Goal: Task Accomplishment & Management: Complete application form

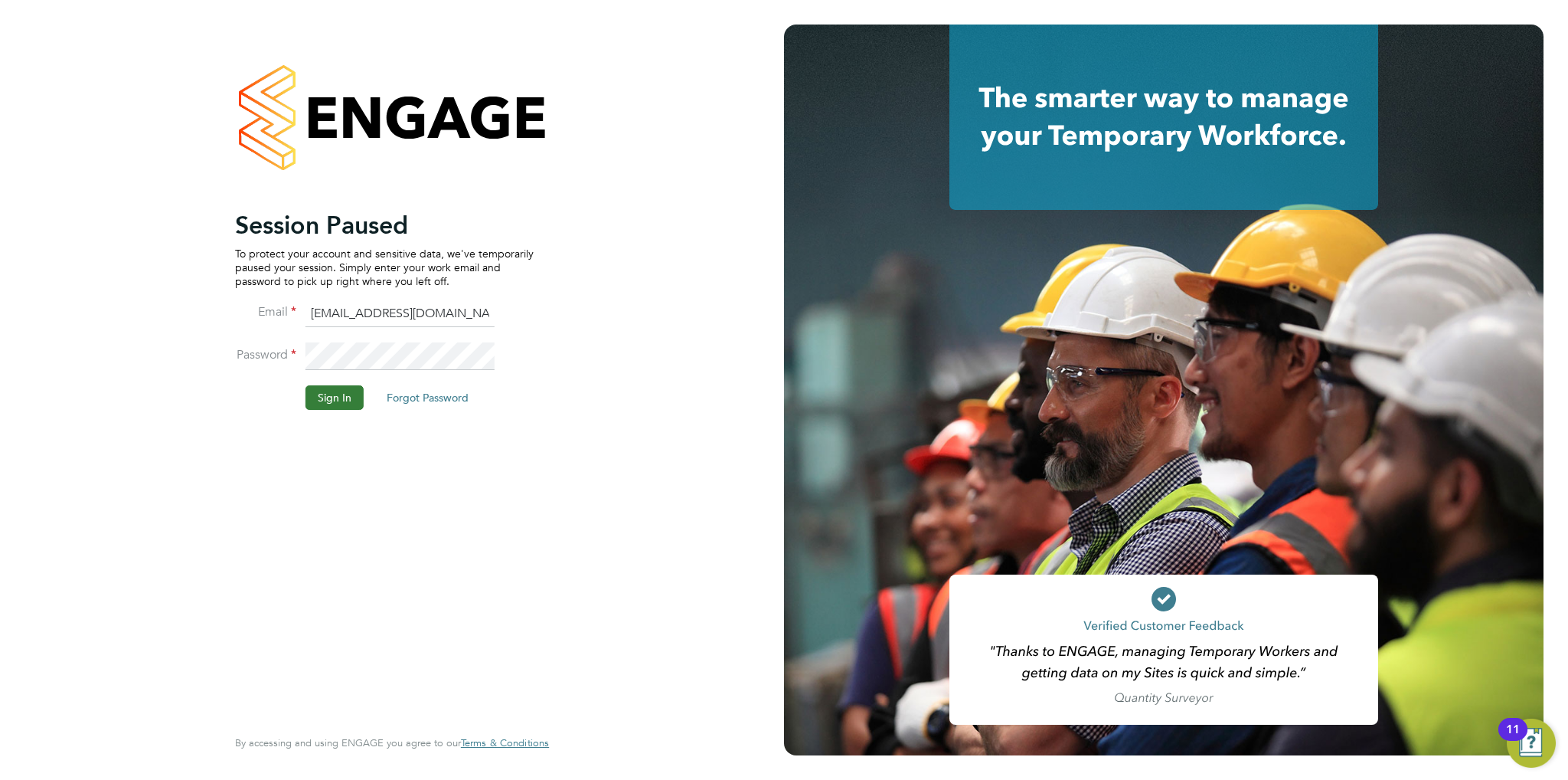
click at [323, 401] on button "Sign In" at bounding box center [334, 398] width 58 height 25
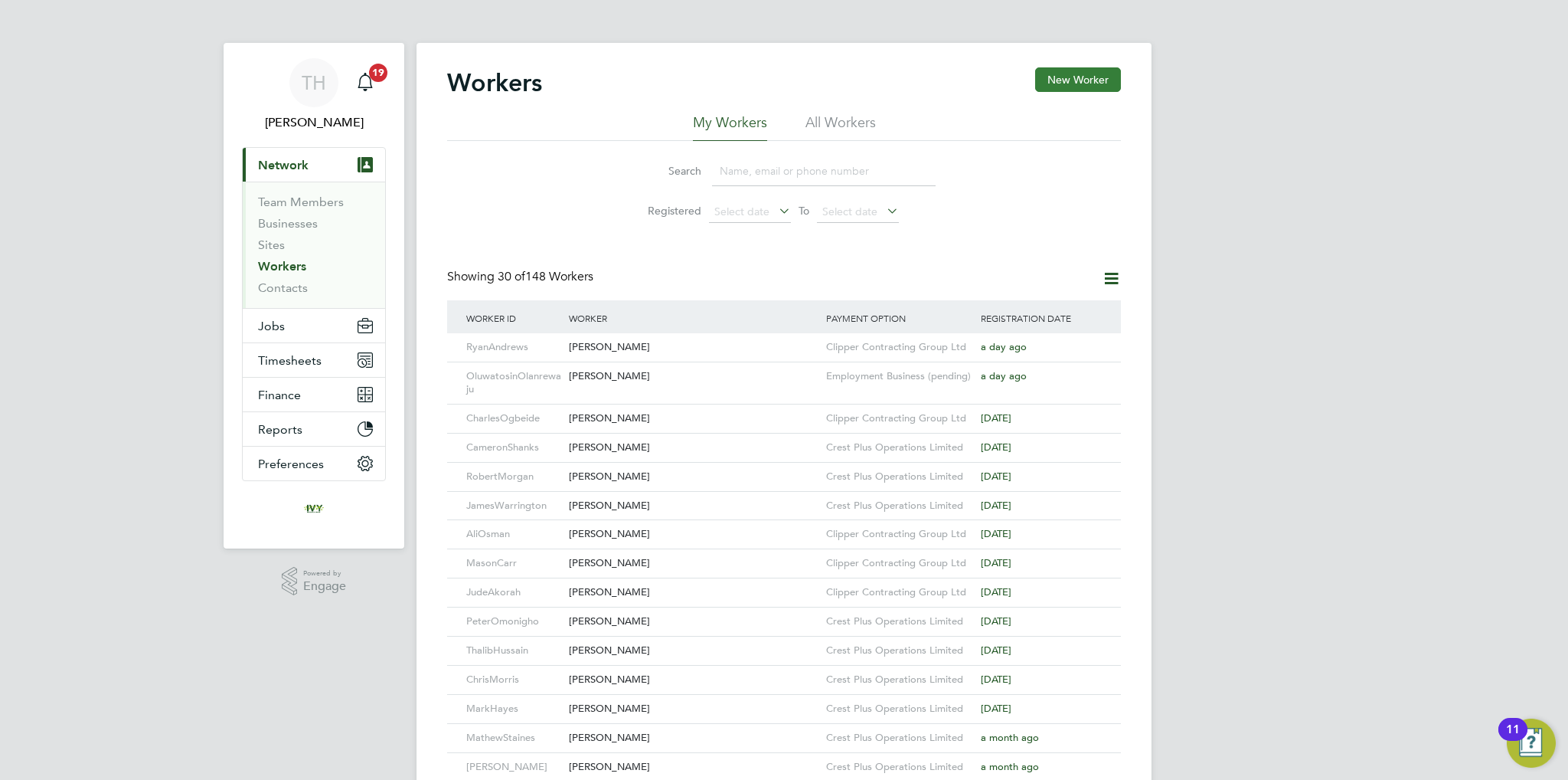
click at [1066, 73] on button "New Worker" at bounding box center [1078, 80] width 86 height 25
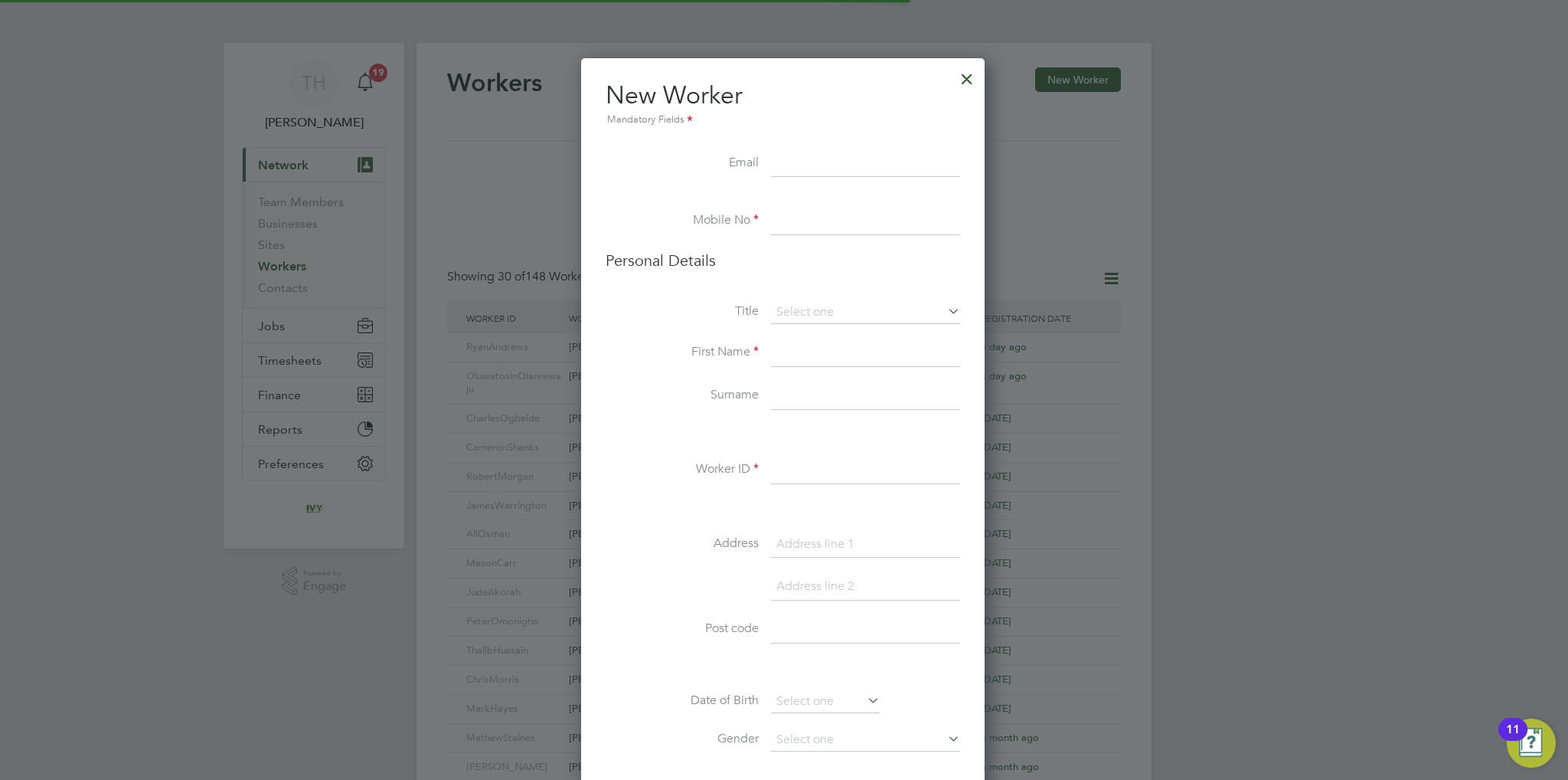
scroll to position [1290, 405]
click at [969, 73] on div at bounding box center [966, 74] width 28 height 28
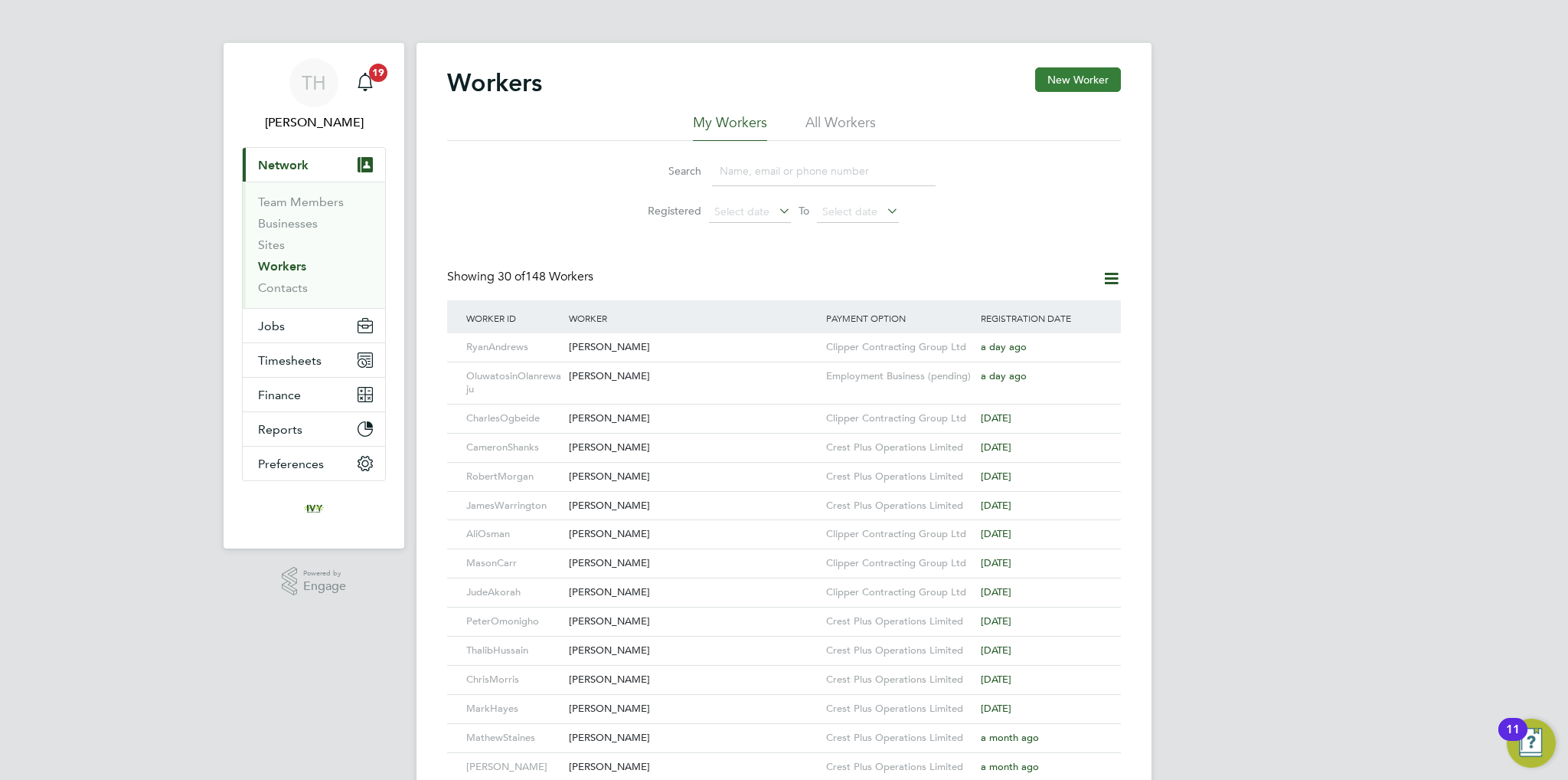
click at [1062, 90] on button "New Worker" at bounding box center [1078, 80] width 86 height 25
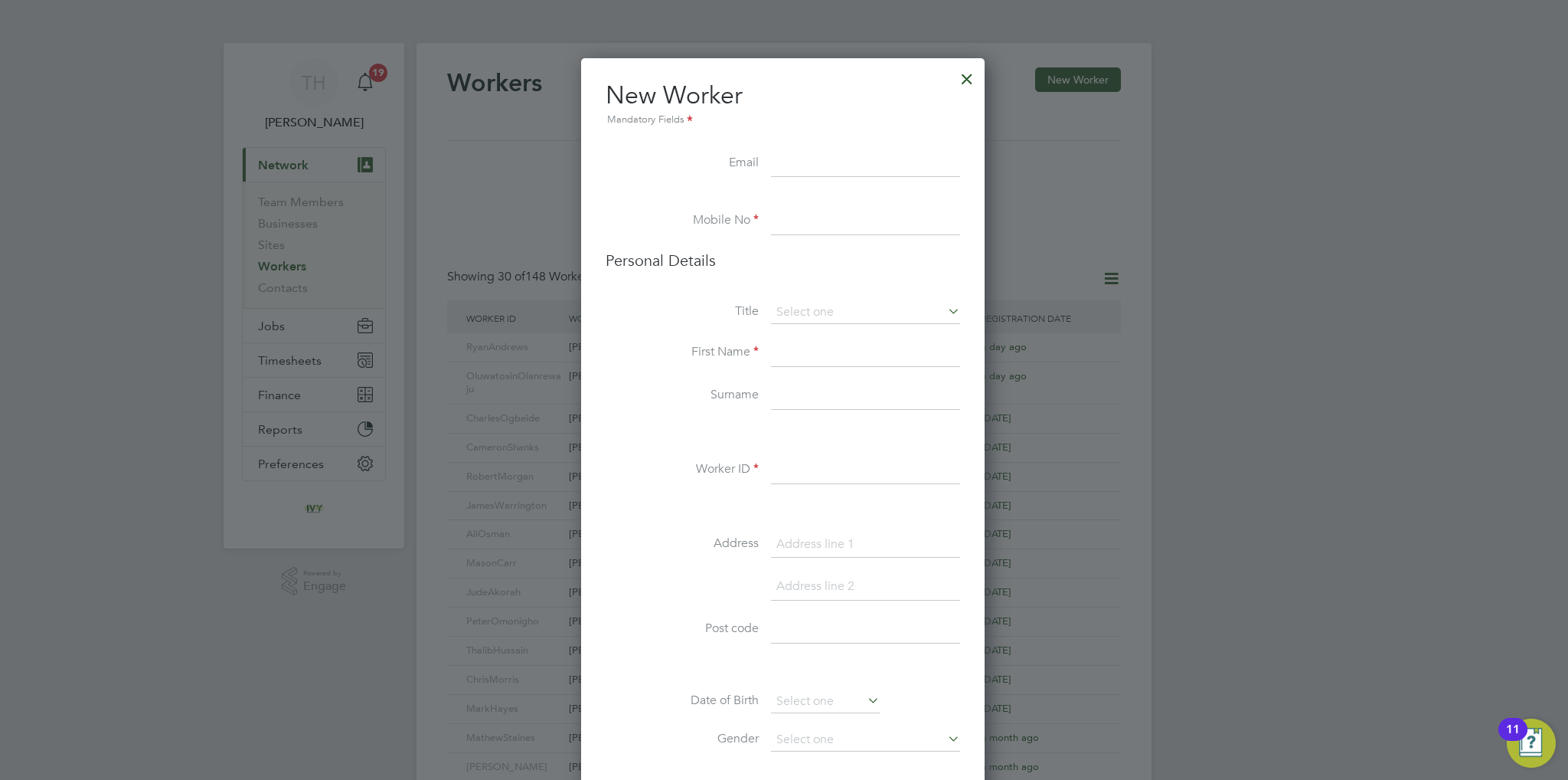
click at [870, 226] on input at bounding box center [865, 221] width 189 height 28
paste input "07778084874"
type input "07778084874"
click at [824, 313] on input at bounding box center [865, 312] width 189 height 23
click at [820, 334] on li "Mr" at bounding box center [865, 332] width 189 height 20
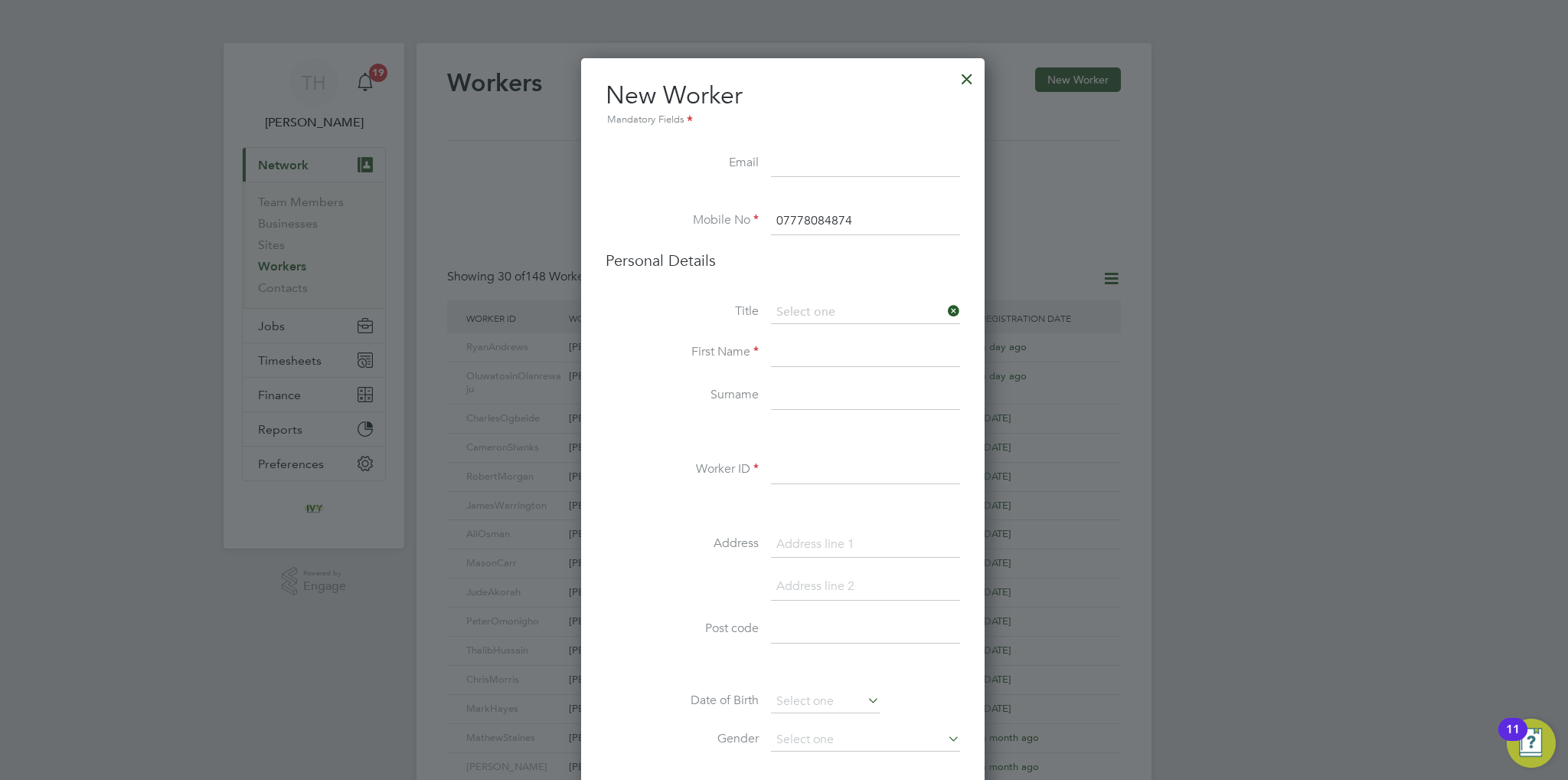
type input "Mr"
click at [810, 352] on input at bounding box center [865, 352] width 189 height 28
click at [816, 350] on input at bounding box center [865, 352] width 189 height 28
click at [824, 170] on input at bounding box center [865, 164] width 189 height 28
paste input "[EMAIL_ADDRESS][DOMAIN_NAME]"
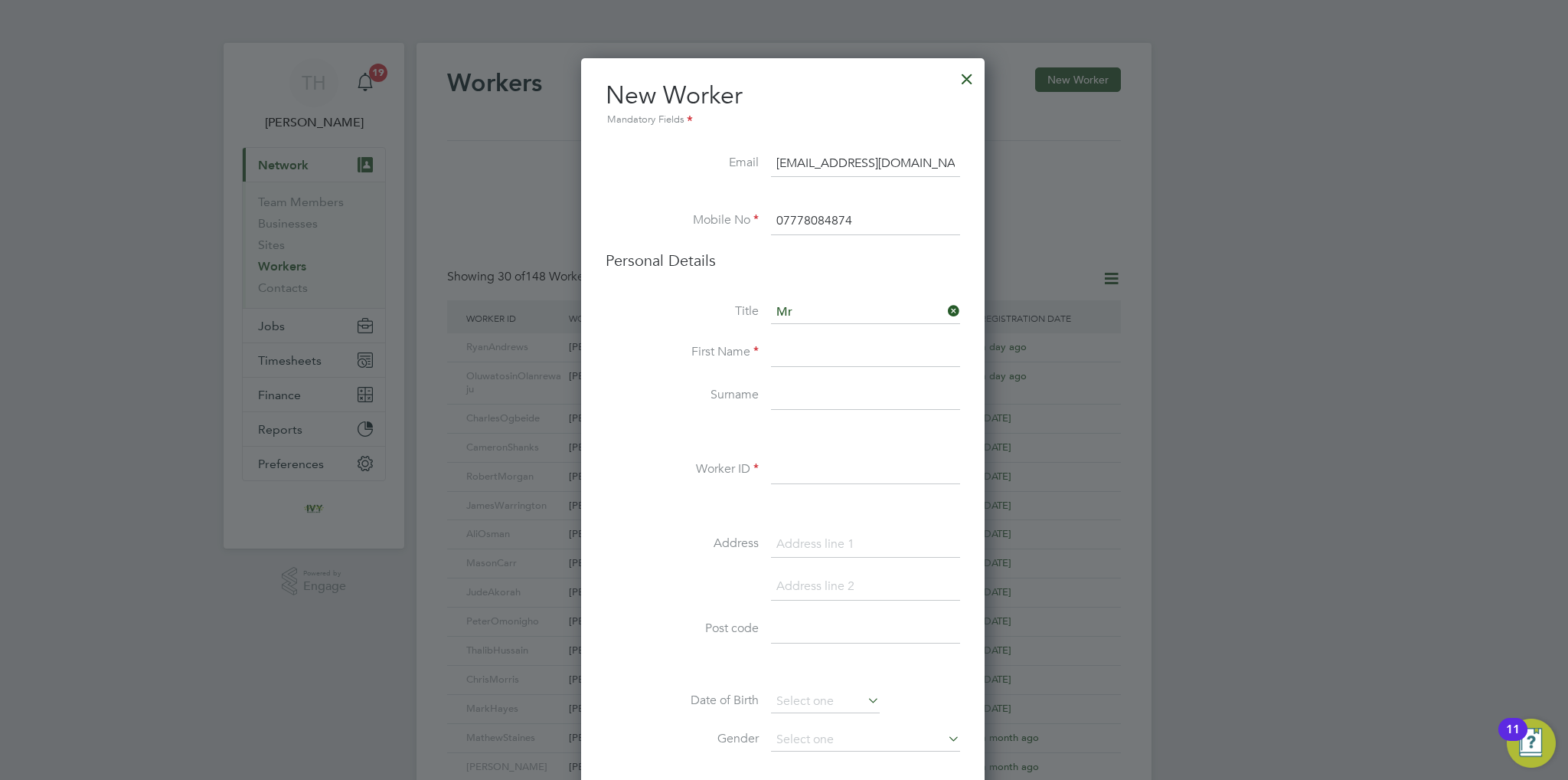
type input "[EMAIL_ADDRESS][DOMAIN_NAME]"
click at [819, 310] on input at bounding box center [865, 312] width 189 height 23
click at [803, 334] on li "Mr" at bounding box center [865, 332] width 189 height 20
type input "Mr"
click at [803, 350] on input at bounding box center [865, 352] width 189 height 28
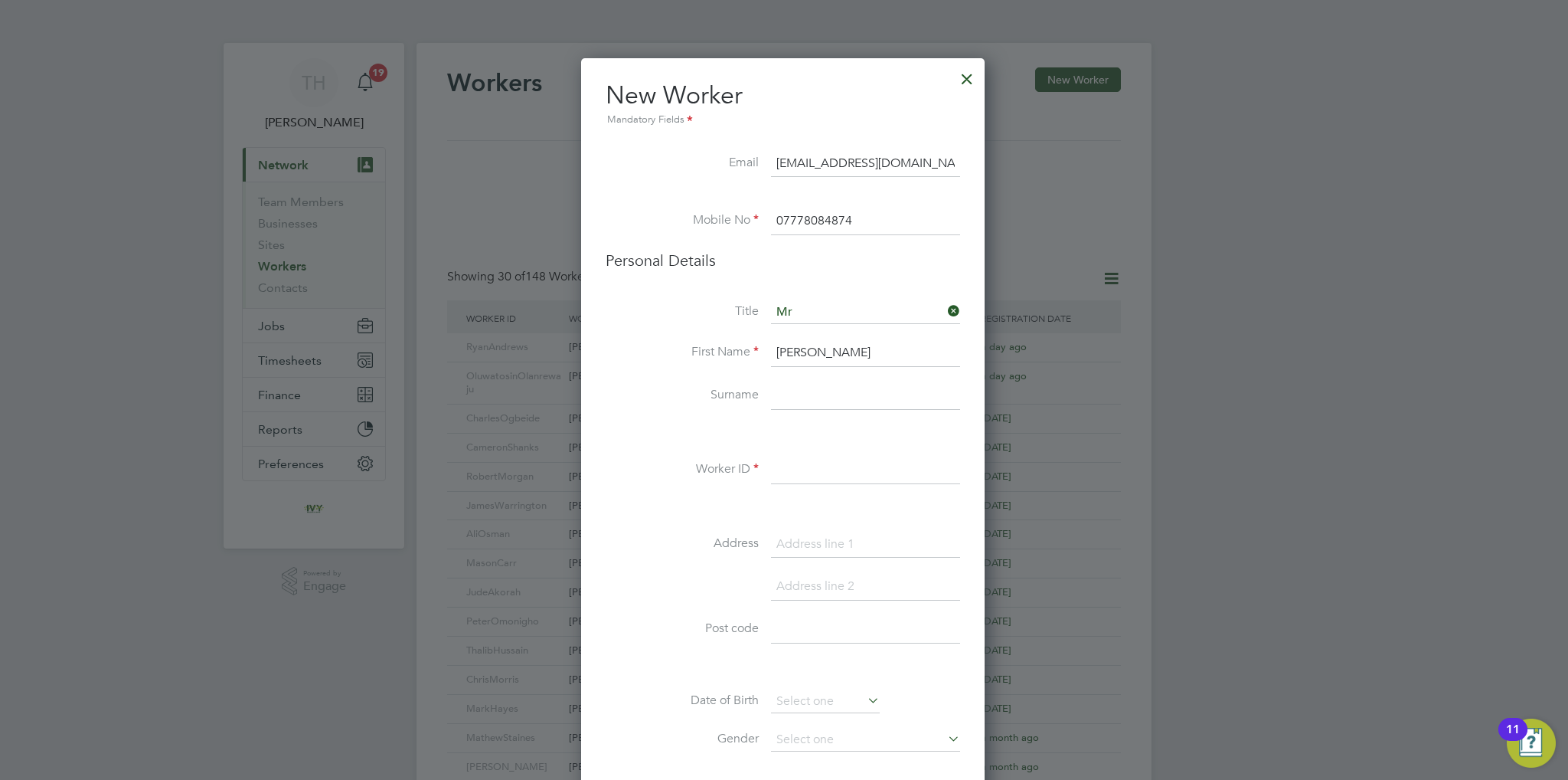
type input "Harrison"
click at [827, 391] on input at bounding box center [865, 395] width 189 height 28
paste input "Cutler"
type input "Cutler"
click at [810, 476] on input at bounding box center [865, 470] width 189 height 28
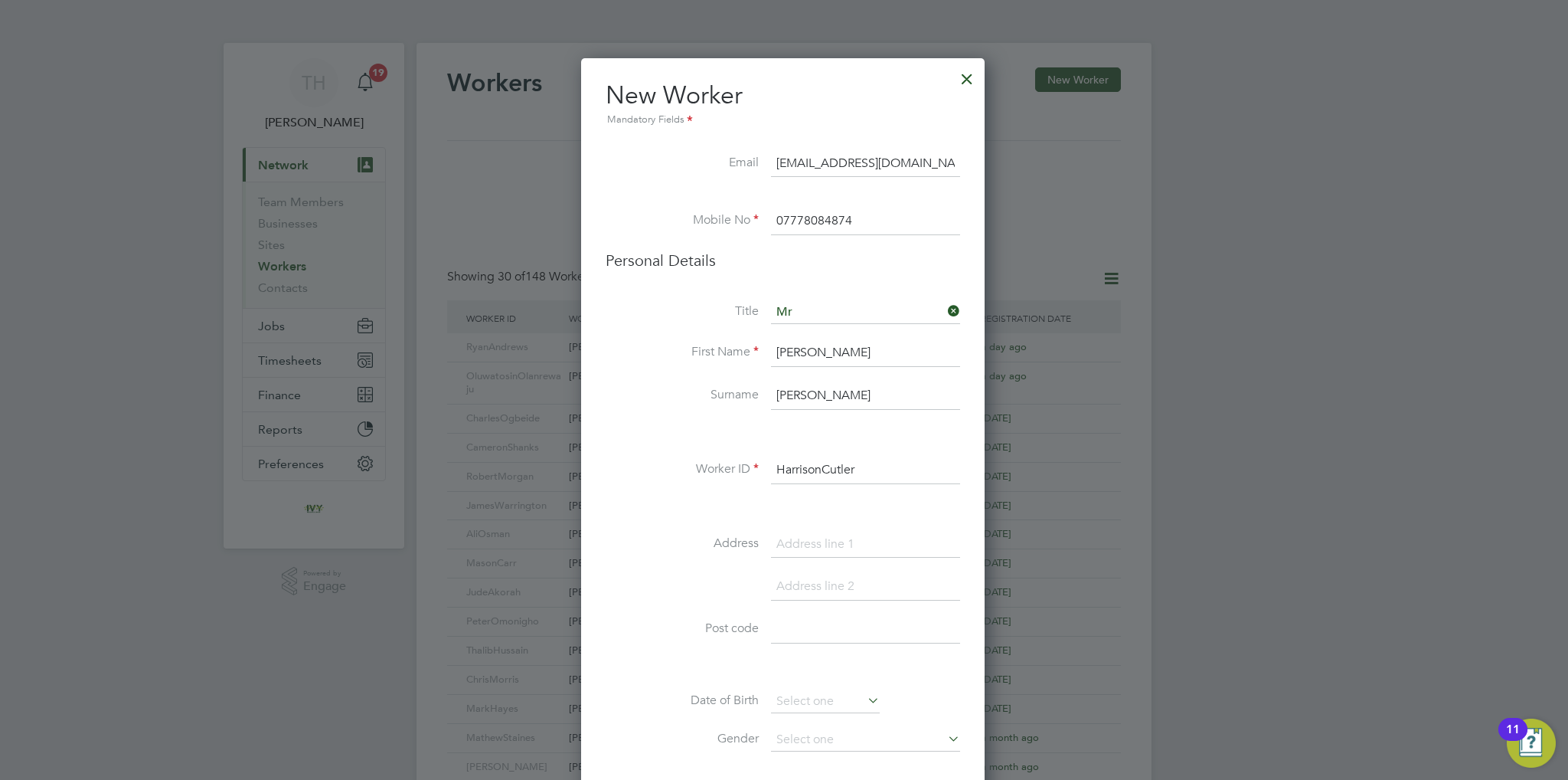
type input "HarrisonCutler"
click at [792, 550] on input at bounding box center [865, 544] width 189 height 28
type input "[STREET_ADDRESS]"
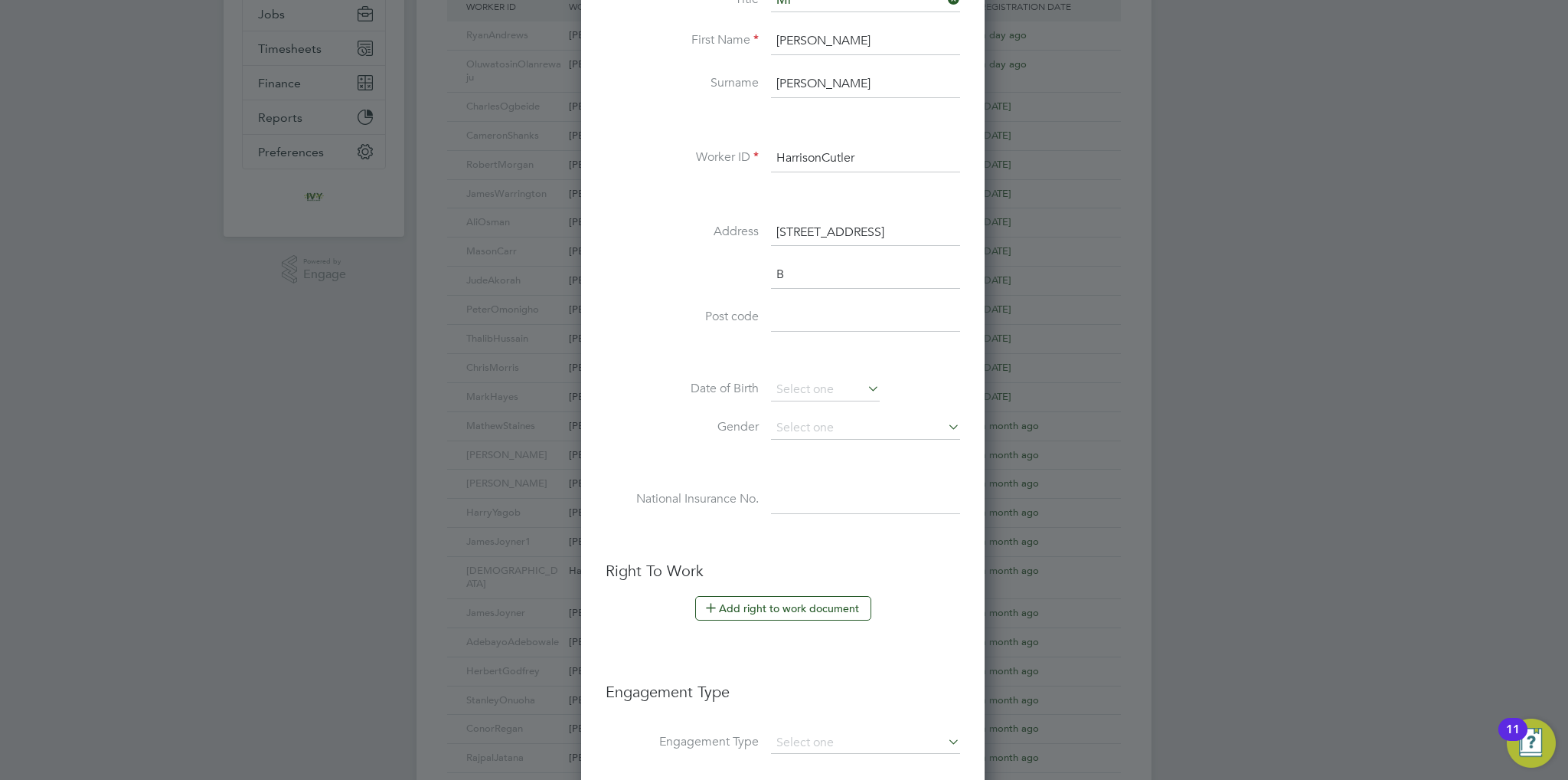
scroll to position [1332, 405]
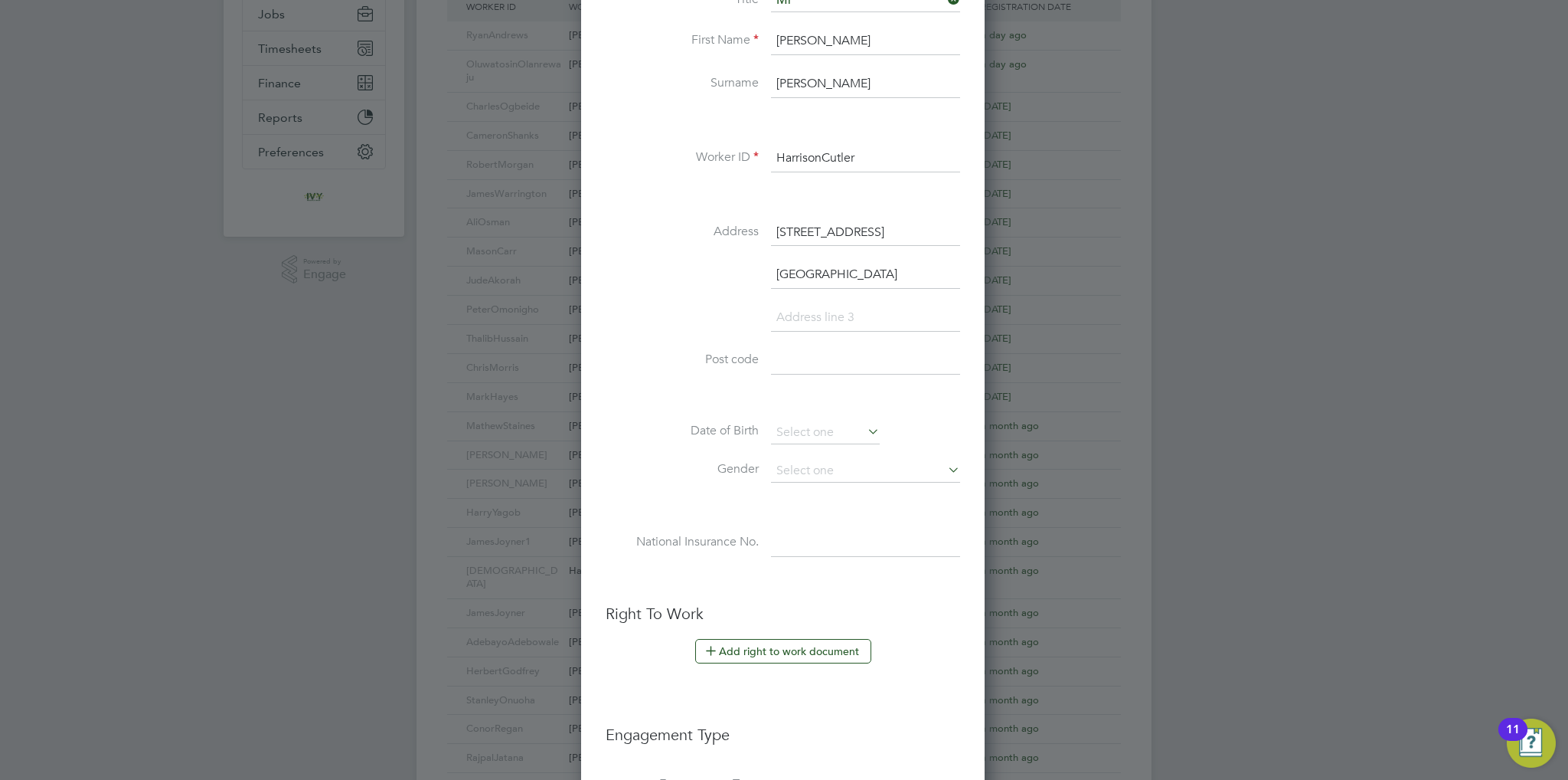
type input "[GEOGRAPHIC_DATA]"
click at [840, 355] on input at bounding box center [865, 360] width 189 height 28
paste input "B23 5AE"
type input "B23 5AE"
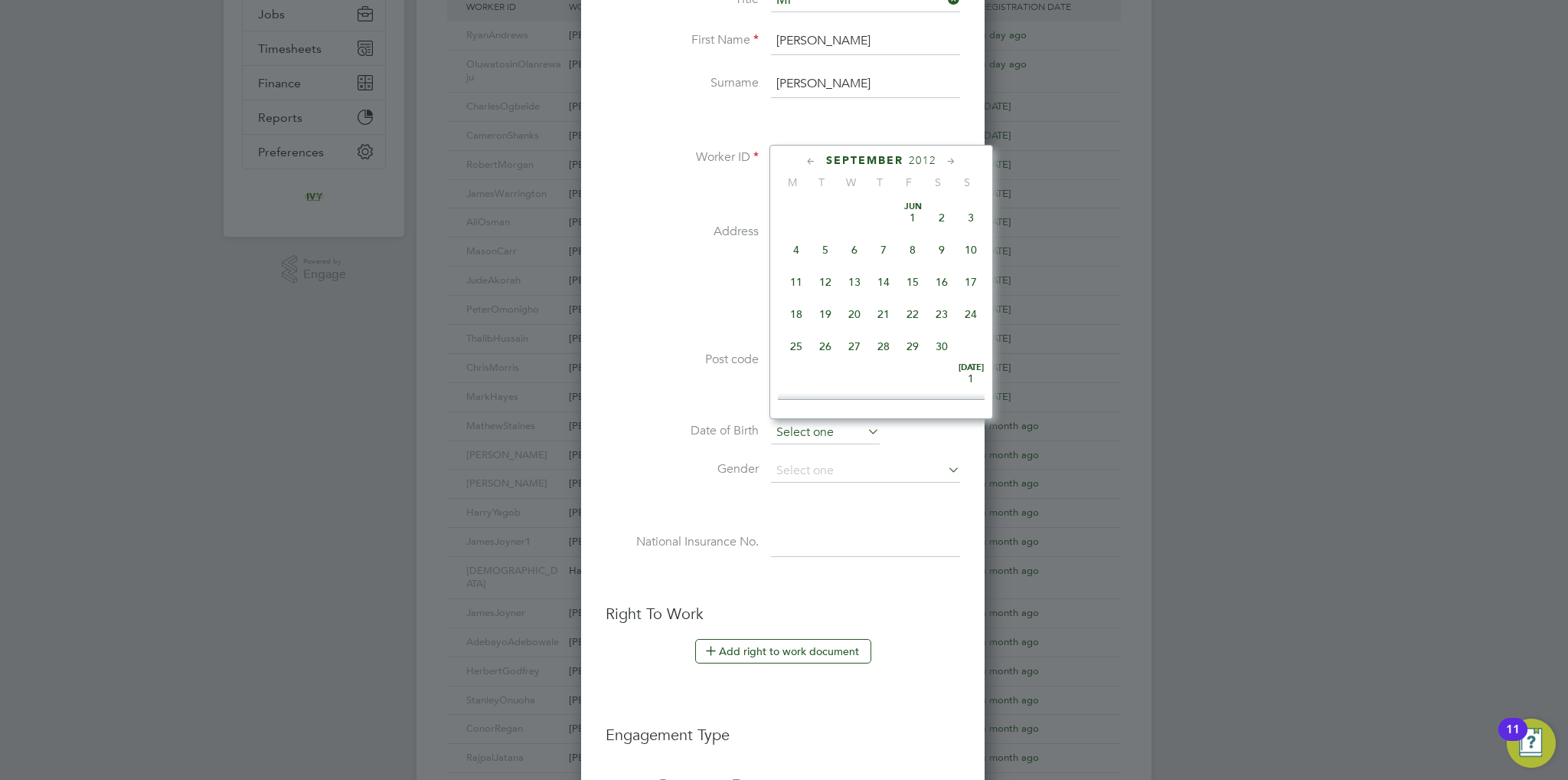
click at [795, 421] on input at bounding box center [825, 432] width 109 height 23
click at [929, 155] on span "2012" at bounding box center [923, 161] width 28 height 13
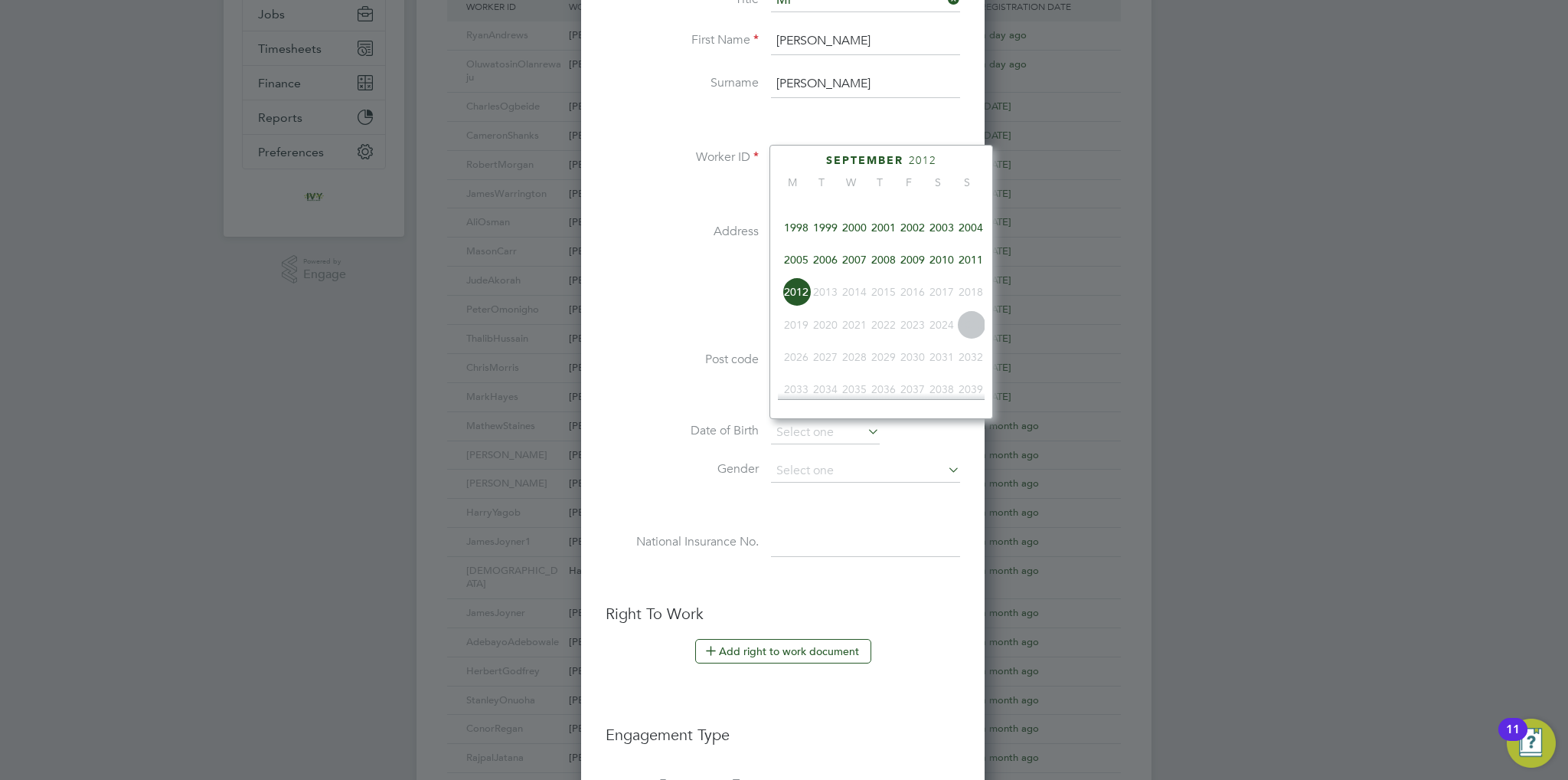
click at [830, 264] on span "2006" at bounding box center [825, 259] width 30 height 30
click at [978, 235] on span "5" at bounding box center [971, 220] width 30 height 30
type input "[DATE]"
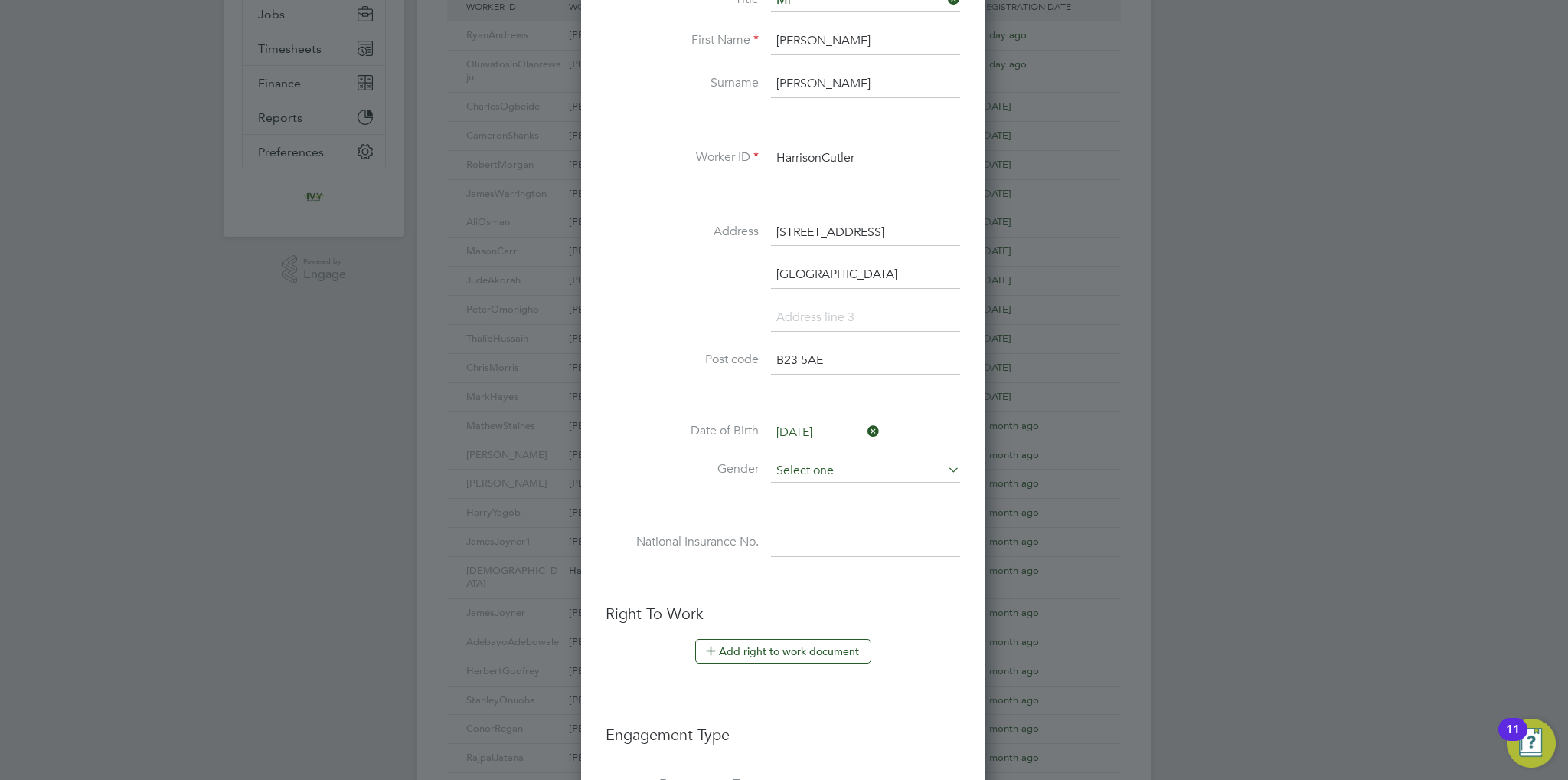
click at [861, 460] on input at bounding box center [865, 471] width 189 height 23
click at [843, 494] on li "[DEMOGRAPHIC_DATA]" at bounding box center [865, 489] width 189 height 20
type input "[DEMOGRAPHIC_DATA]"
click at [864, 544] on input at bounding box center [865, 543] width 189 height 28
paste input "PL643369B"
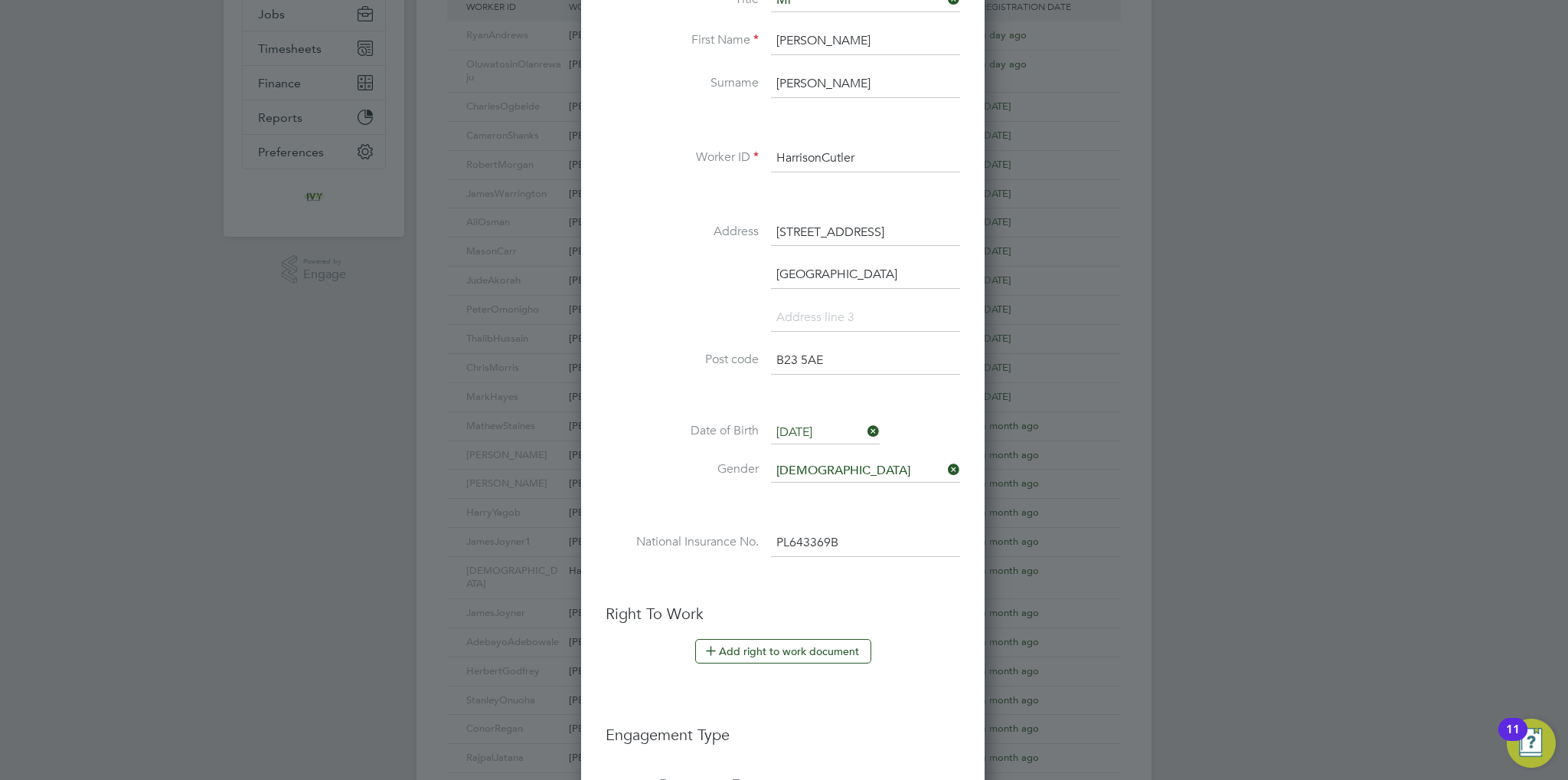
type input "PL 64 33 69 B"
click at [778, 566] on li "National Insurance No. PL 64 33 69 B" at bounding box center [783, 550] width 354 height 43
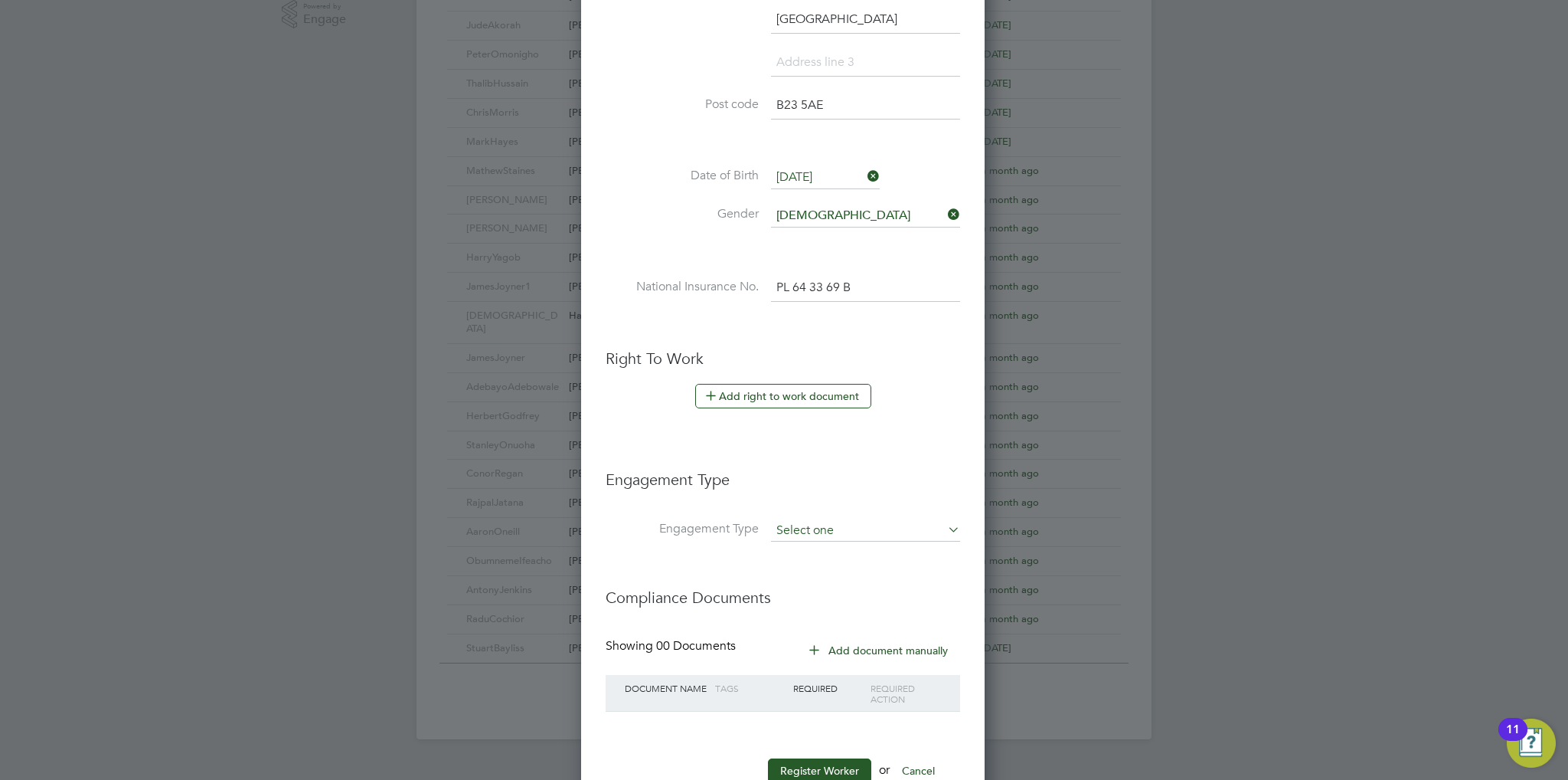
scroll to position [611, 0]
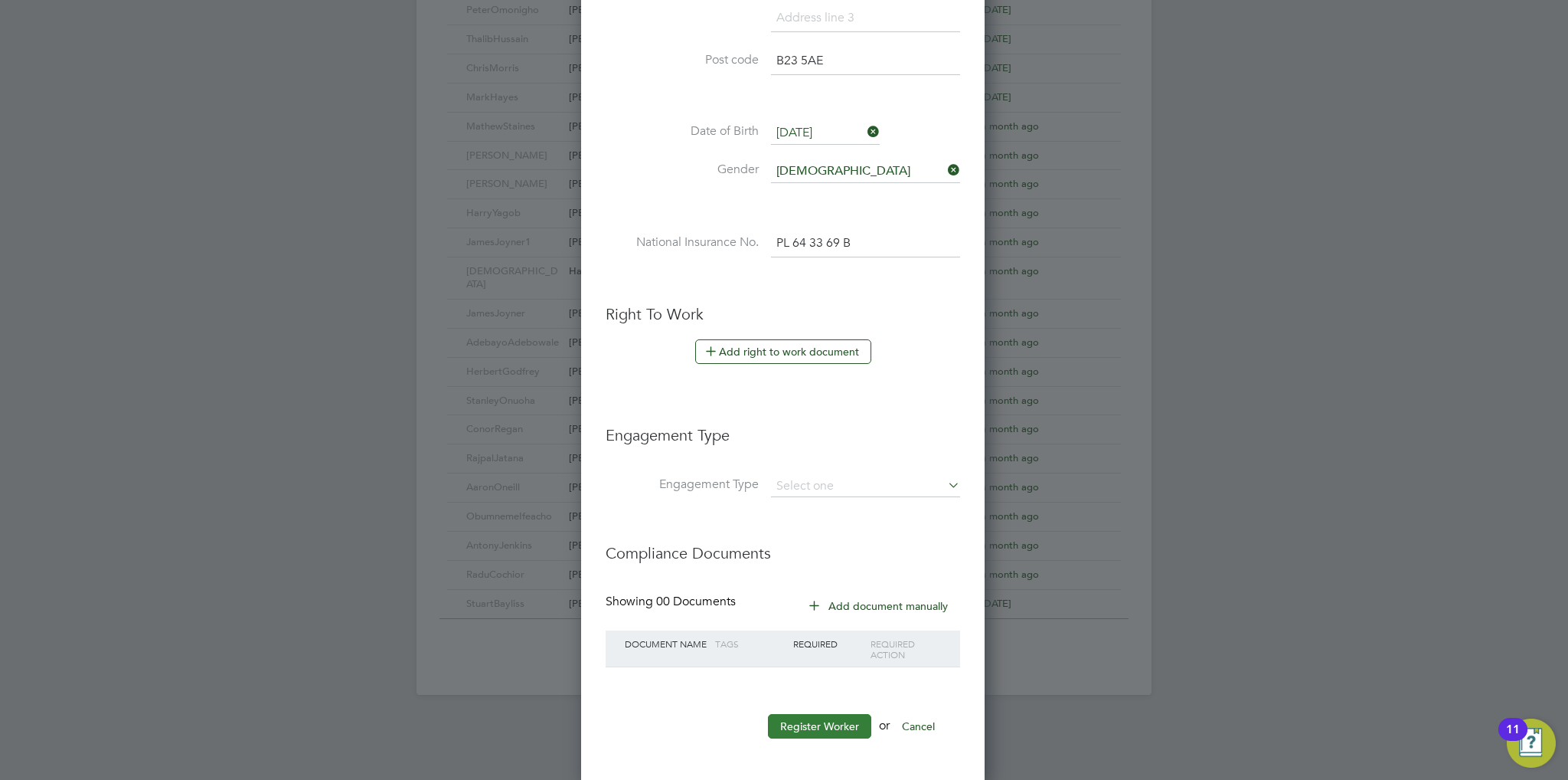
click at [819, 728] on button "Register Worker" at bounding box center [820, 727] width 104 height 25
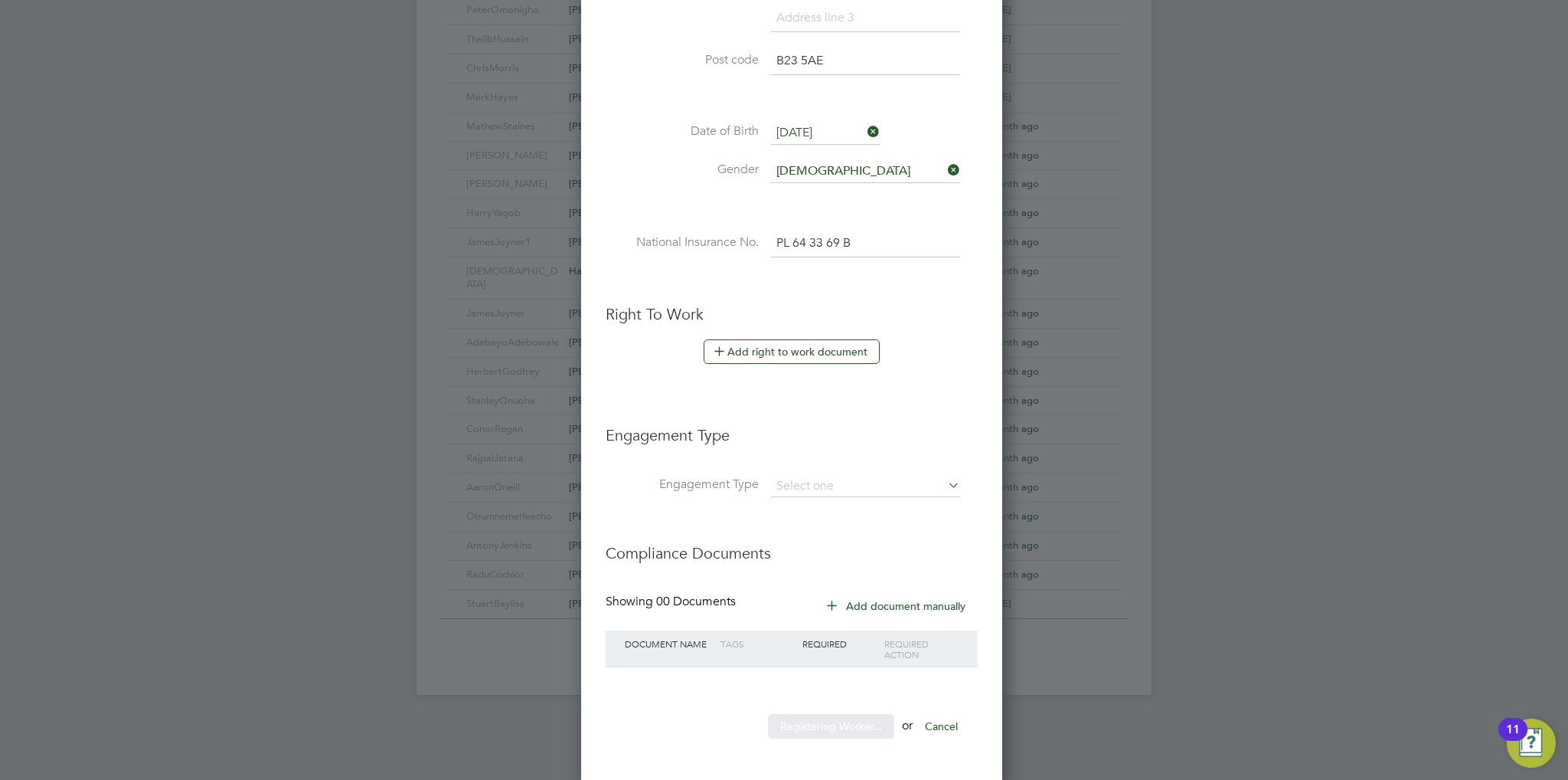
scroll to position [0, 0]
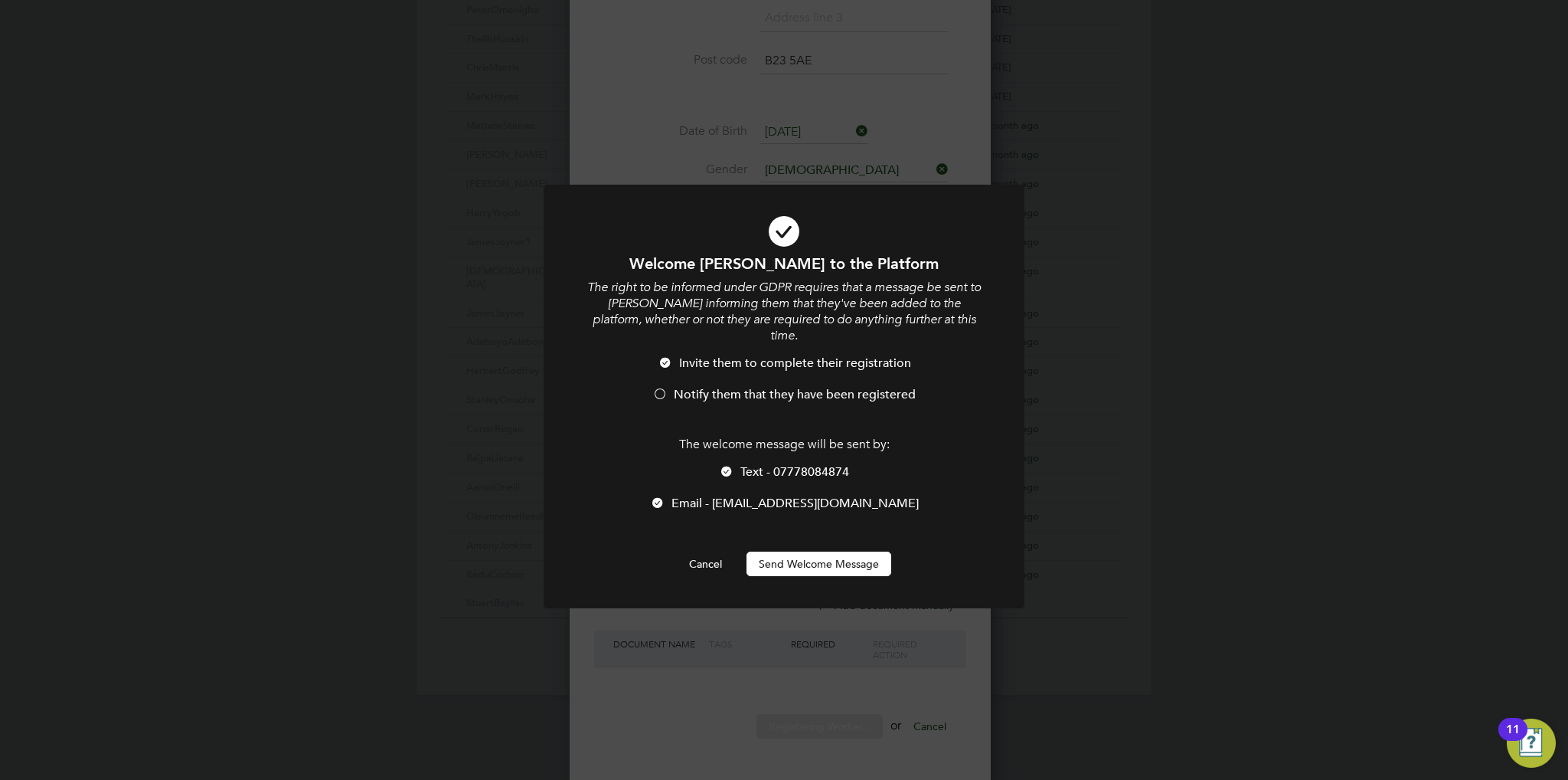
click at [720, 465] on div at bounding box center [726, 472] width 15 height 15
click at [695, 390] on li "Notify them that they have been registered" at bounding box center [784, 402] width 398 height 31
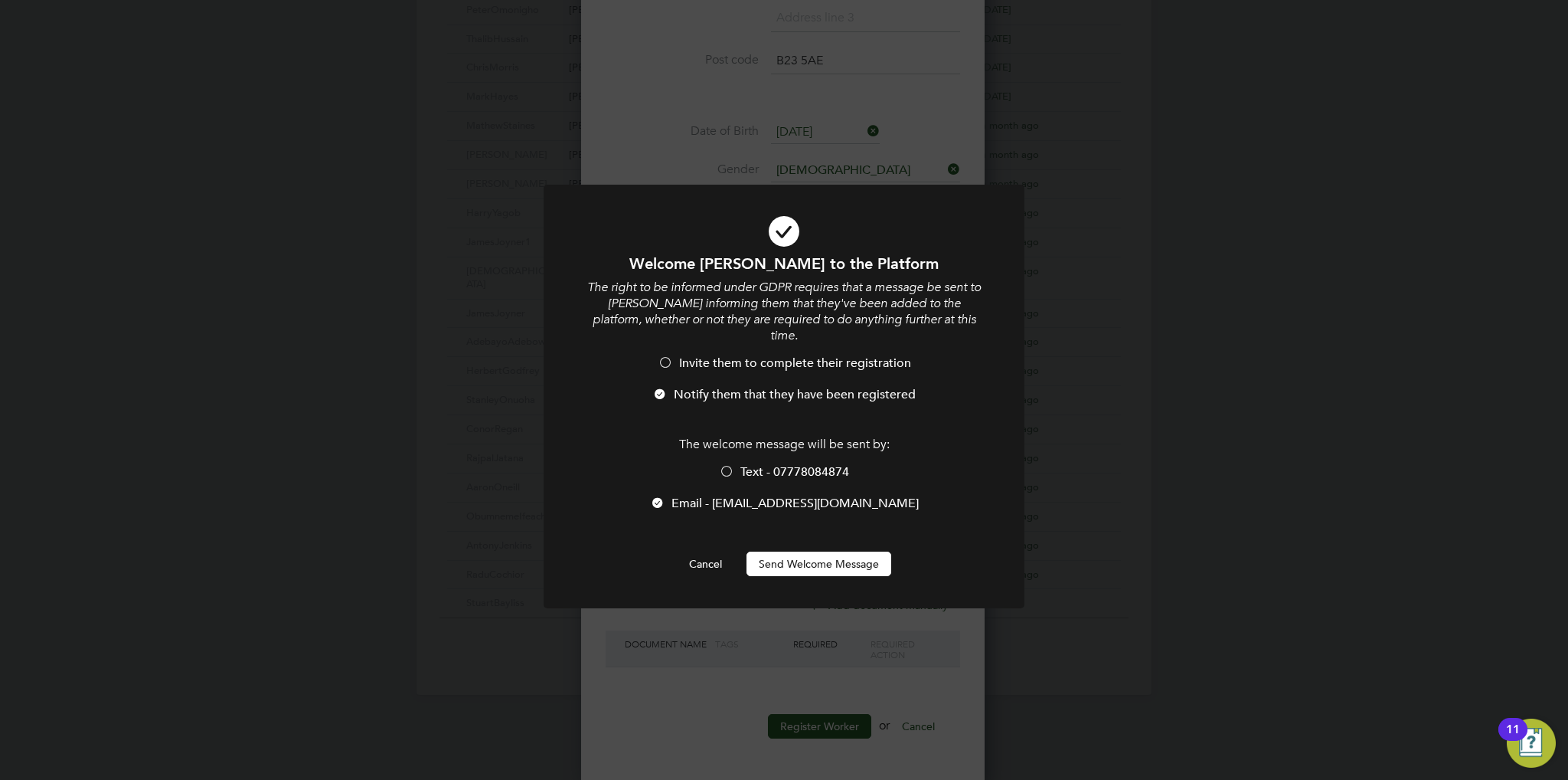
click at [790, 551] on button "Send Welcome Message" at bounding box center [819, 564] width 145 height 25
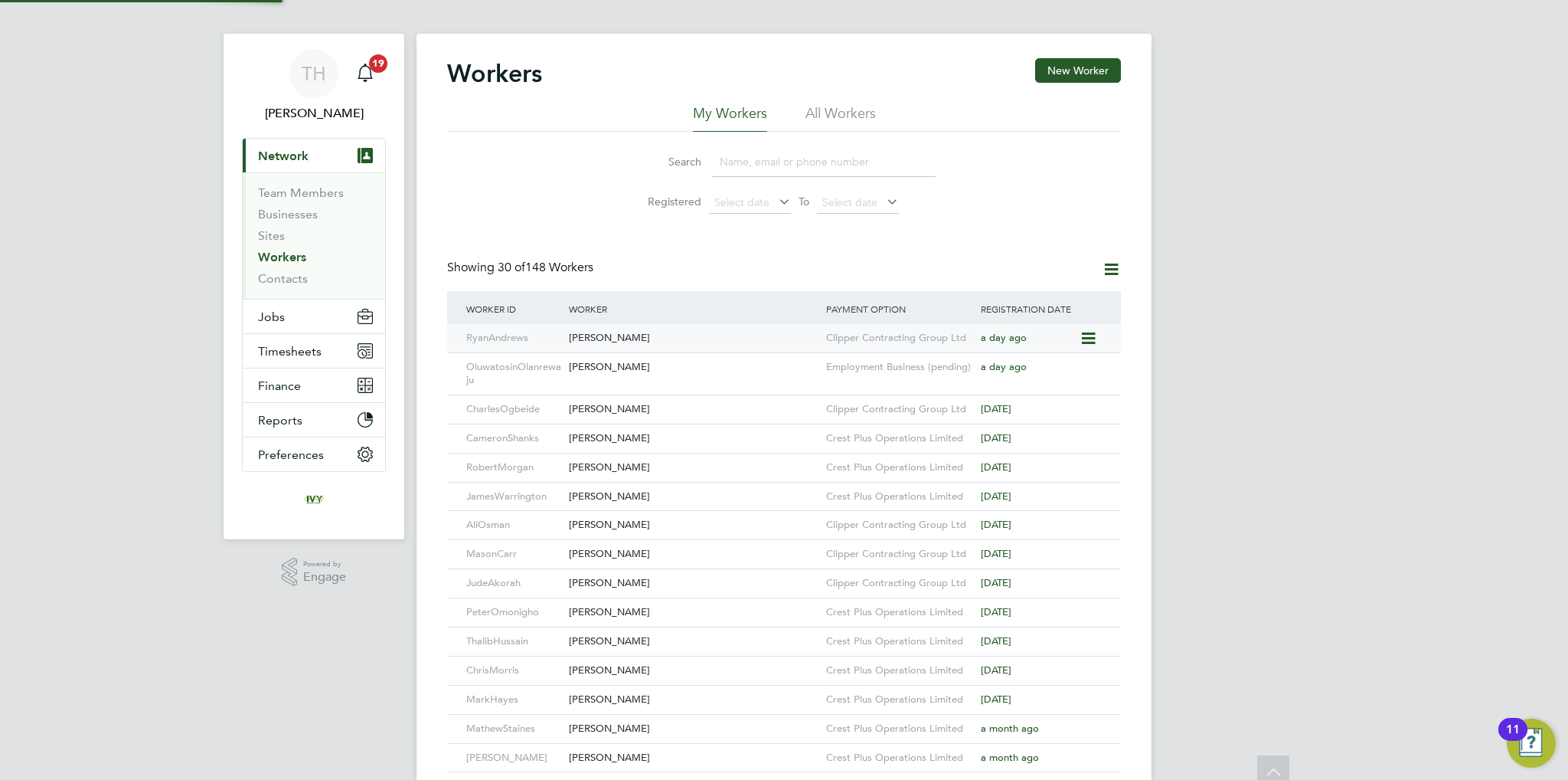
scroll to position [0, 0]
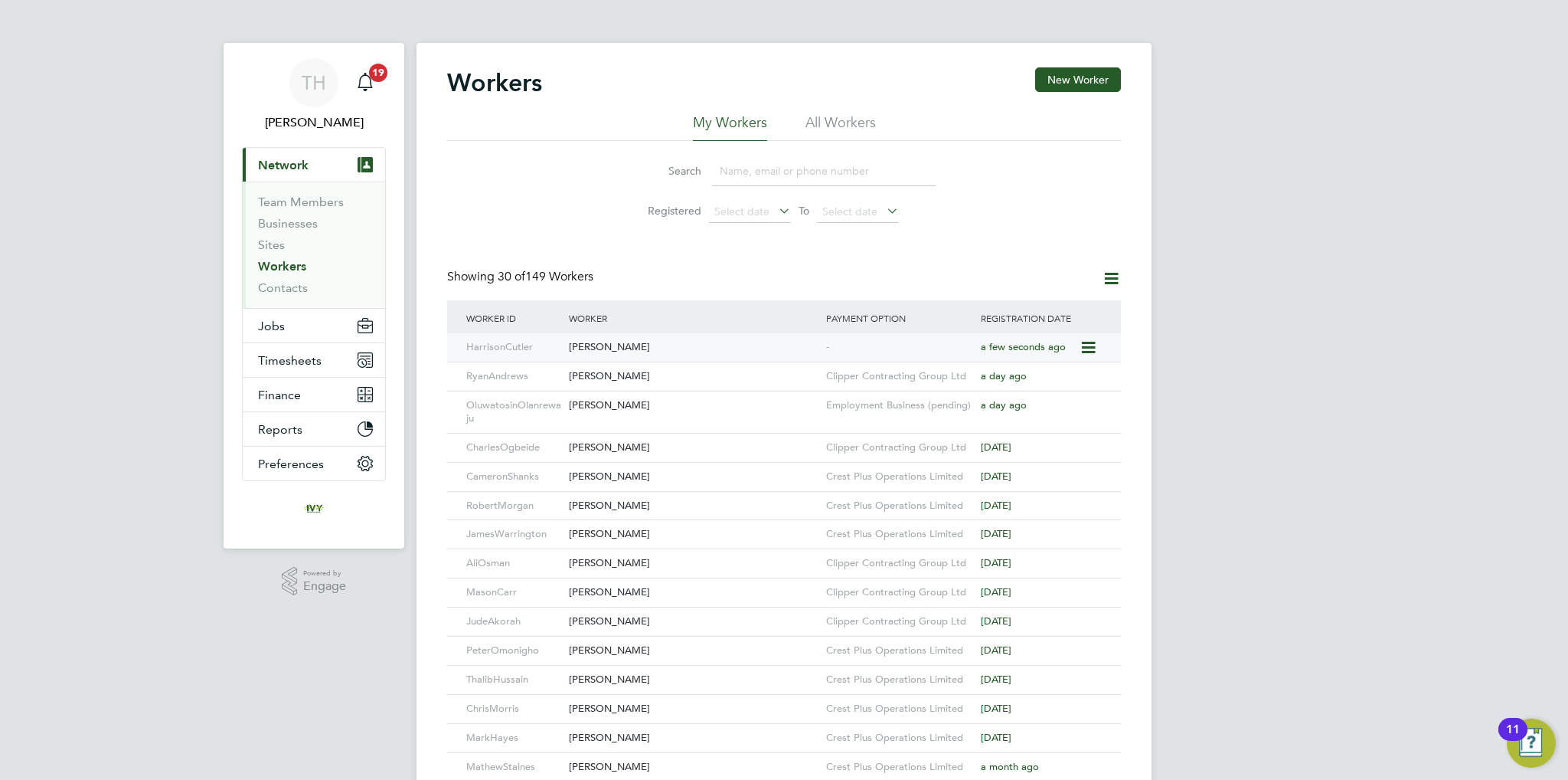
click at [1095, 347] on icon at bounding box center [1087, 348] width 15 height 18
click at [830, 364] on div "Clipper Contracting Group Ltd" at bounding box center [900, 376] width 154 height 29
click at [699, 342] on div "[PERSON_NAME]" at bounding box center [694, 348] width 257 height 29
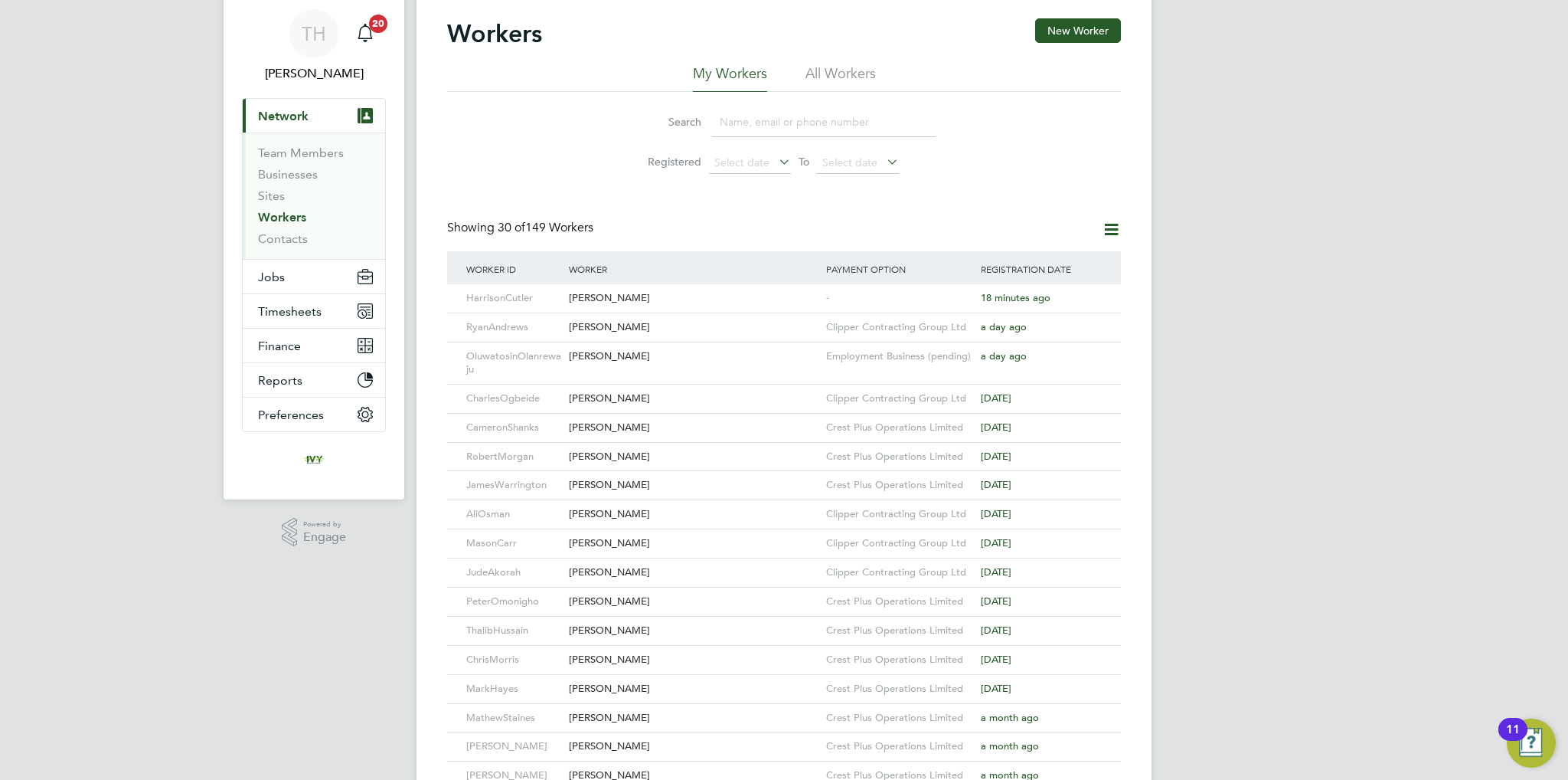
scroll to position [76, 0]
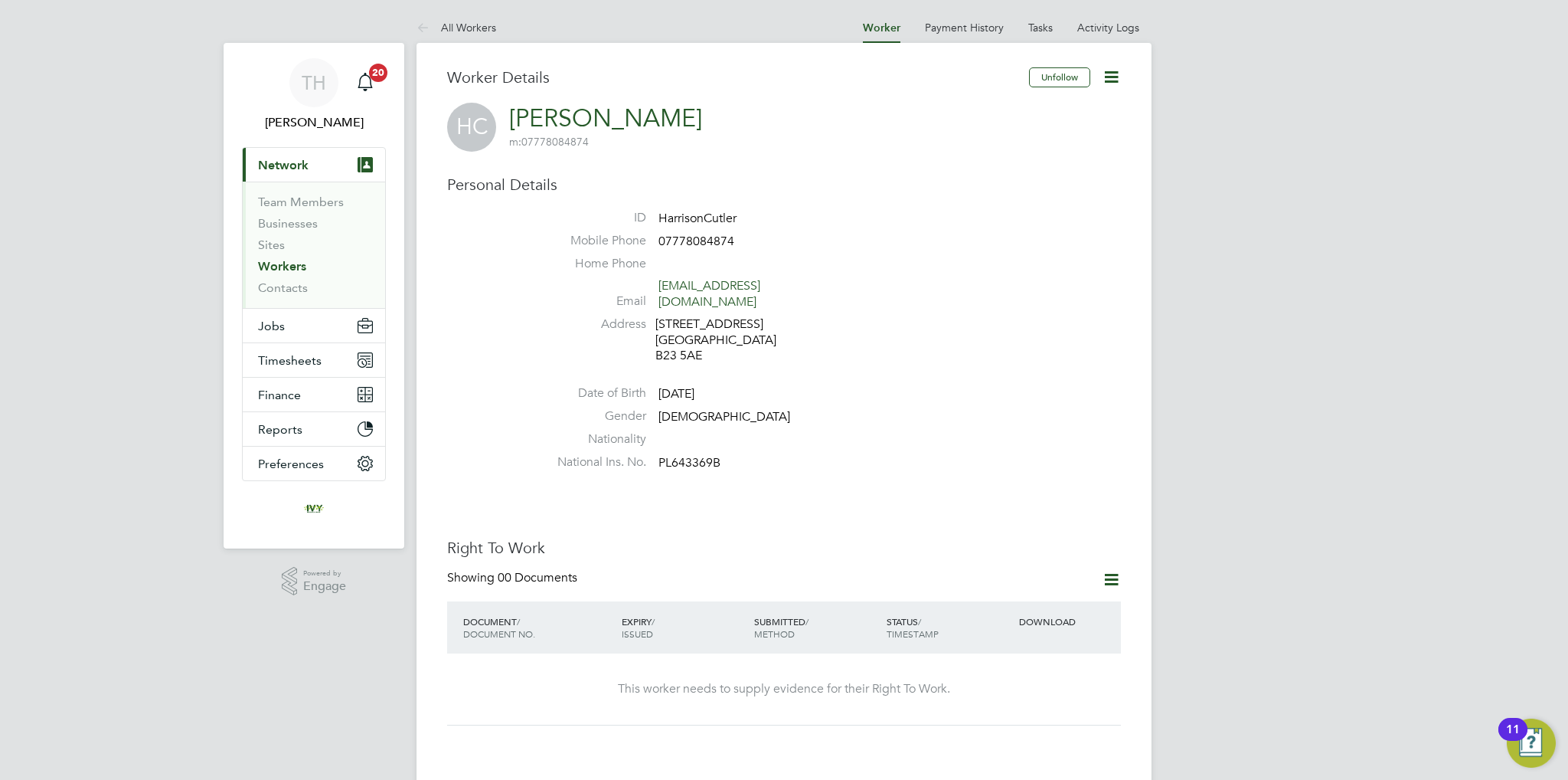
click at [1110, 570] on icon at bounding box center [1111, 579] width 19 height 19
click at [1026, 601] on li "Add Right To Work Document" at bounding box center [1026, 601] width 185 height 22
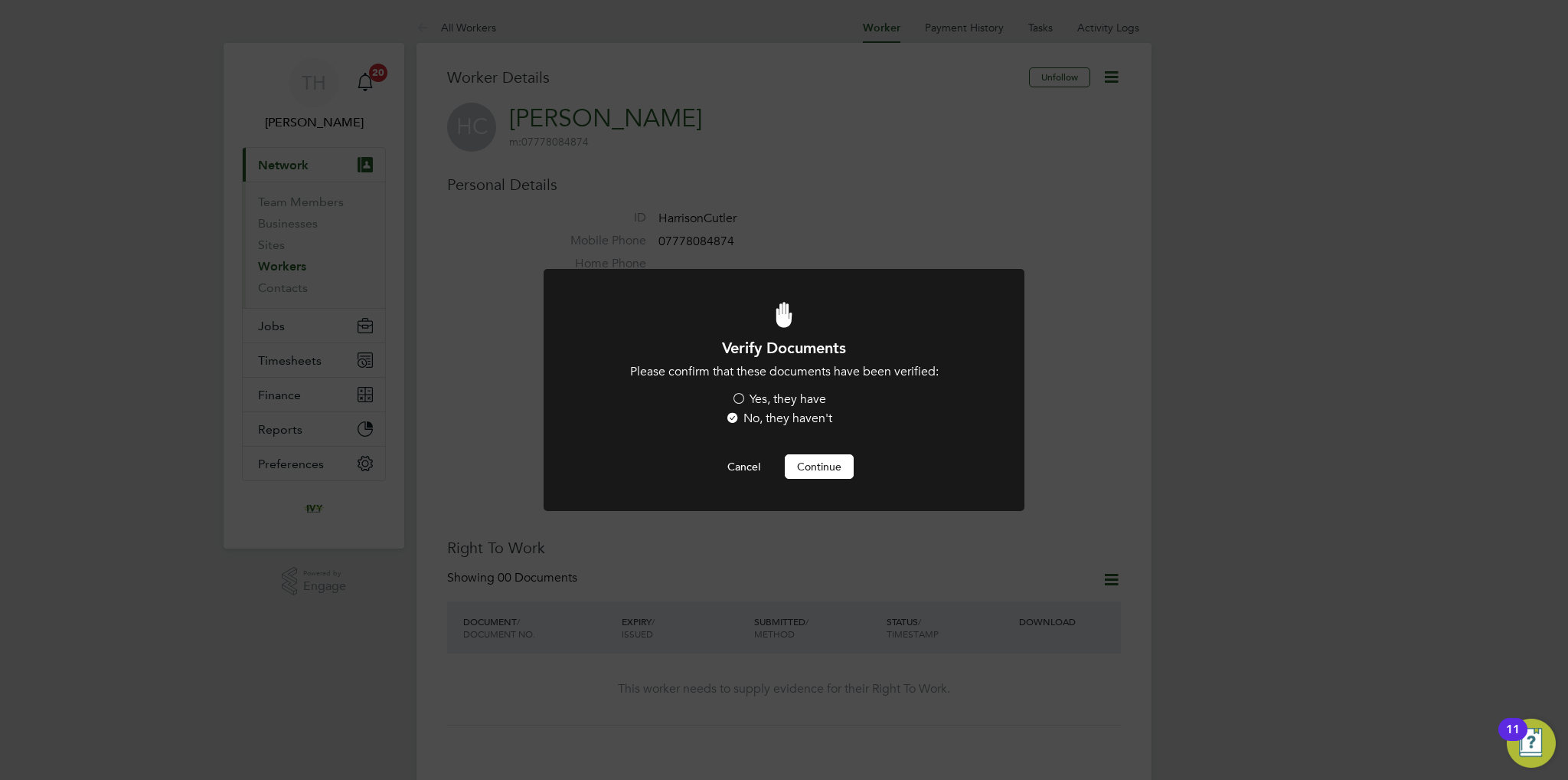
click at [794, 404] on label "Yes, they have" at bounding box center [779, 399] width 95 height 16
click at [0, 0] on input "Yes, they have" at bounding box center [0, 0] width 0 height 0
click at [816, 449] on div "Verify Documents Please confirm that these documents have been verified: Yes, t…" at bounding box center [784, 409] width 398 height 141
click at [816, 459] on button "Continue" at bounding box center [819, 467] width 69 height 25
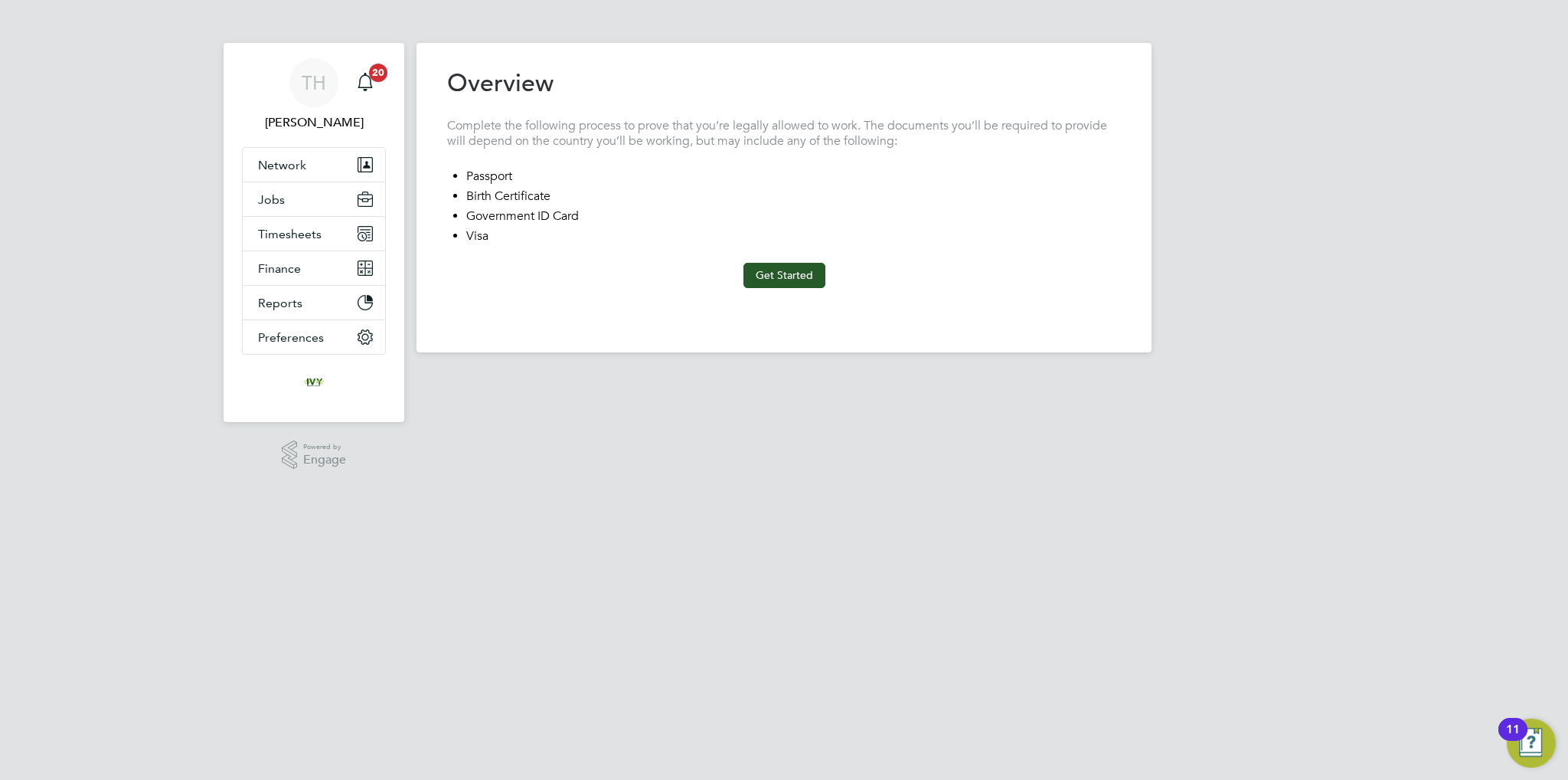
click at [804, 272] on button "Get Started" at bounding box center [784, 275] width 82 height 25
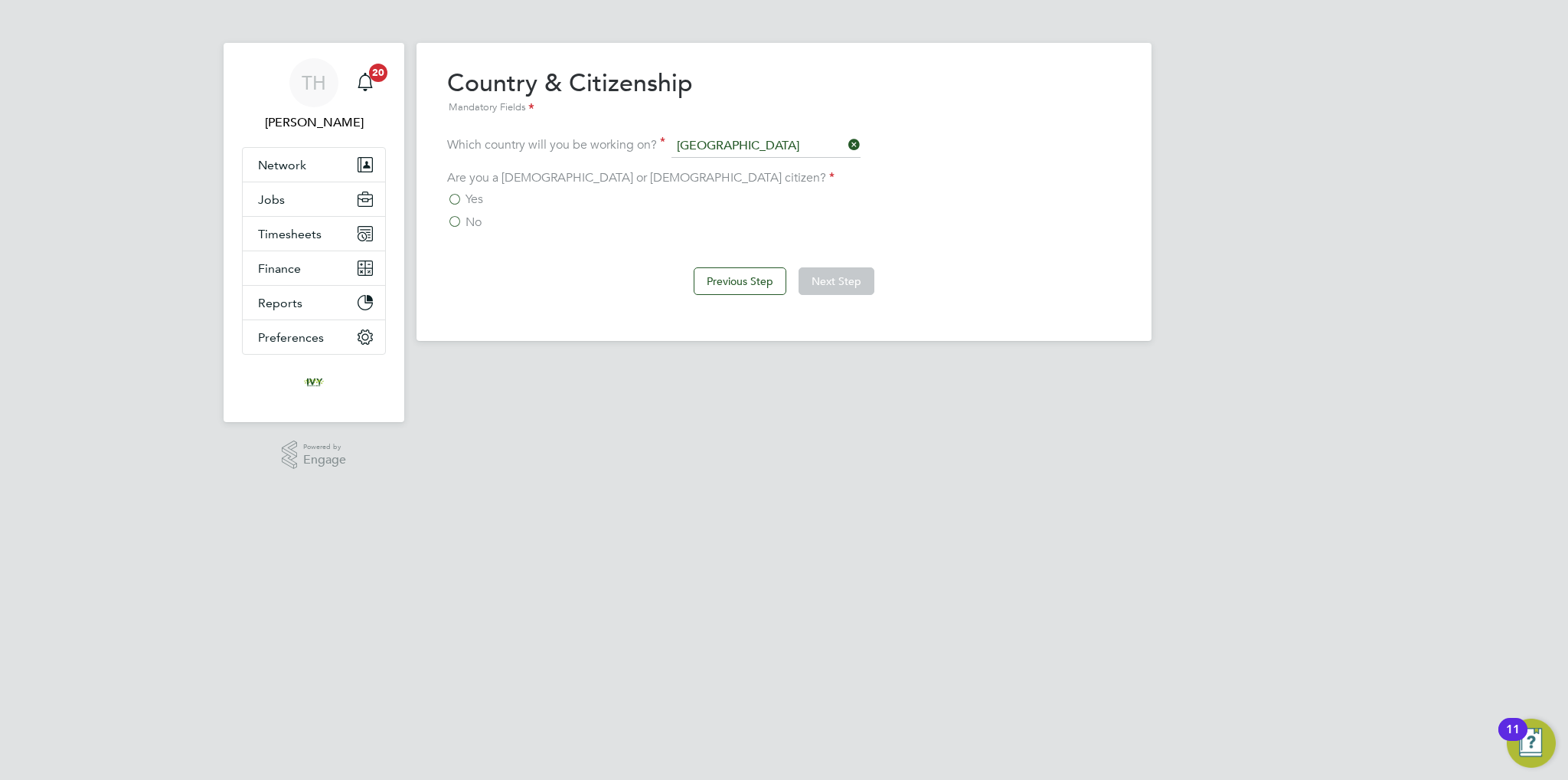
click at [456, 192] on label "Yes" at bounding box center [466, 199] width 36 height 15
click at [0, 0] on input "Yes" at bounding box center [0, 0] width 0 height 0
click at [812, 276] on button "Next Step" at bounding box center [837, 281] width 76 height 28
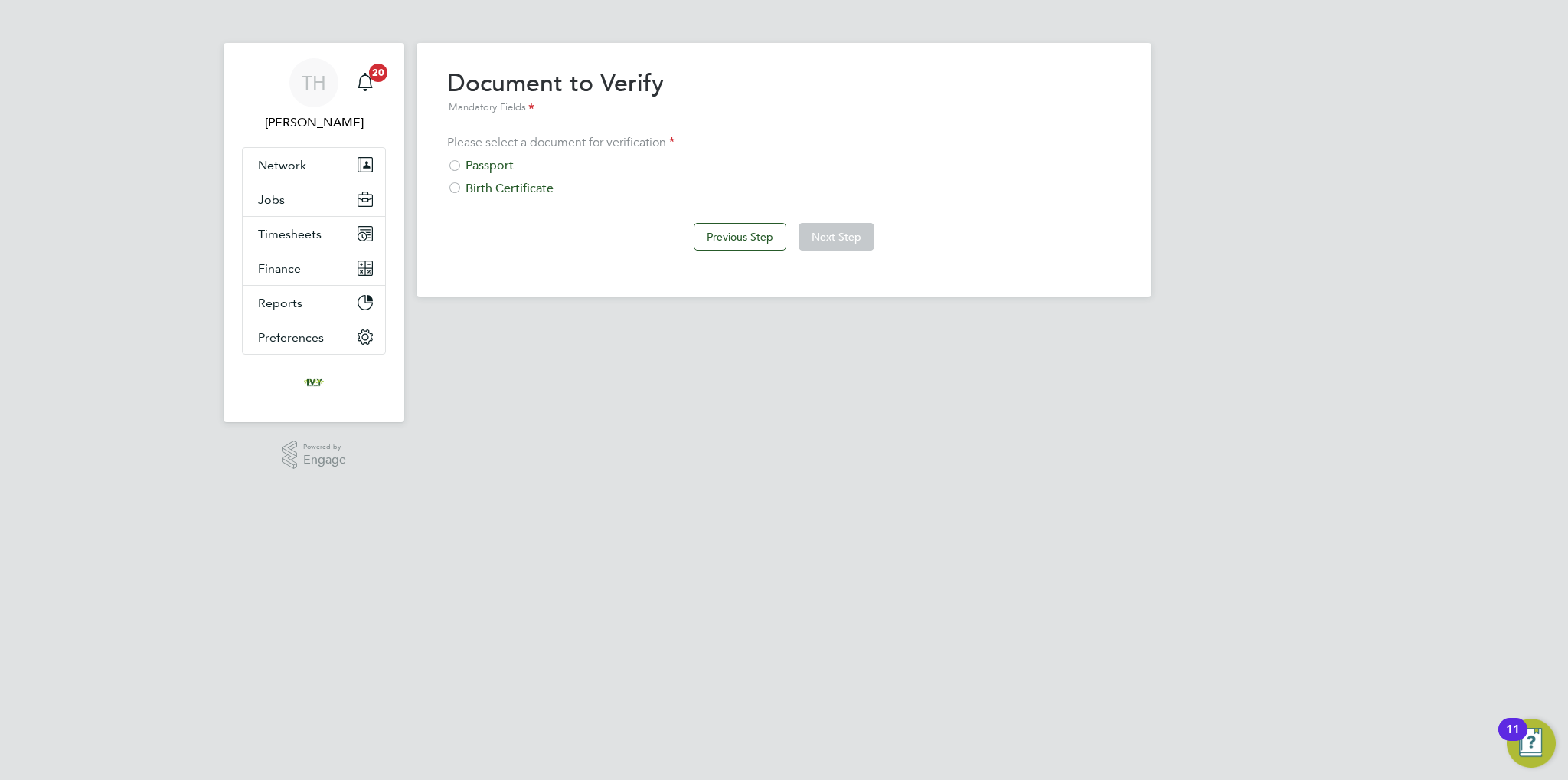
click at [486, 165] on div "Passport" at bounding box center [784, 166] width 674 height 16
click at [827, 240] on button "Next Step" at bounding box center [837, 236] width 76 height 28
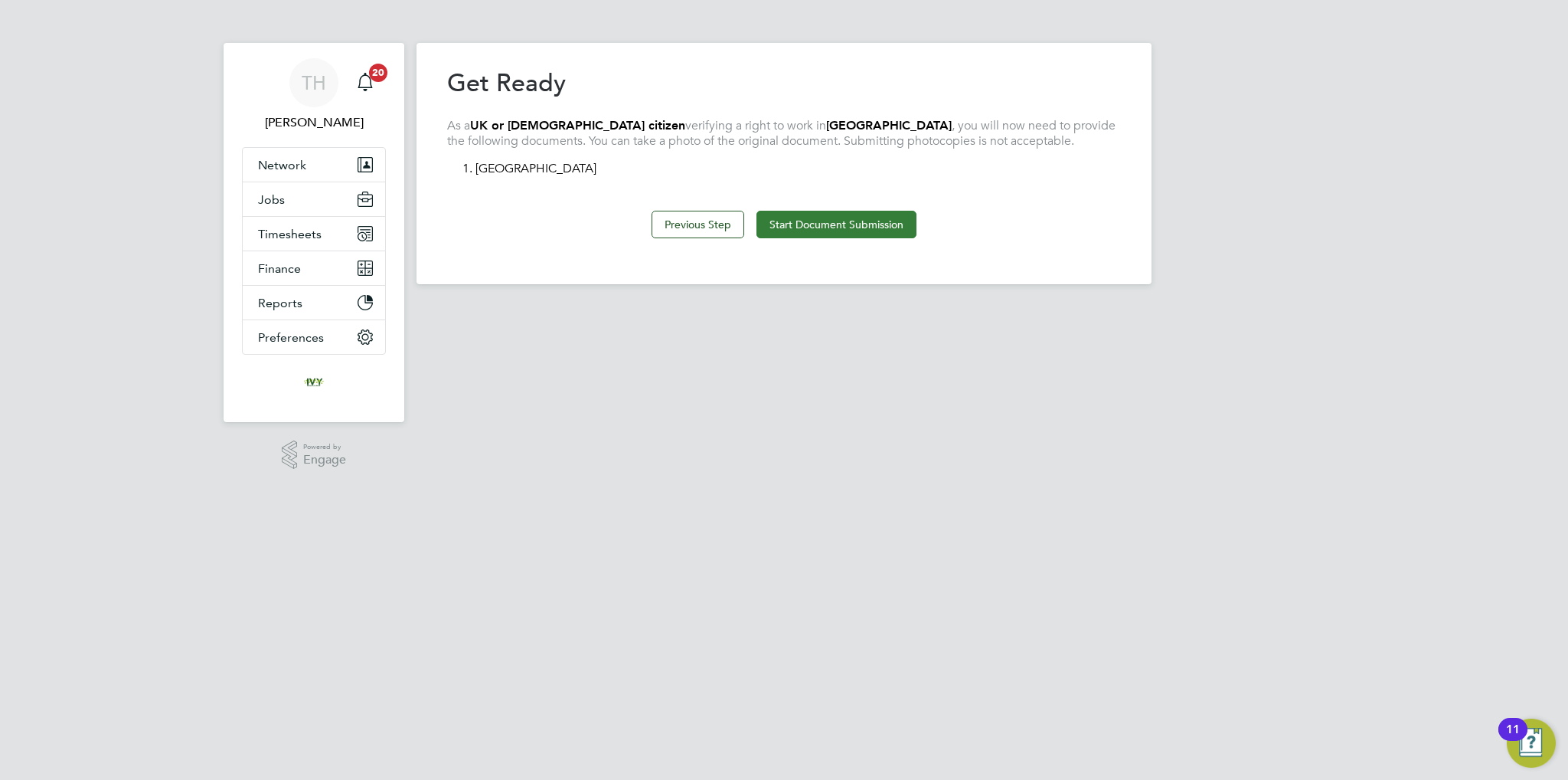
click at [856, 217] on button "Start Document Submission" at bounding box center [837, 224] width 160 height 28
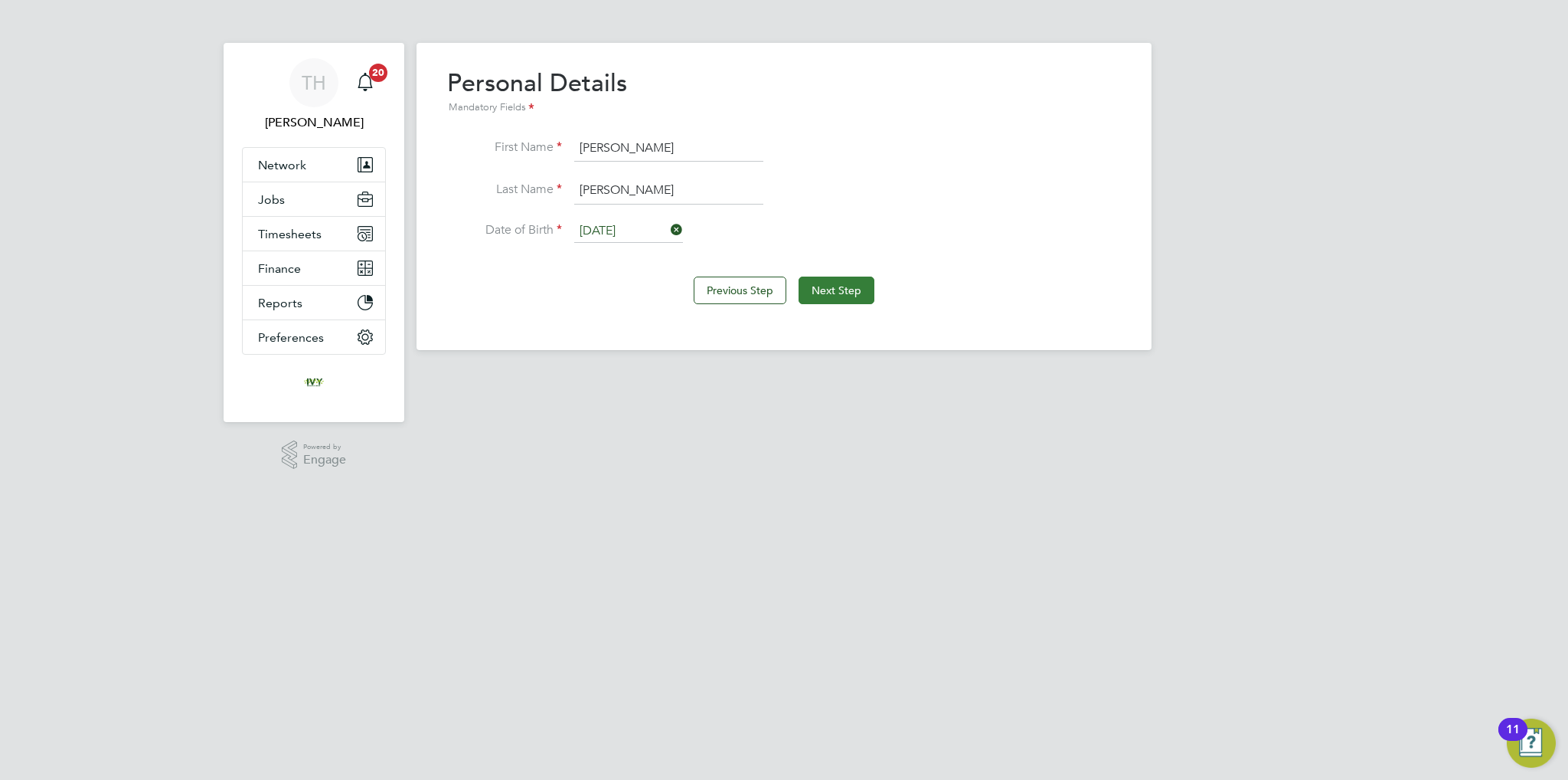
click at [825, 285] on button "Next Step" at bounding box center [837, 290] width 76 height 28
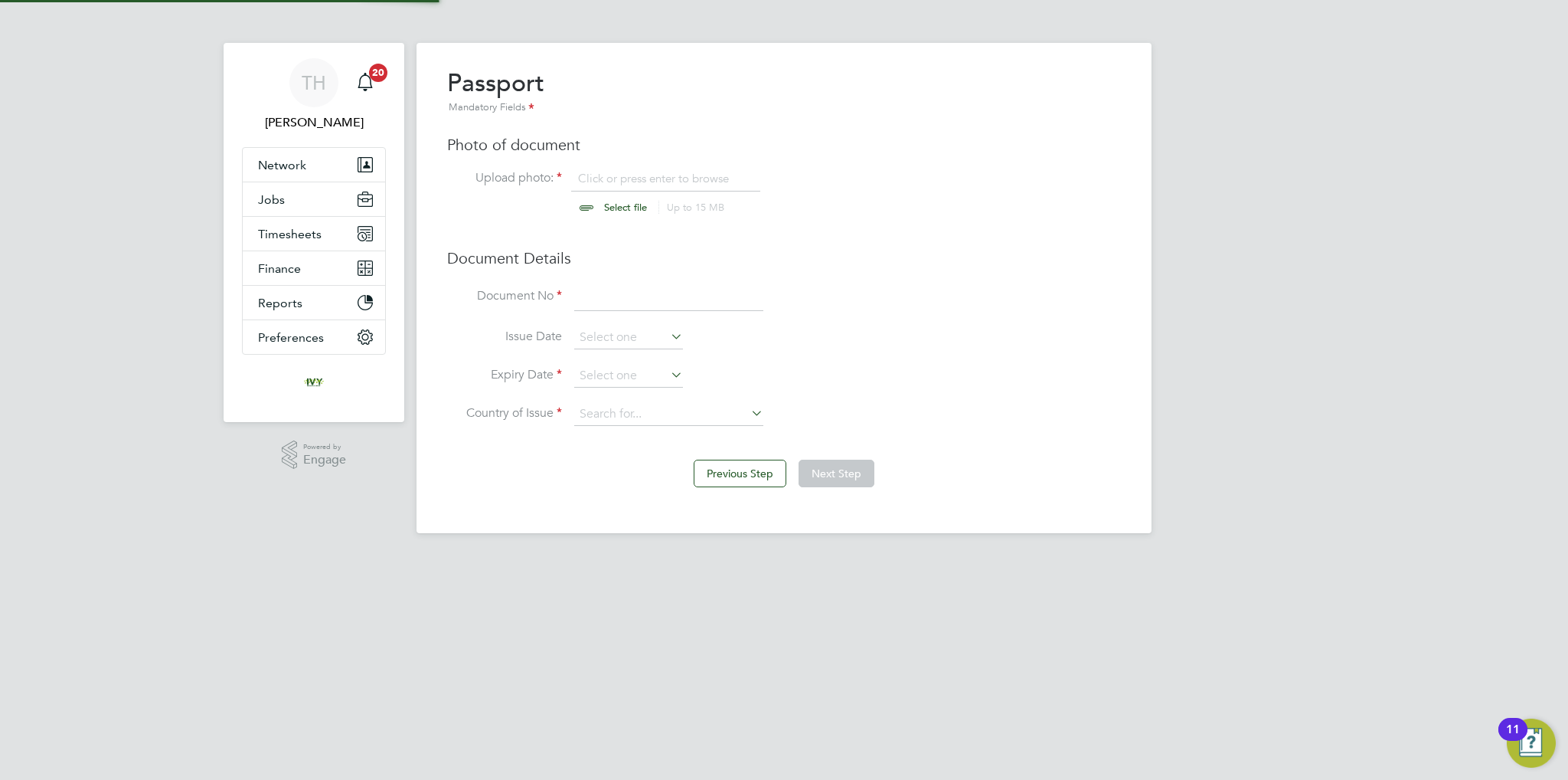
scroll to position [20, 189]
click at [610, 206] on input "file" at bounding box center [640, 193] width 241 height 46
type input "C:\fakepath\[PERSON_NAME] PP.jpg"
click at [595, 210] on input "file" at bounding box center [640, 193] width 241 height 46
click at [595, 289] on input at bounding box center [668, 297] width 189 height 28
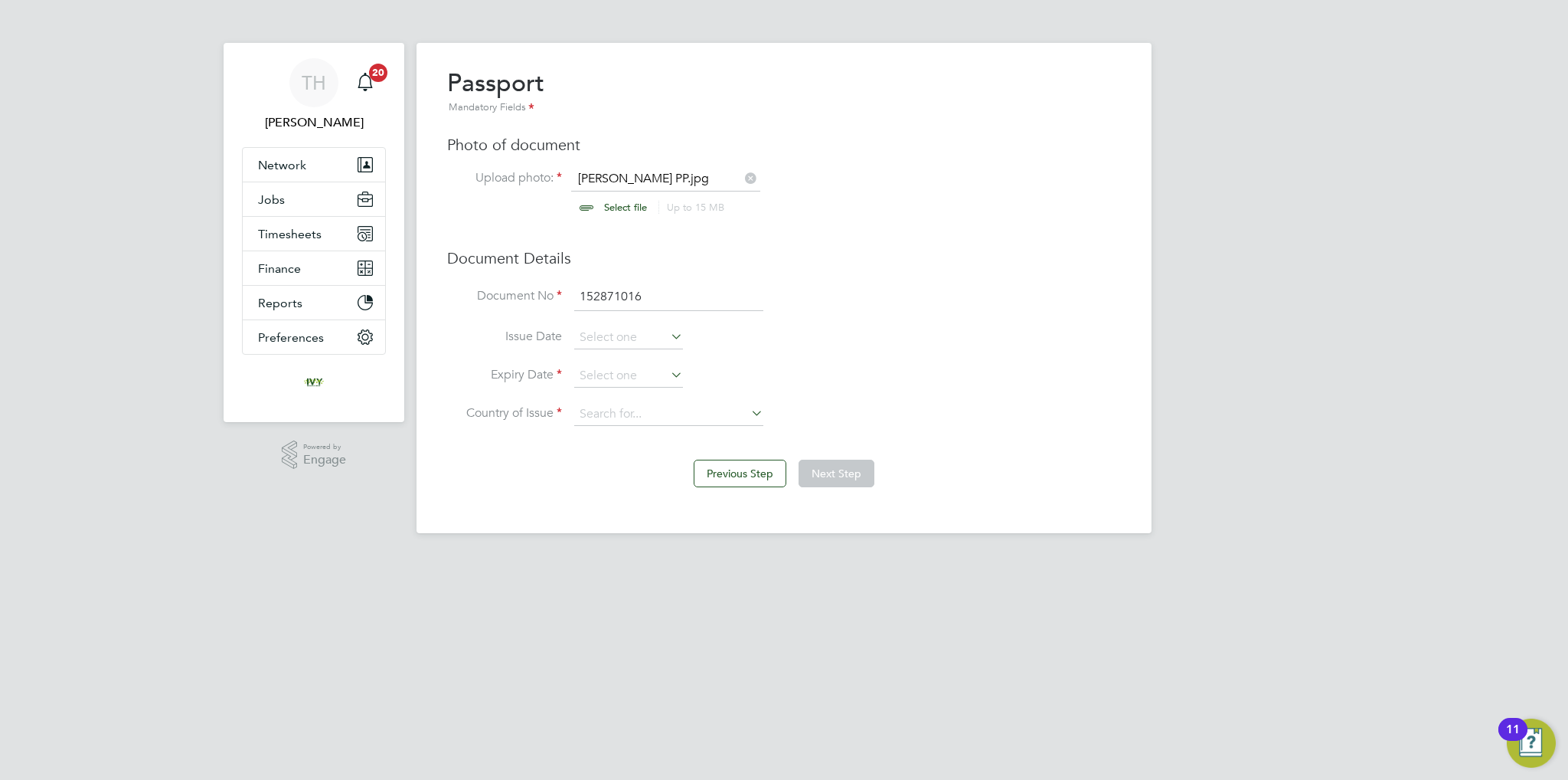
type input "152871016"
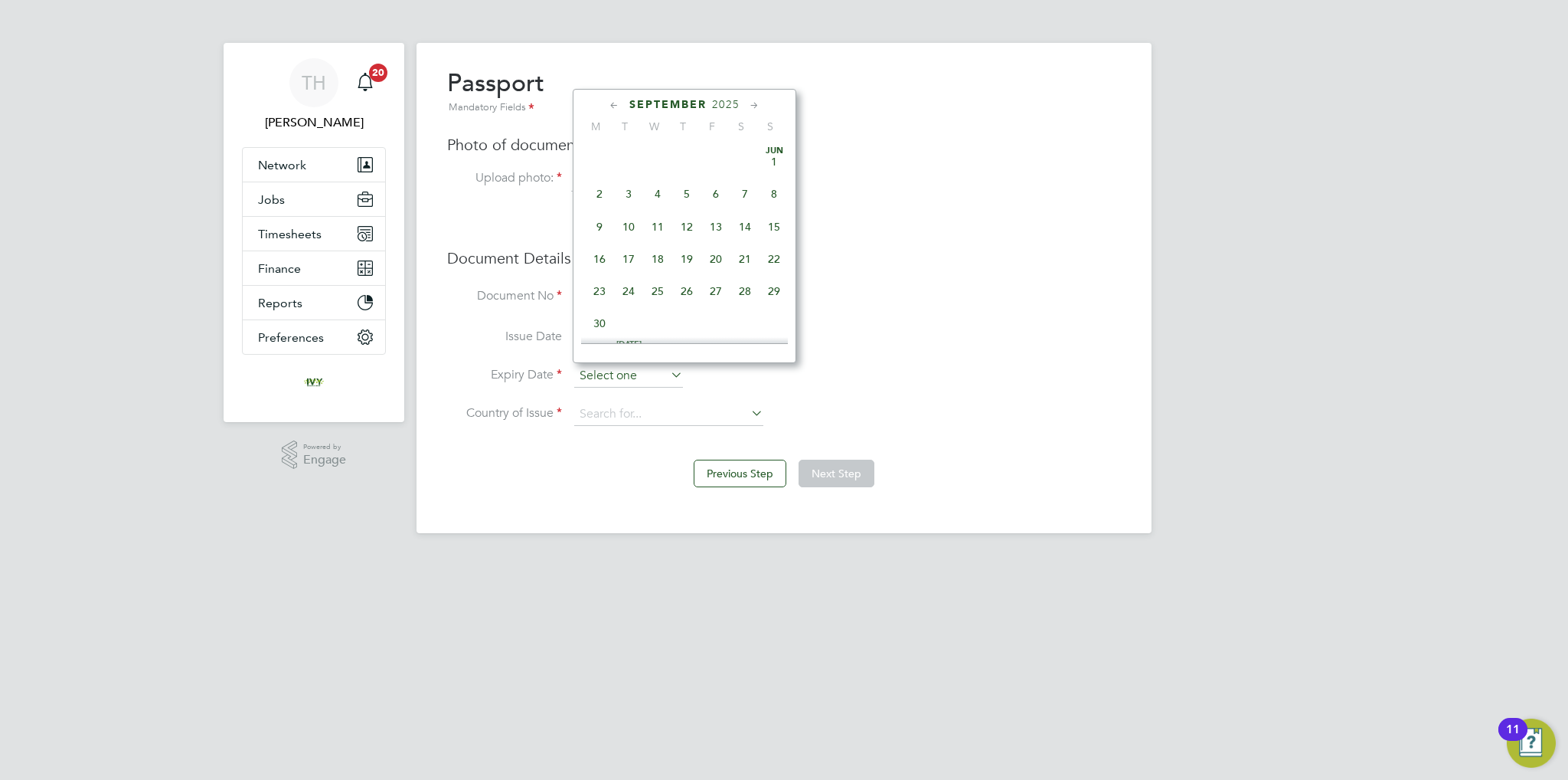
click at [626, 371] on input at bounding box center [628, 376] width 109 height 23
click at [727, 99] on span "2025" at bounding box center [725, 105] width 28 height 13
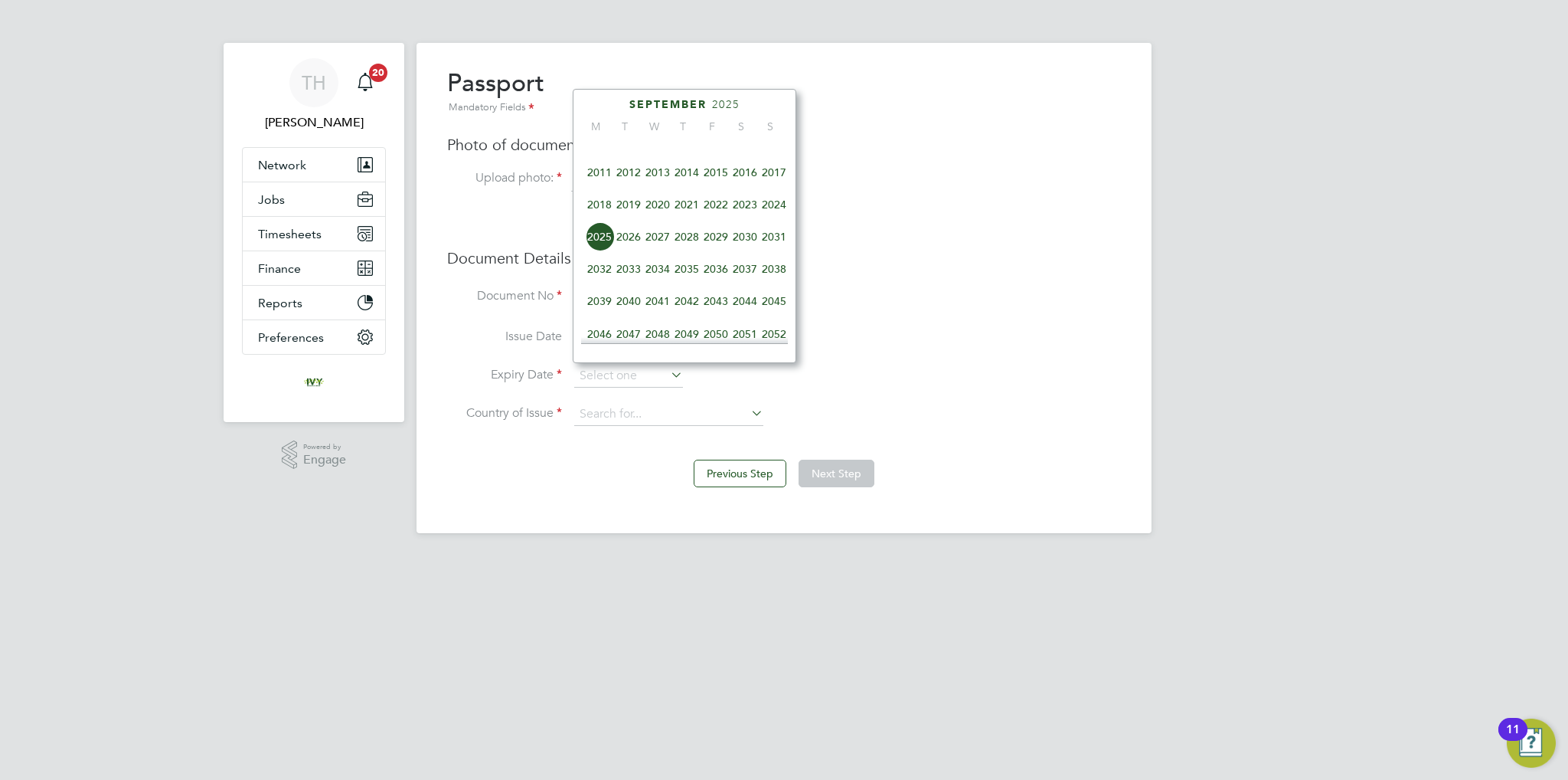
click at [680, 280] on span "2035" at bounding box center [686, 269] width 30 height 30
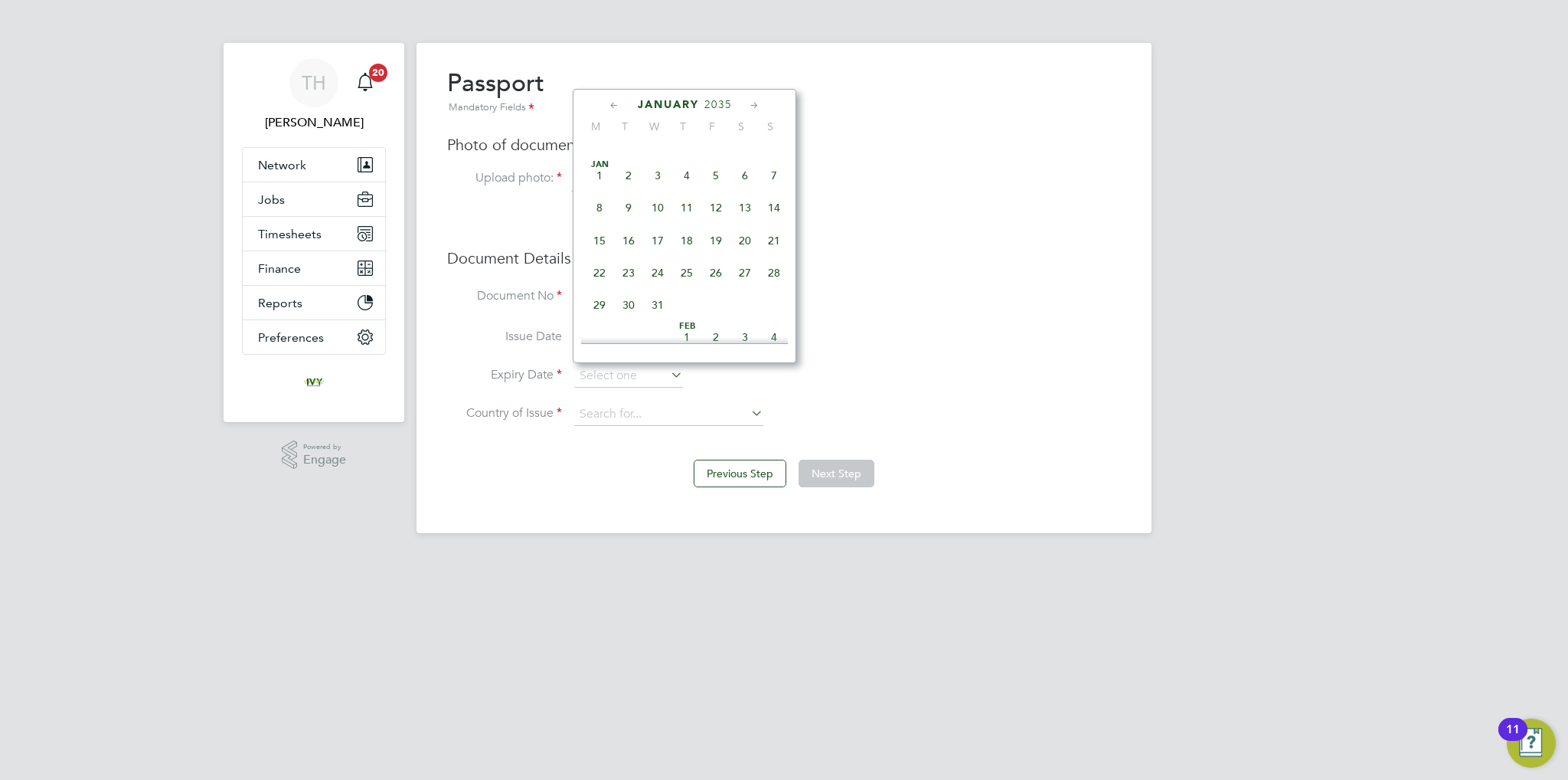
scroll to position [331, 0]
click at [655, 260] on span "24" at bounding box center [658, 250] width 30 height 30
type input "24 Jan 2035"
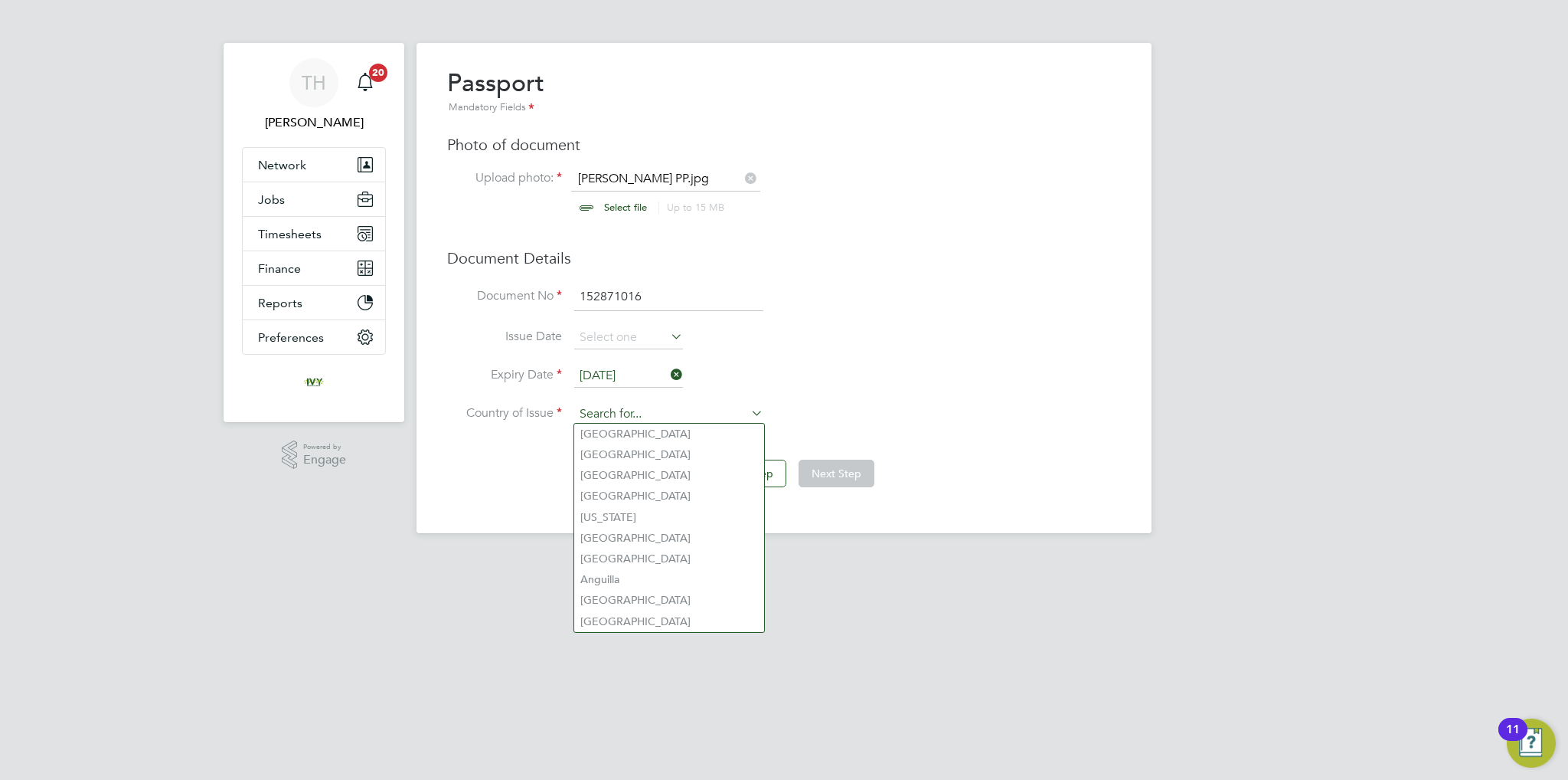
click at [662, 409] on input at bounding box center [668, 414] width 189 height 23
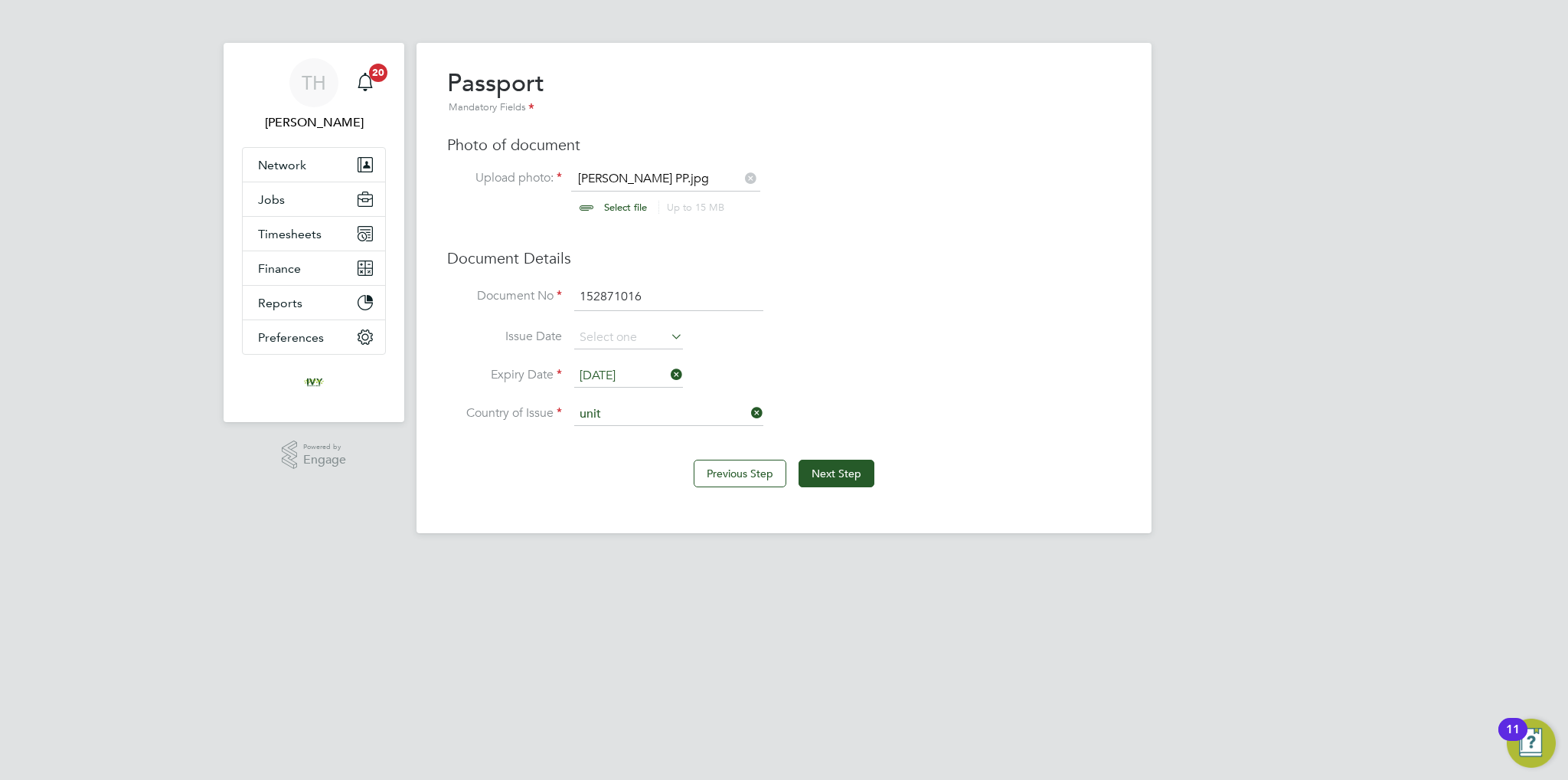
click at [665, 466] on li "Unit ed Kingdom" at bounding box center [683, 475] width 218 height 21
type input "United Kingdom"
click at [824, 465] on button "Next Step" at bounding box center [837, 473] width 76 height 28
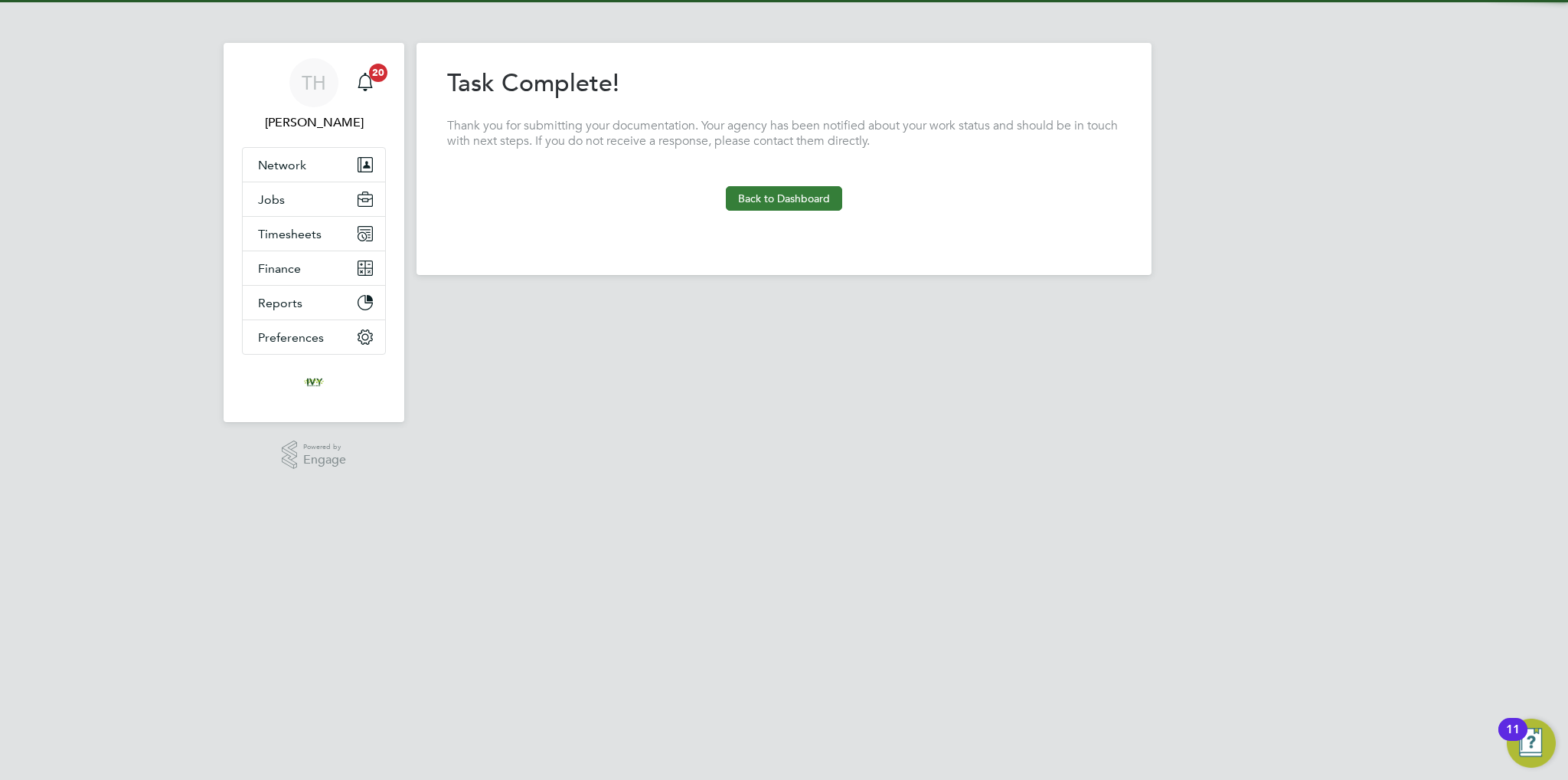
click at [795, 206] on button "Back to Dashboard" at bounding box center [784, 198] width 116 height 25
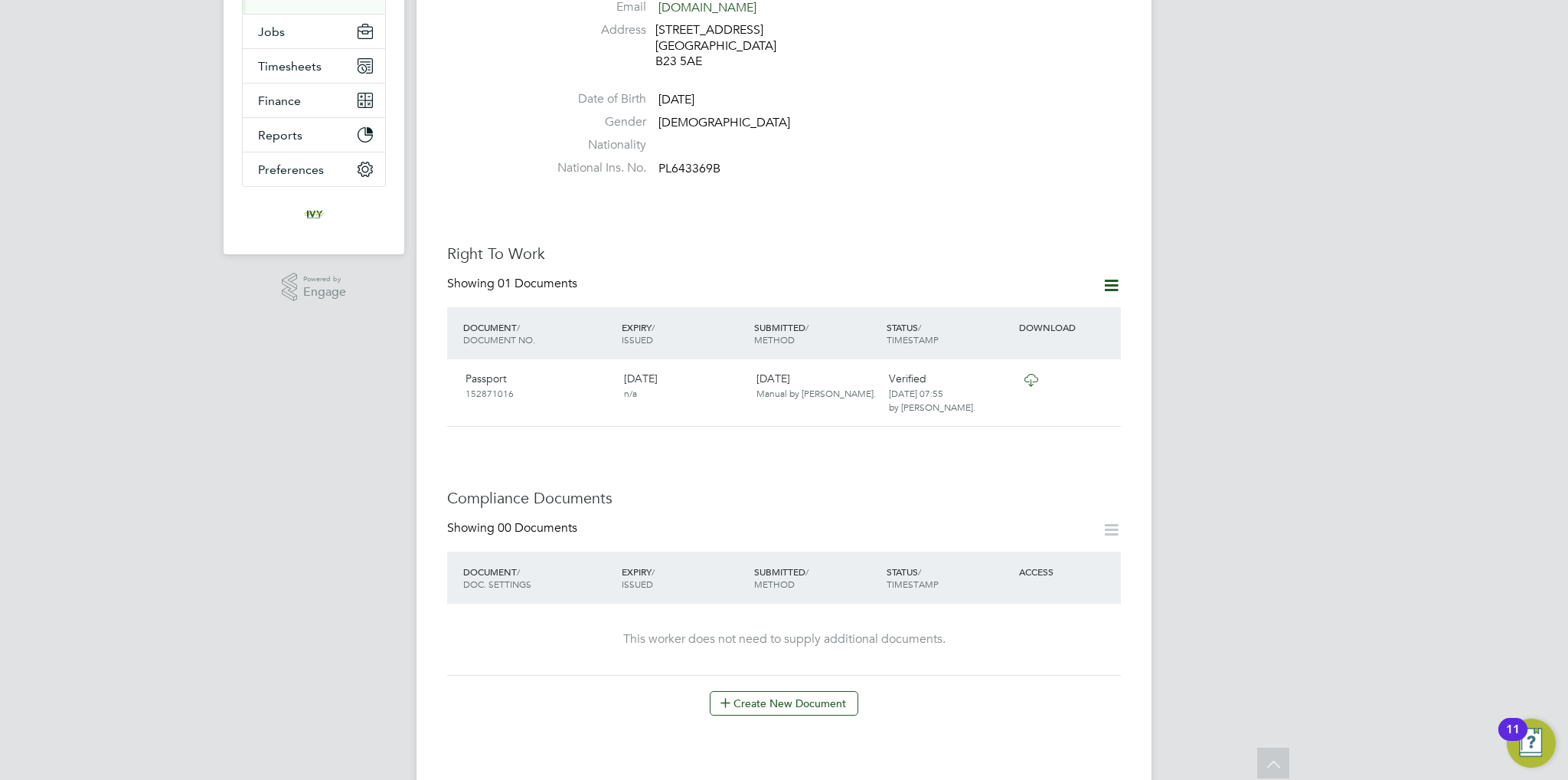
scroll to position [383, 0]
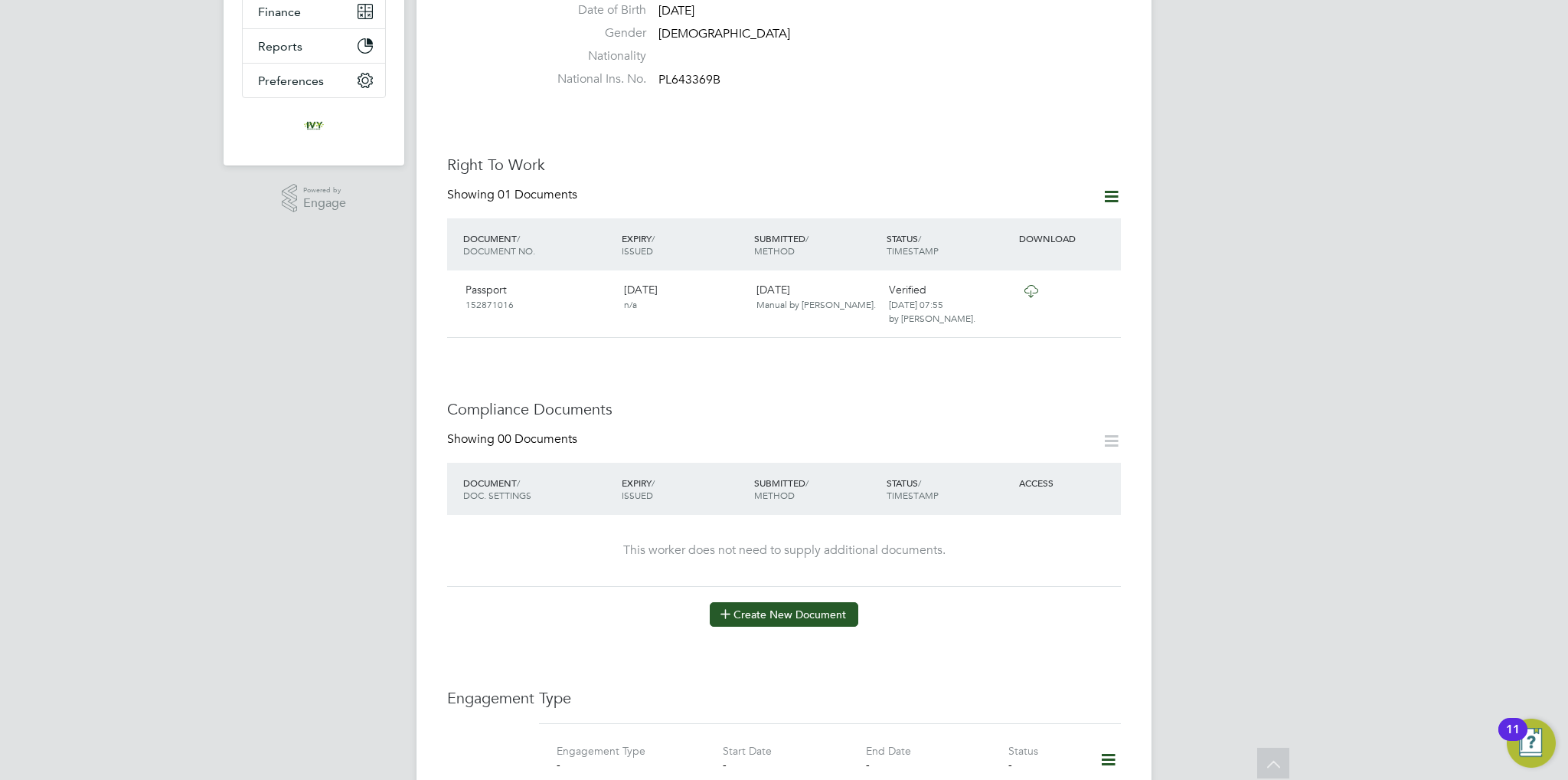
click at [757, 602] on button "Create New Document" at bounding box center [784, 614] width 149 height 25
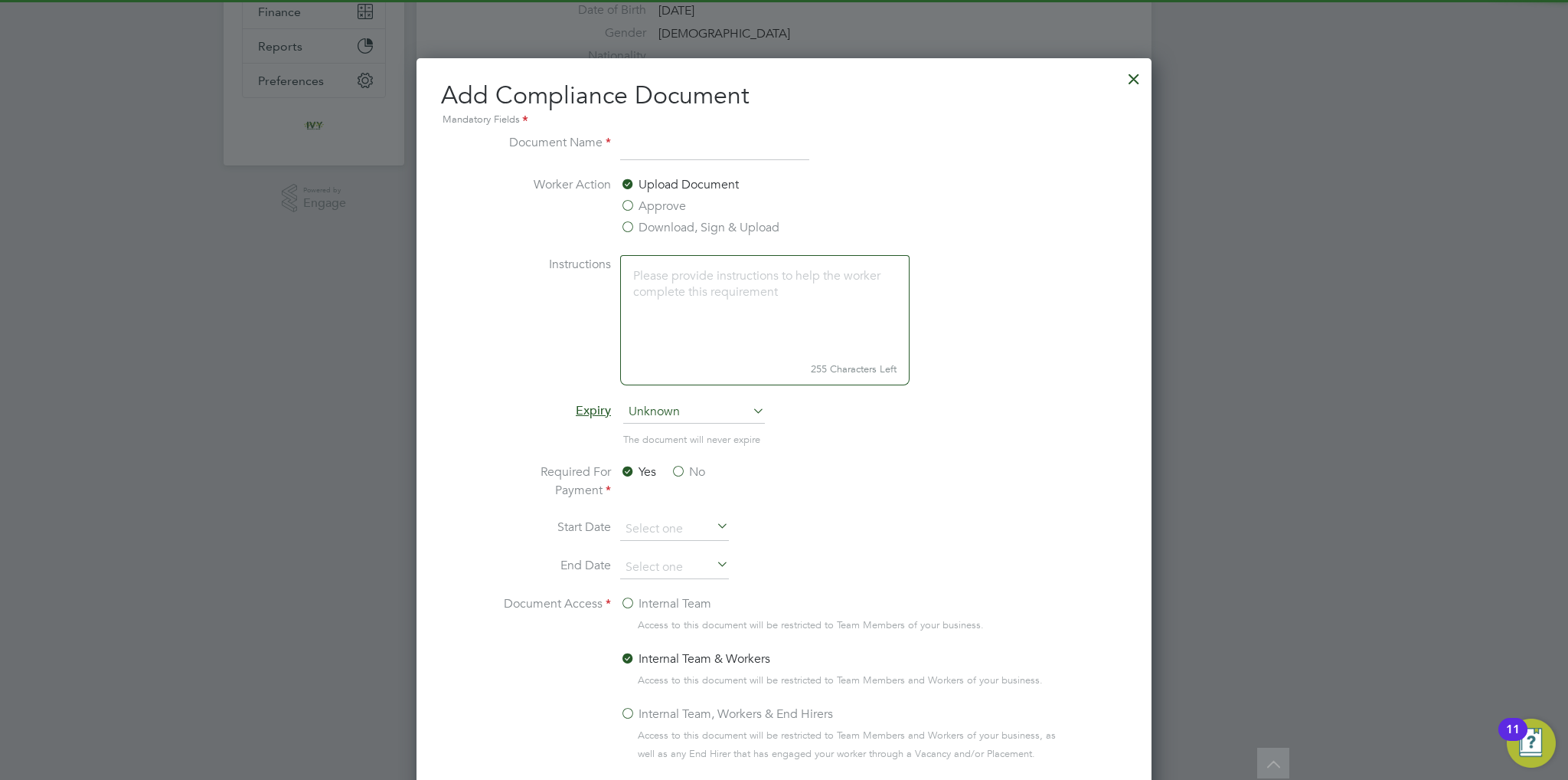
scroll to position [801, 736]
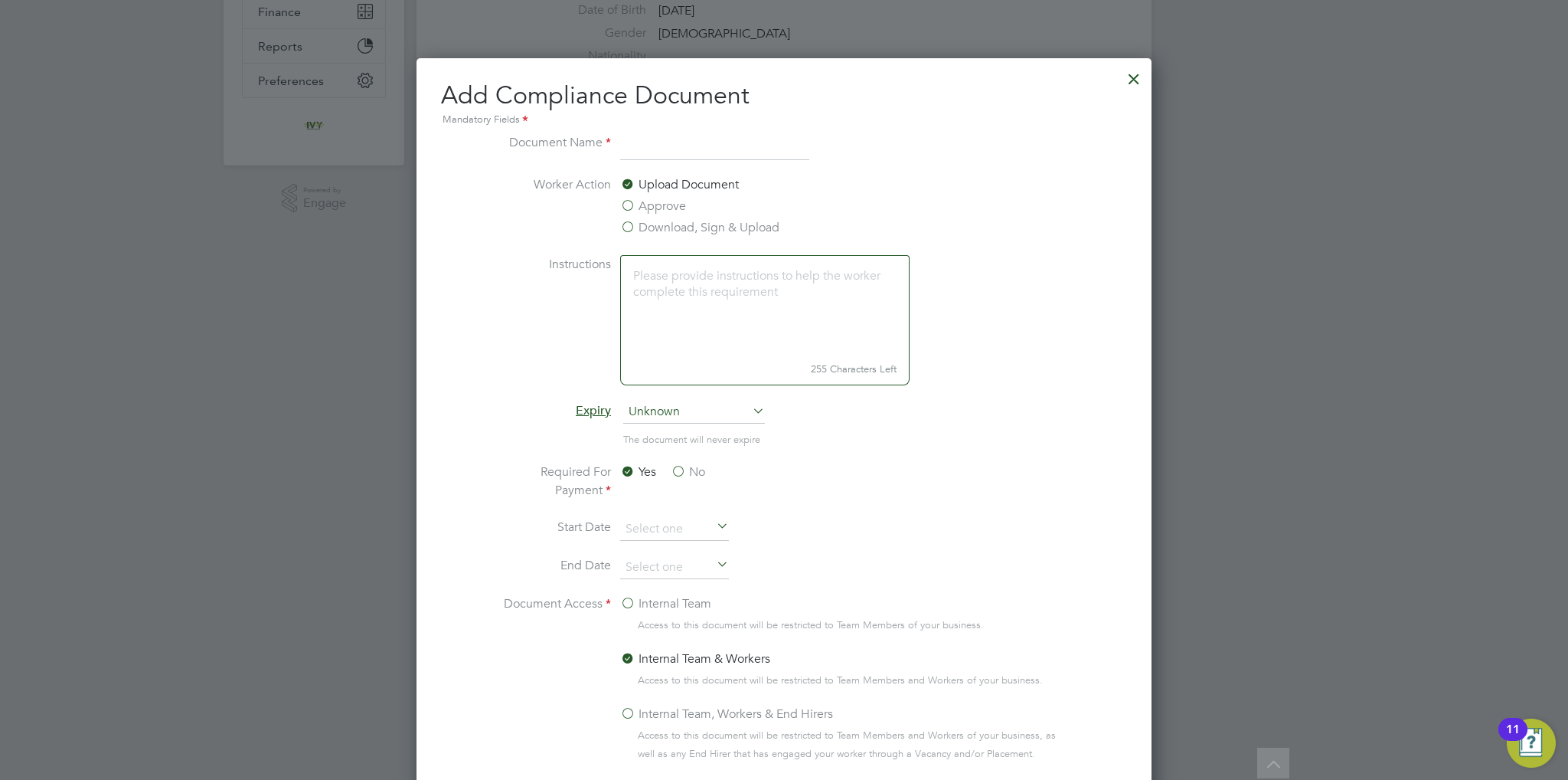
click at [673, 150] on input at bounding box center [714, 147] width 189 height 28
type input "CSCS"
click at [671, 410] on span "Unknown" at bounding box center [694, 412] width 142 height 23
click at [667, 510] on li "Specific date" at bounding box center [695, 512] width 143 height 20
click at [683, 473] on label "No" at bounding box center [688, 471] width 34 height 18
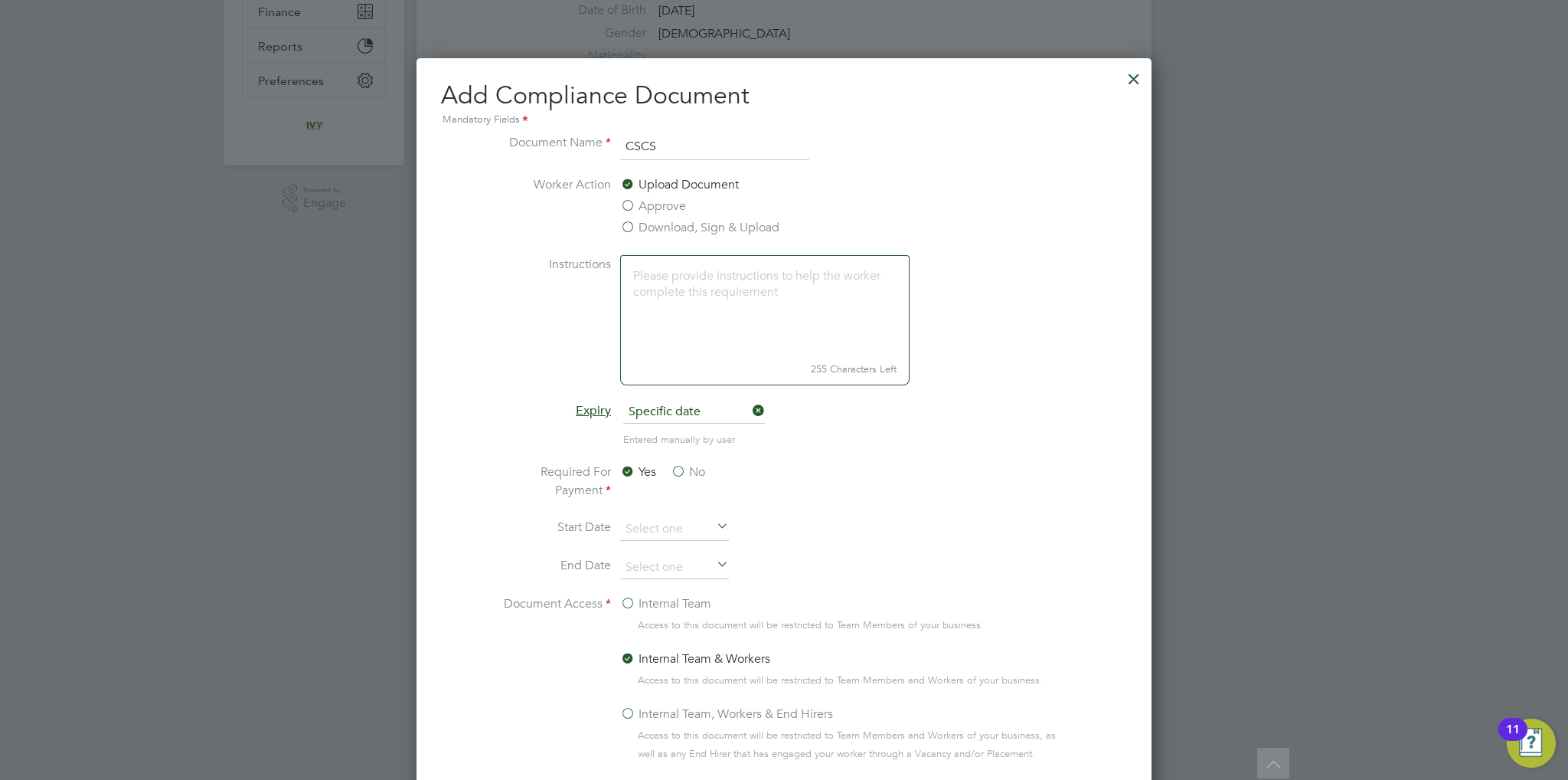
click at [0, 0] on input "No" at bounding box center [0, 0] width 0 height 0
click at [654, 605] on label "Internal Team" at bounding box center [665, 603] width 91 height 18
click at [0, 0] on input "Internal Team" at bounding box center [0, 0] width 0 height 0
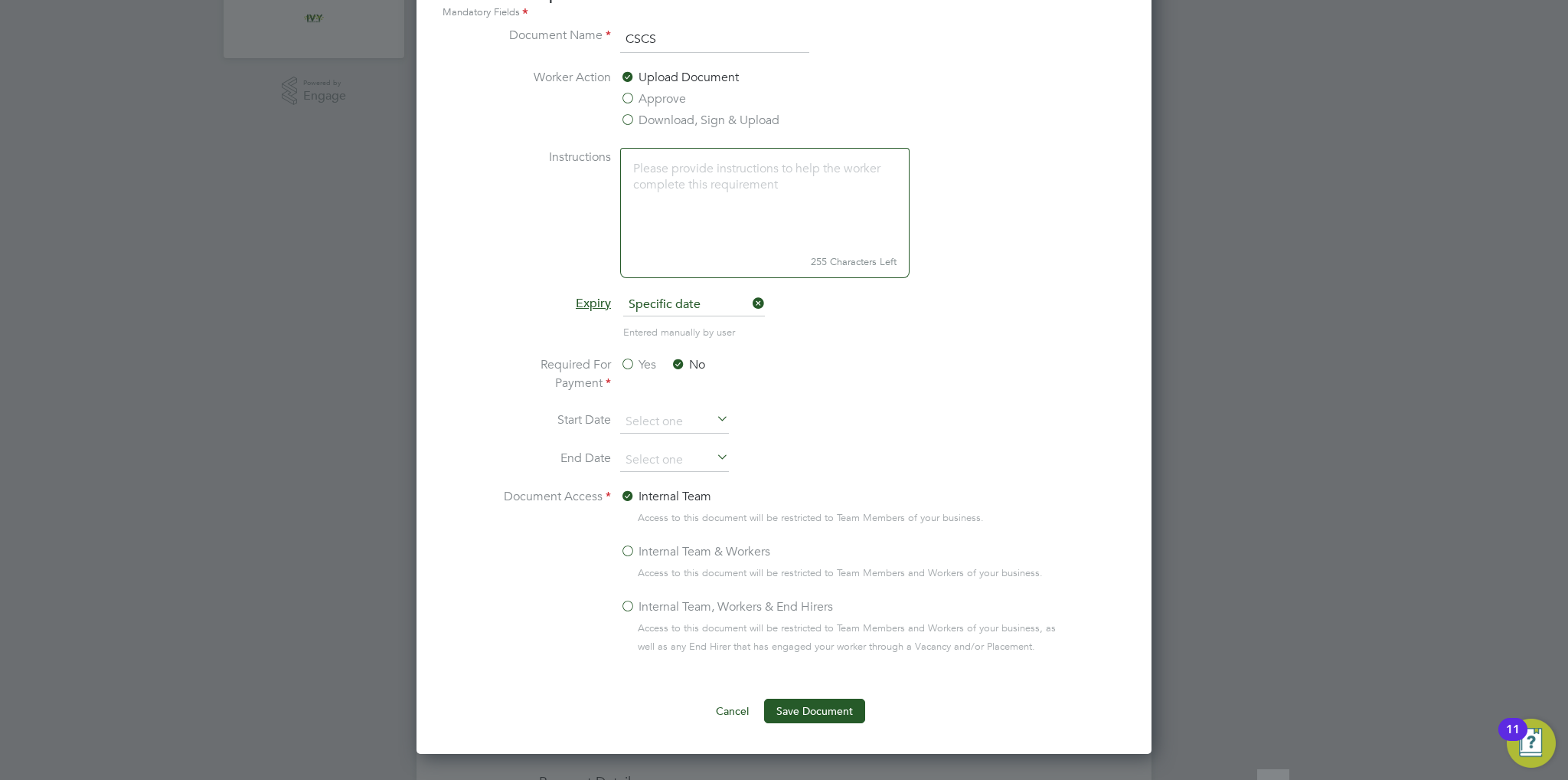
scroll to position [612, 0]
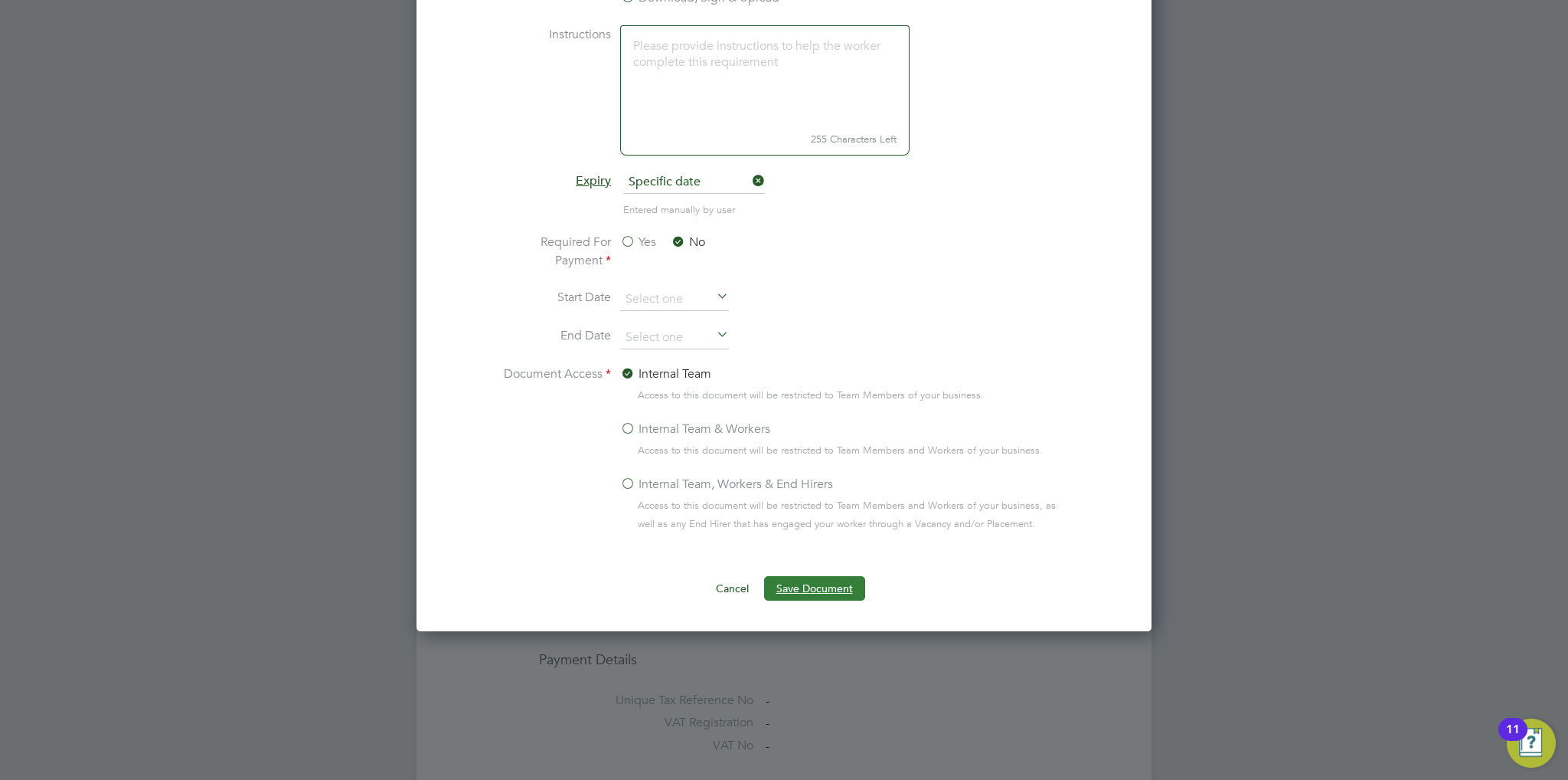
click at [795, 586] on button "Save Document" at bounding box center [815, 589] width 101 height 25
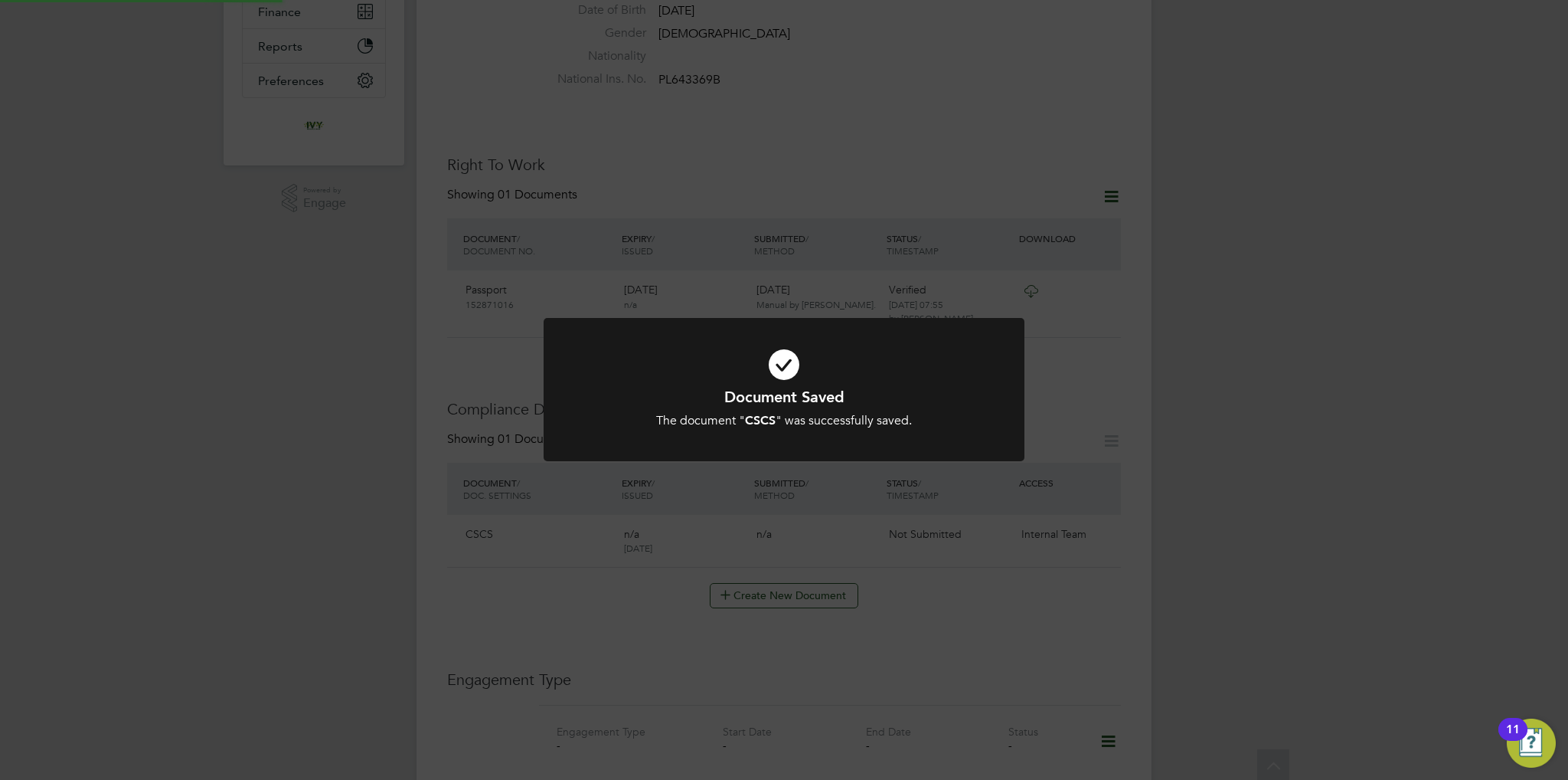
click at [772, 435] on div at bounding box center [784, 390] width 481 height 143
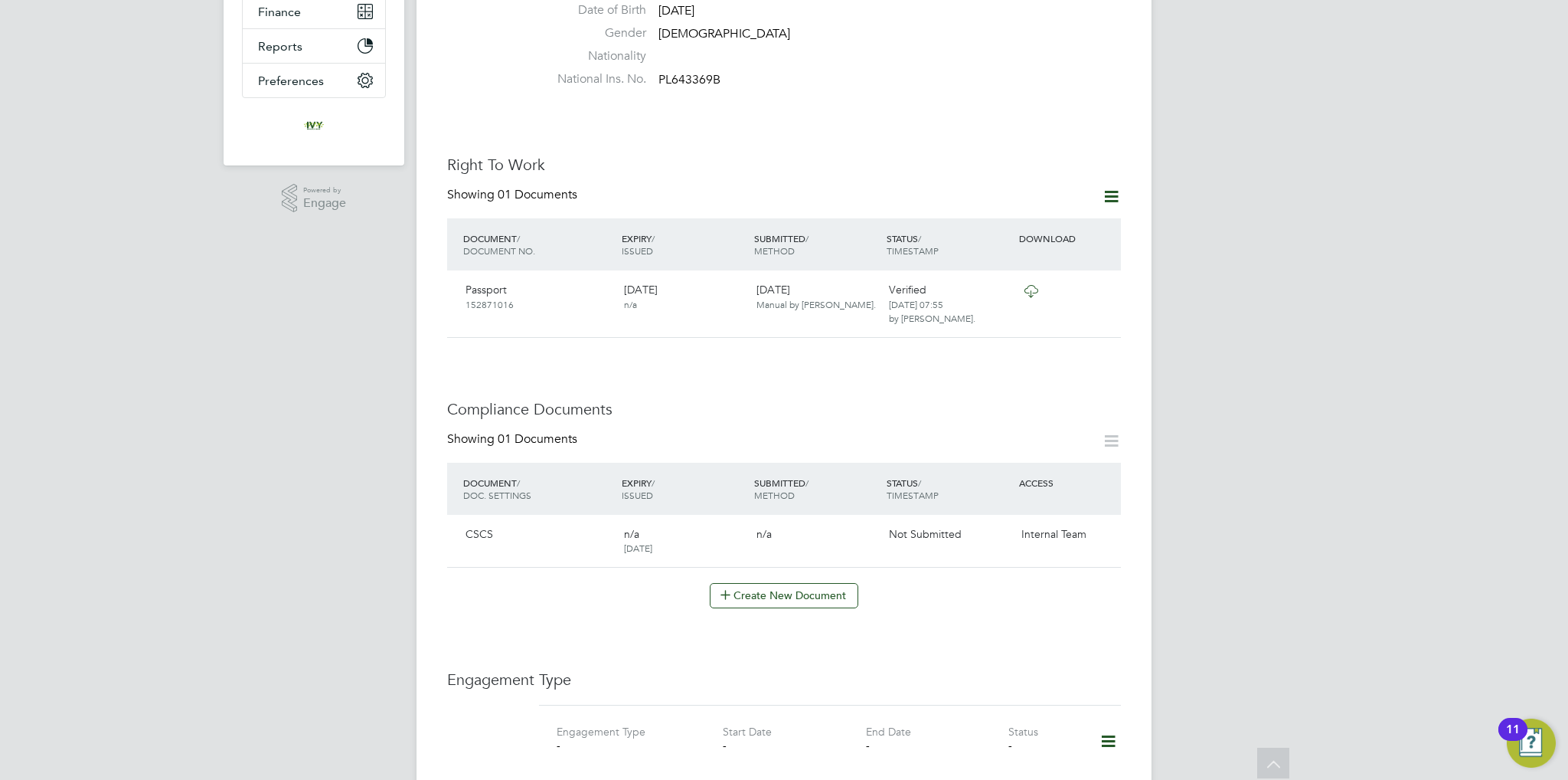
scroll to position [460, 0]
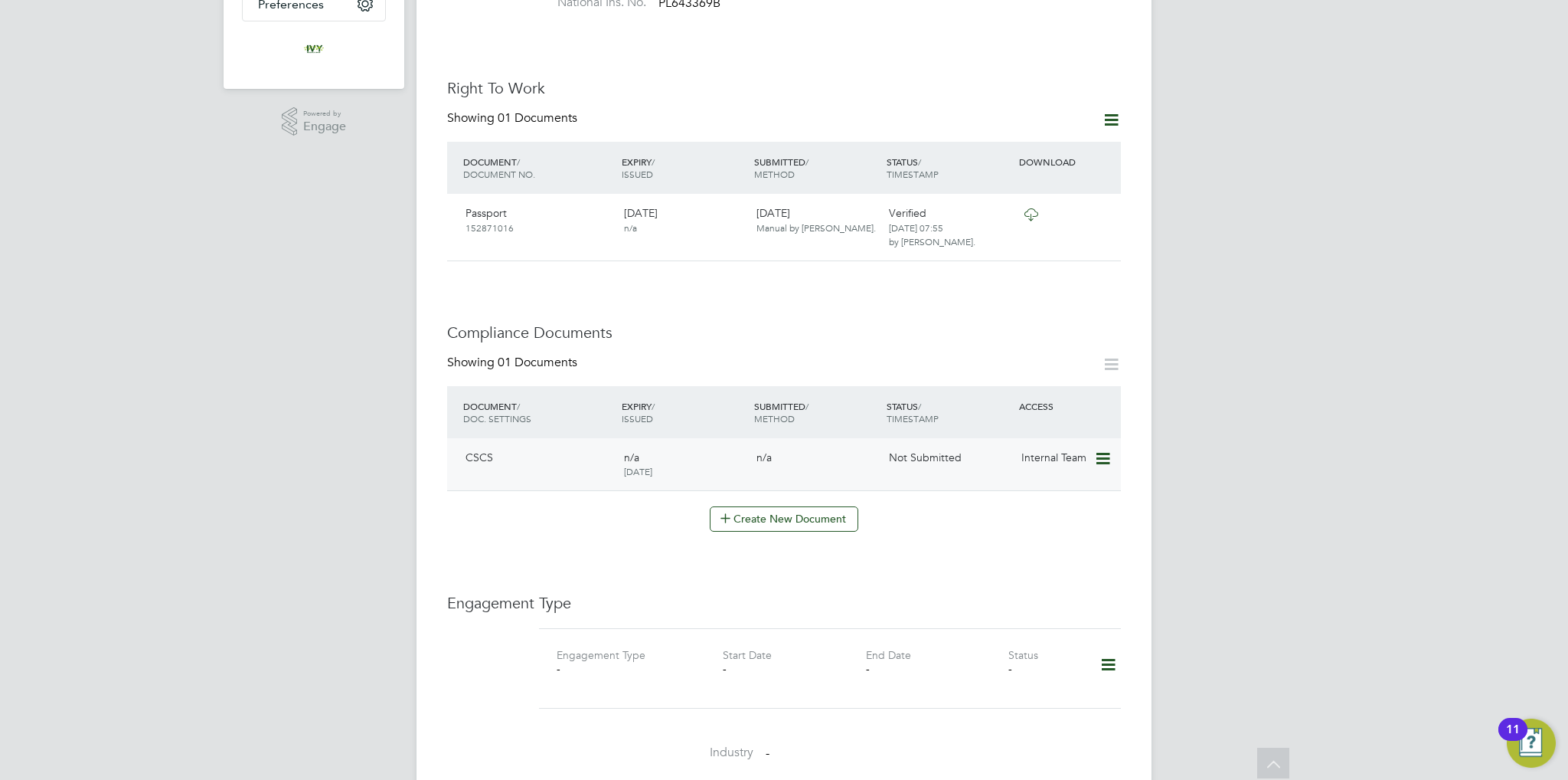
click at [1099, 450] on icon at bounding box center [1102, 458] width 15 height 18
click at [1064, 495] on li "Submit Document" at bounding box center [1056, 501] width 108 height 22
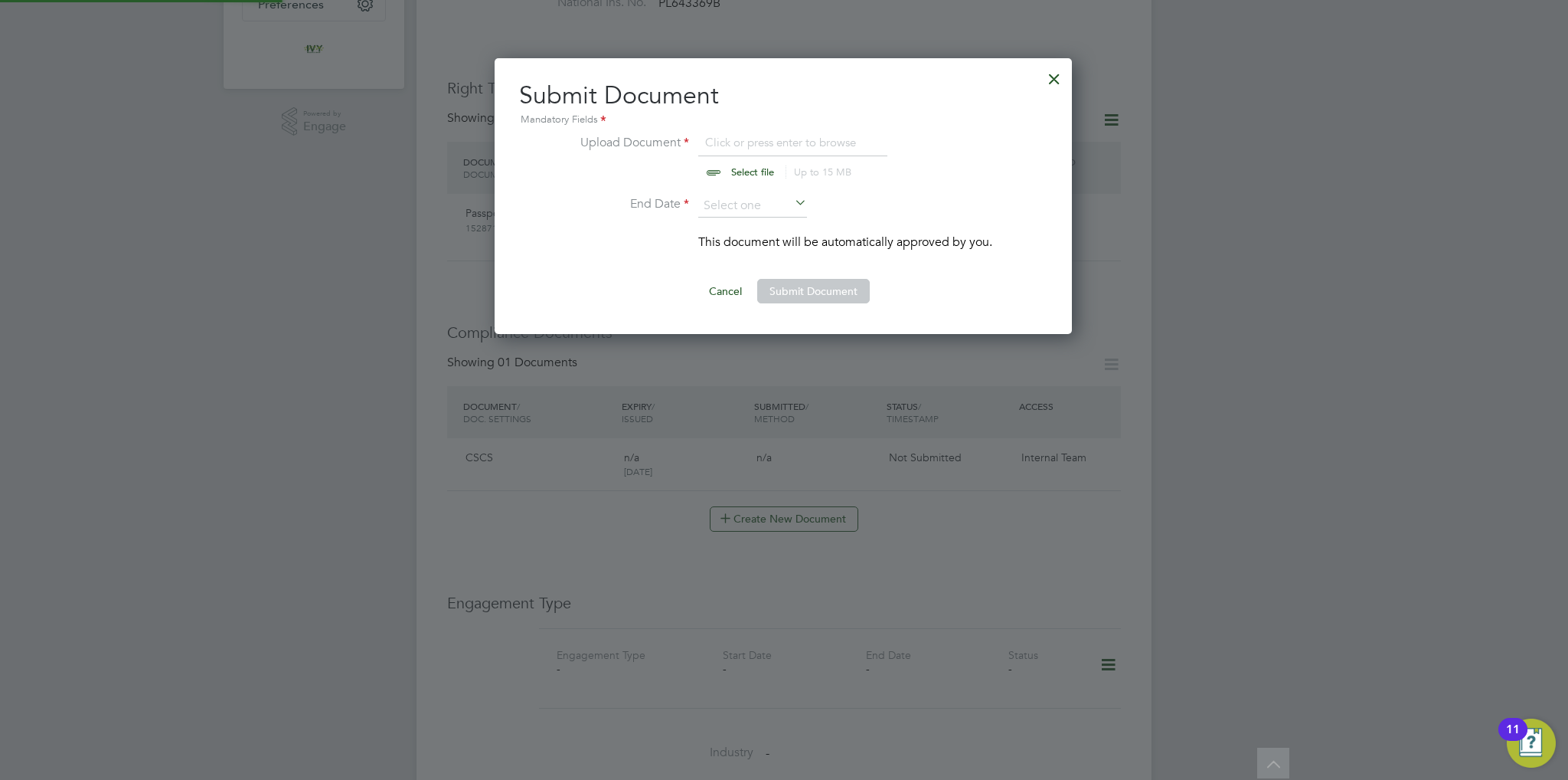
scroll to position [276, 579]
click at [711, 172] on input "file" at bounding box center [767, 156] width 241 height 46
type input "C:\fakepath\Harrison Cutler CSCS.jpg"
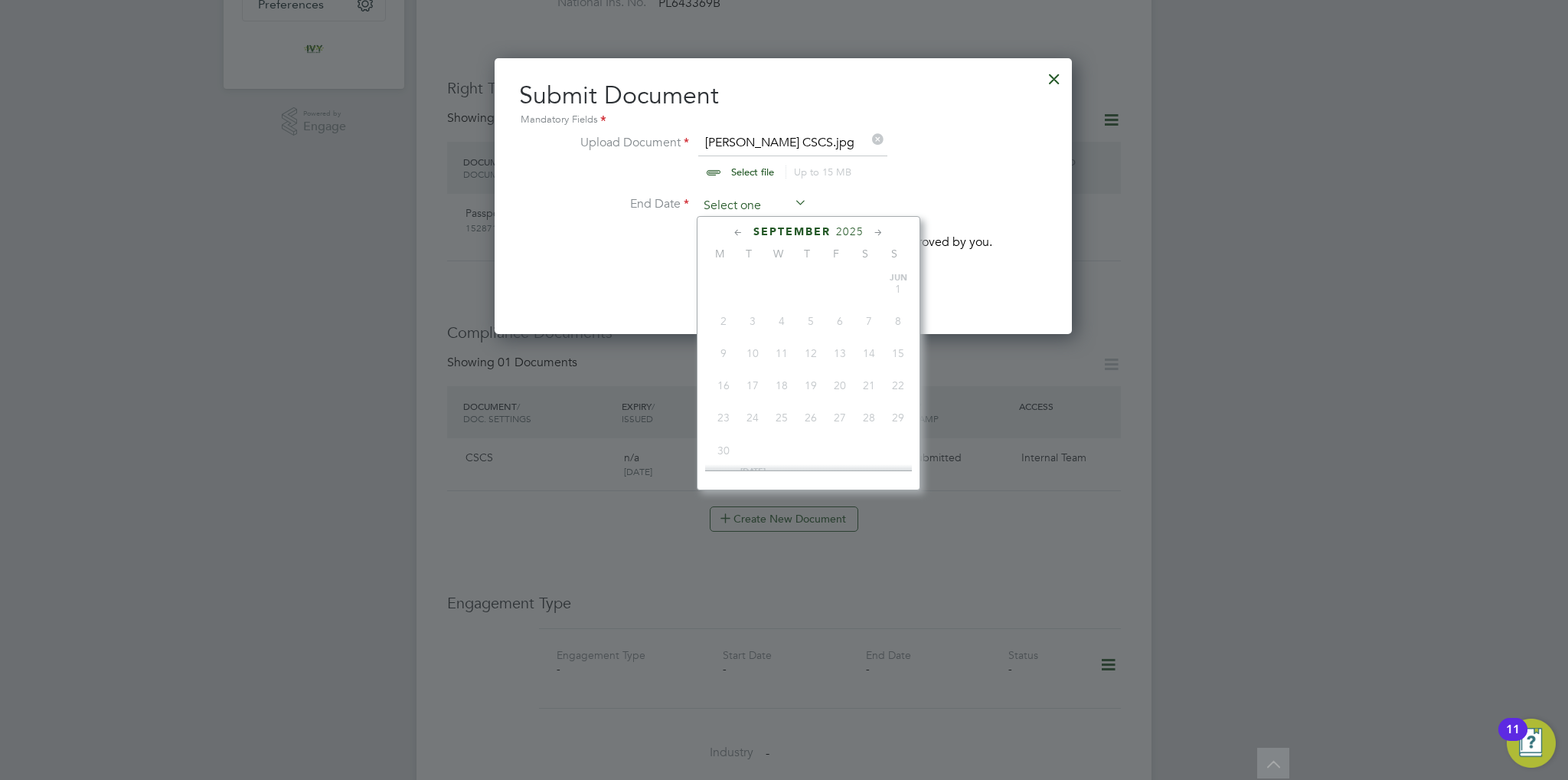
click at [745, 206] on input at bounding box center [753, 206] width 109 height 23
click at [853, 231] on span "2025" at bounding box center [849, 231] width 28 height 13
click at [840, 377] on span "2029" at bounding box center [840, 364] width 30 height 30
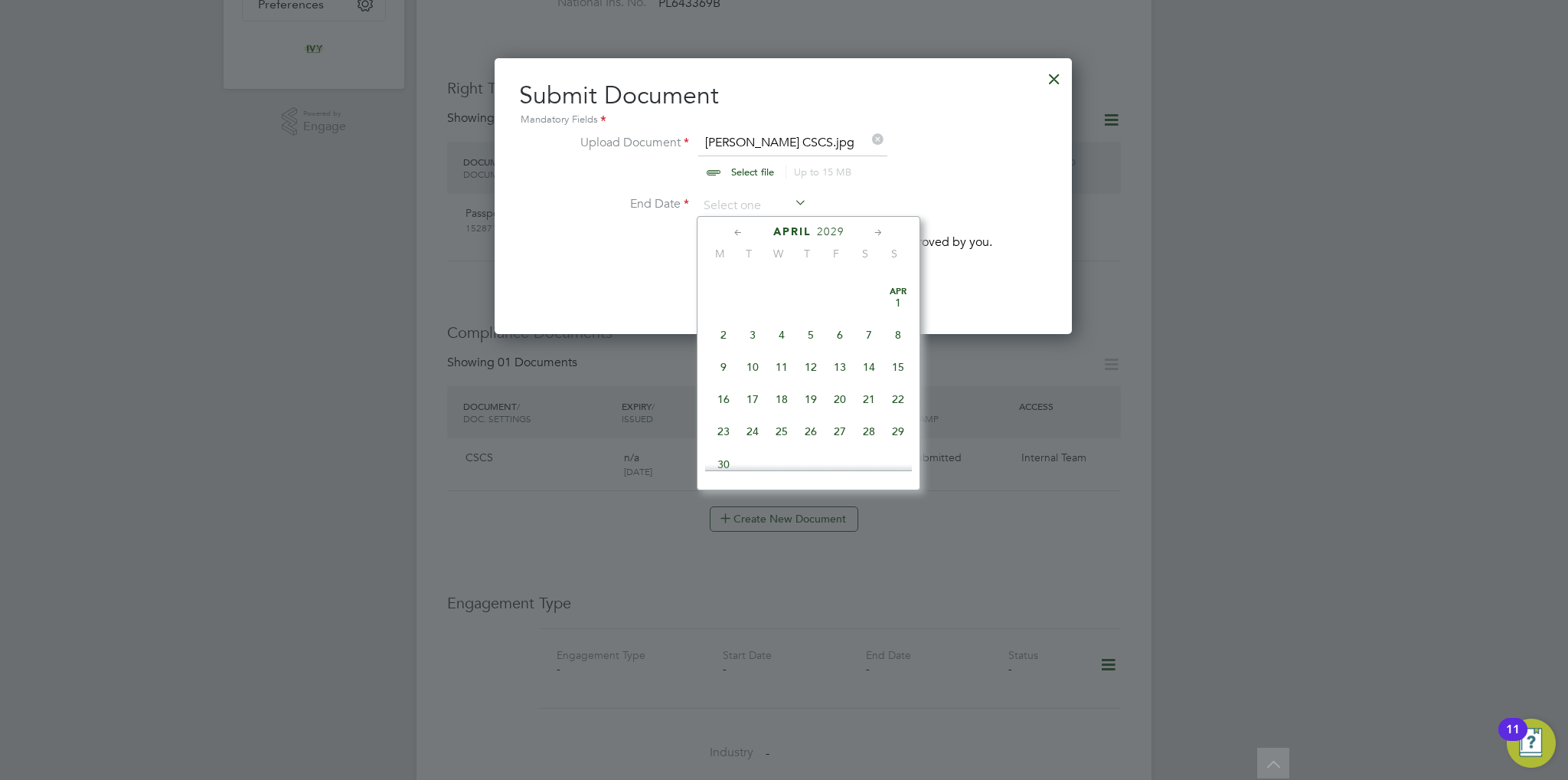
scroll to position [225, 0]
click at [881, 356] on span "31" at bounding box center [869, 353] width 30 height 30
type input "31 Mar 2029"
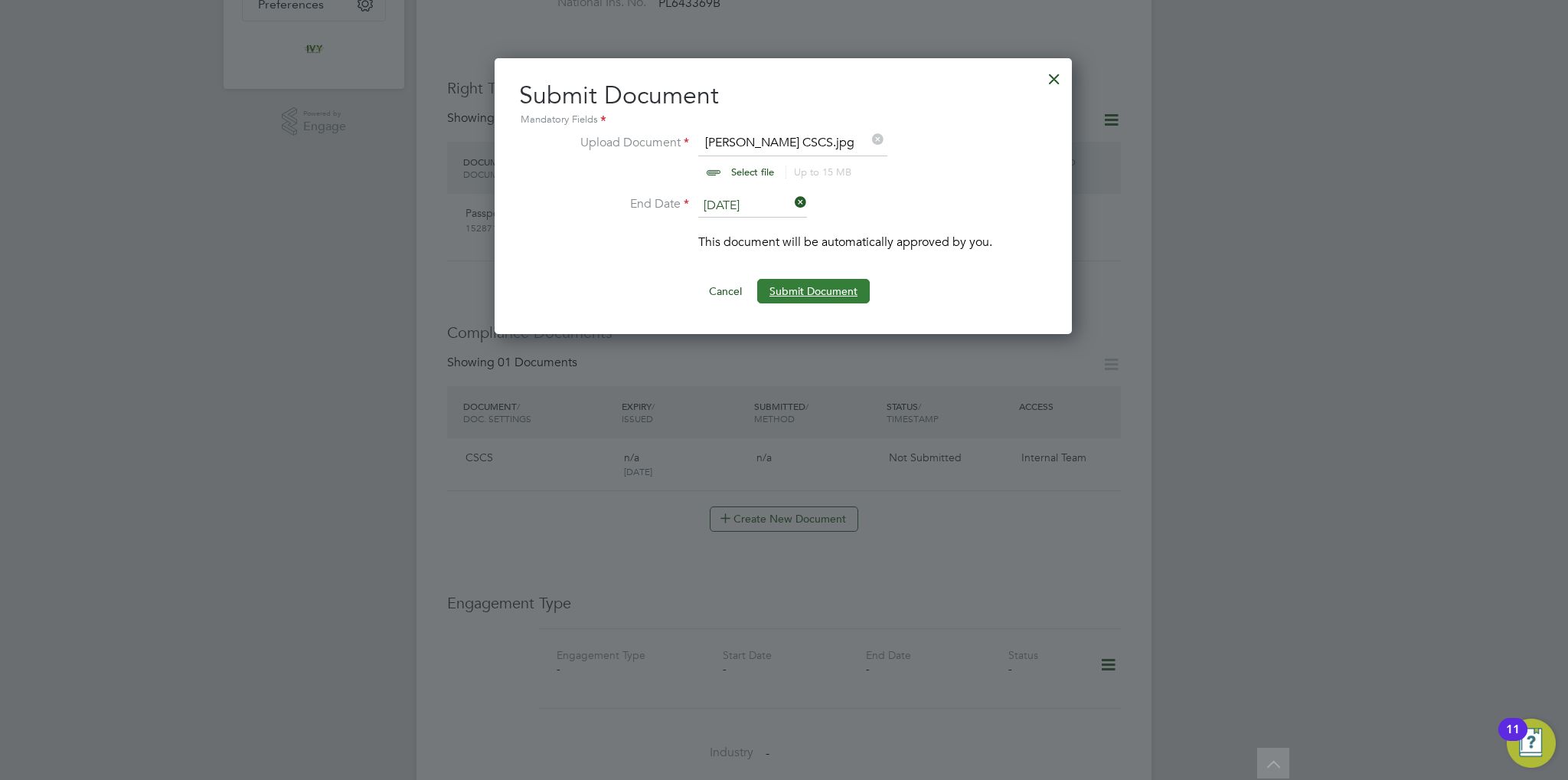
click at [851, 291] on button "Submit Document" at bounding box center [813, 291] width 112 height 25
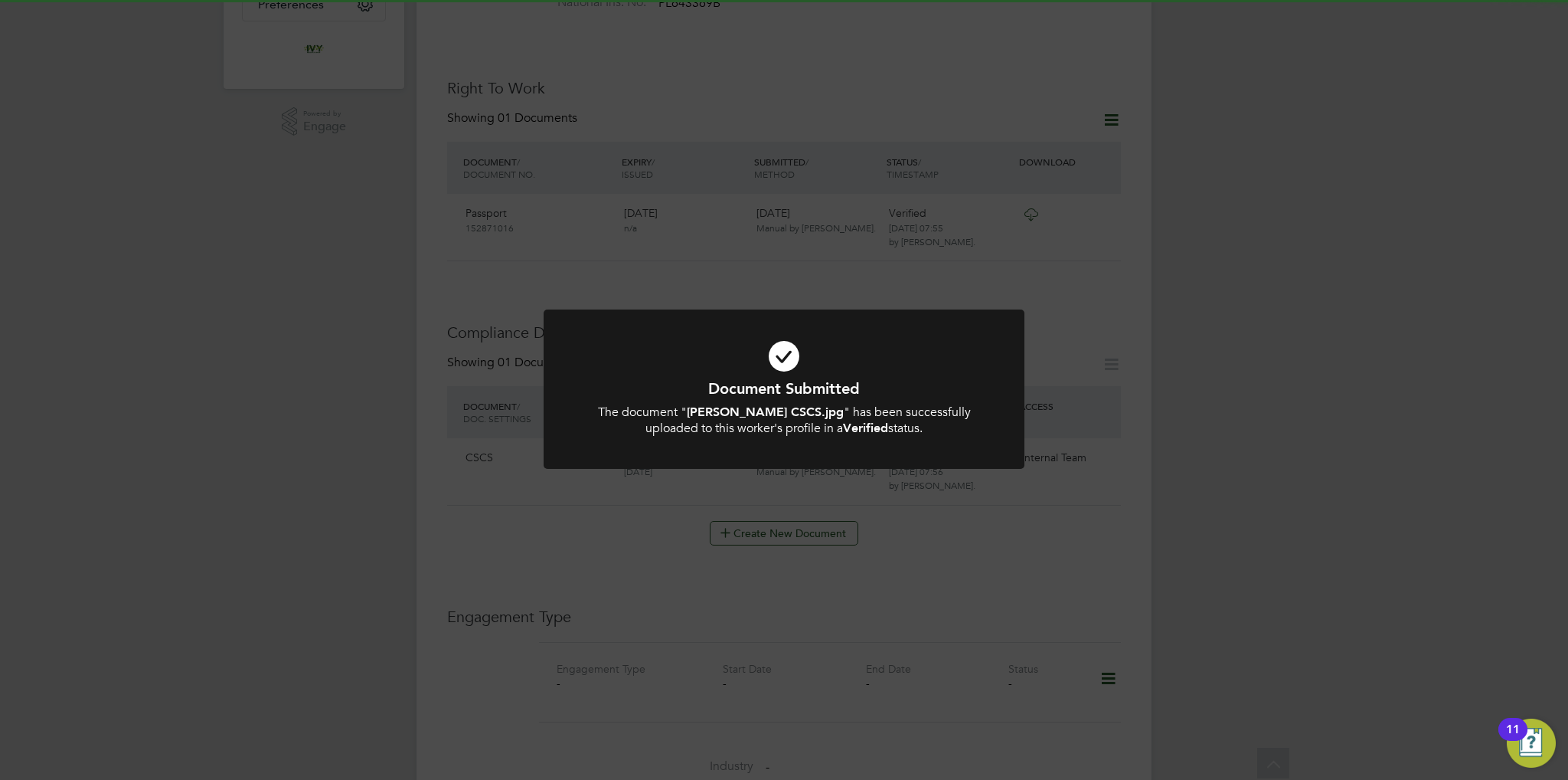
click at [397, 464] on div "Document Submitted The document " Harrison Cutler CSCS.jpg " has been successfu…" at bounding box center [784, 390] width 1568 height 780
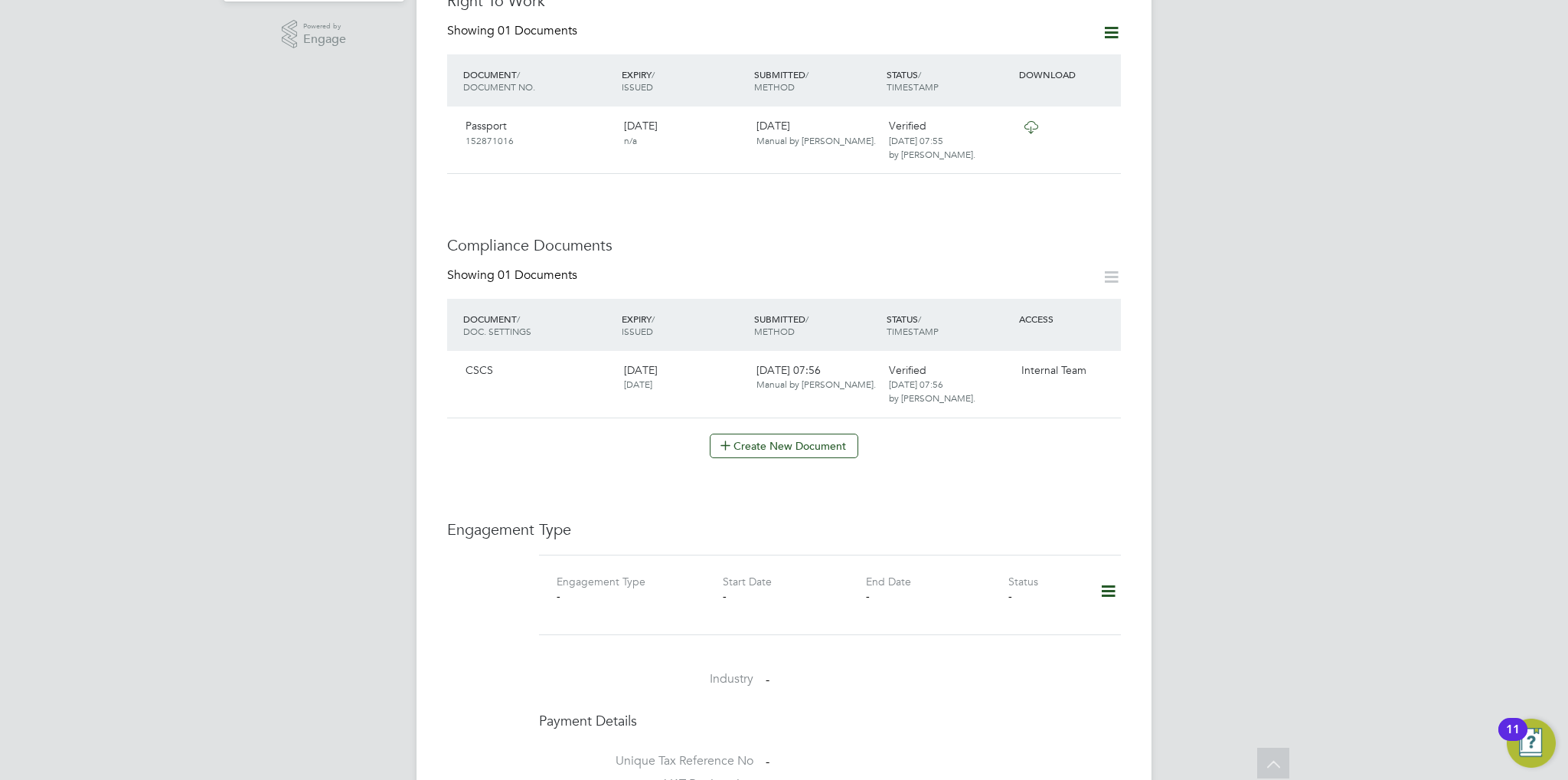
scroll to position [612, 0]
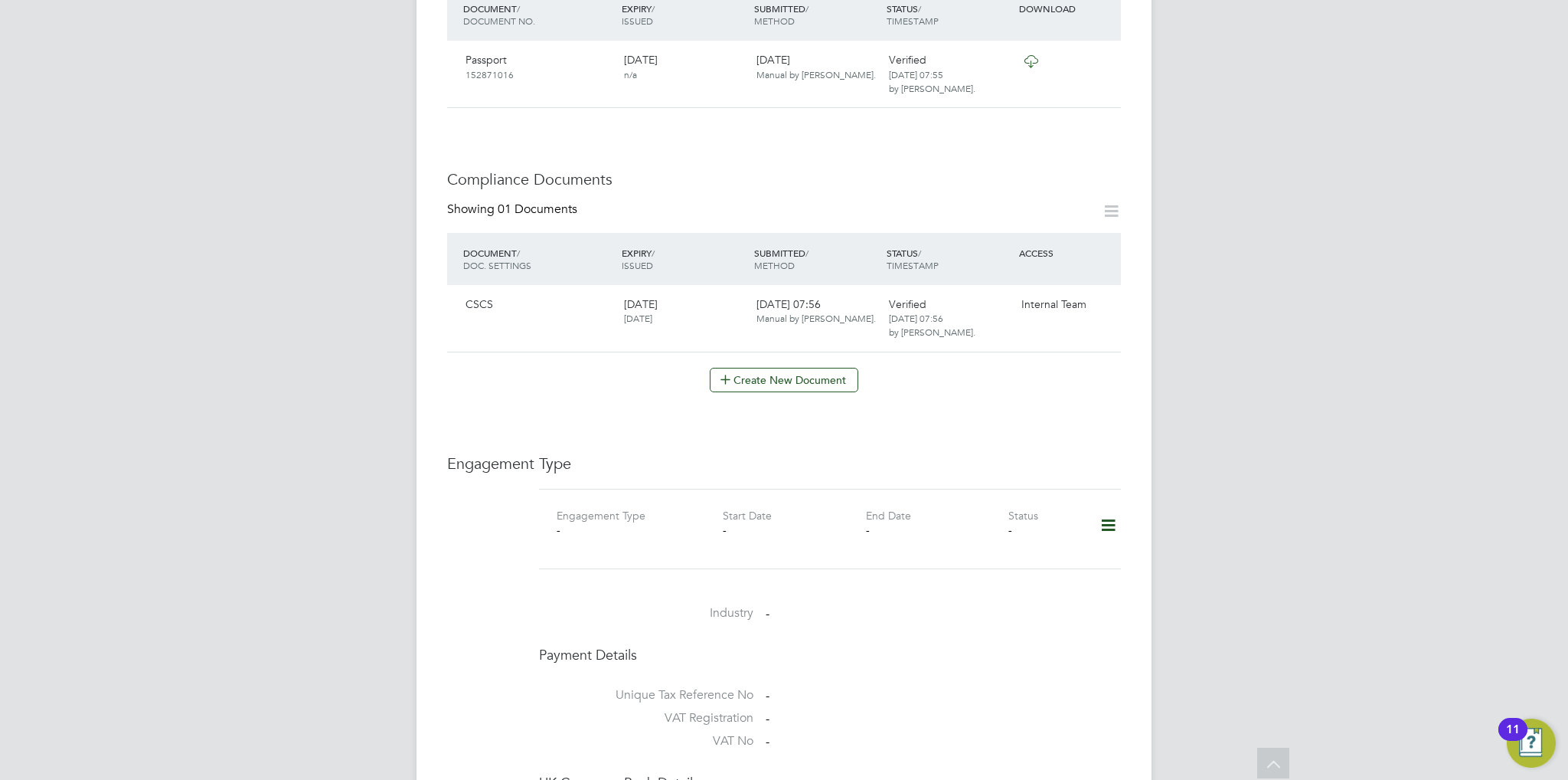
click at [1108, 508] on icon at bounding box center [1108, 525] width 27 height 35
click at [1001, 570] on li "Add Engagement Type" at bounding box center [1030, 575] width 174 height 22
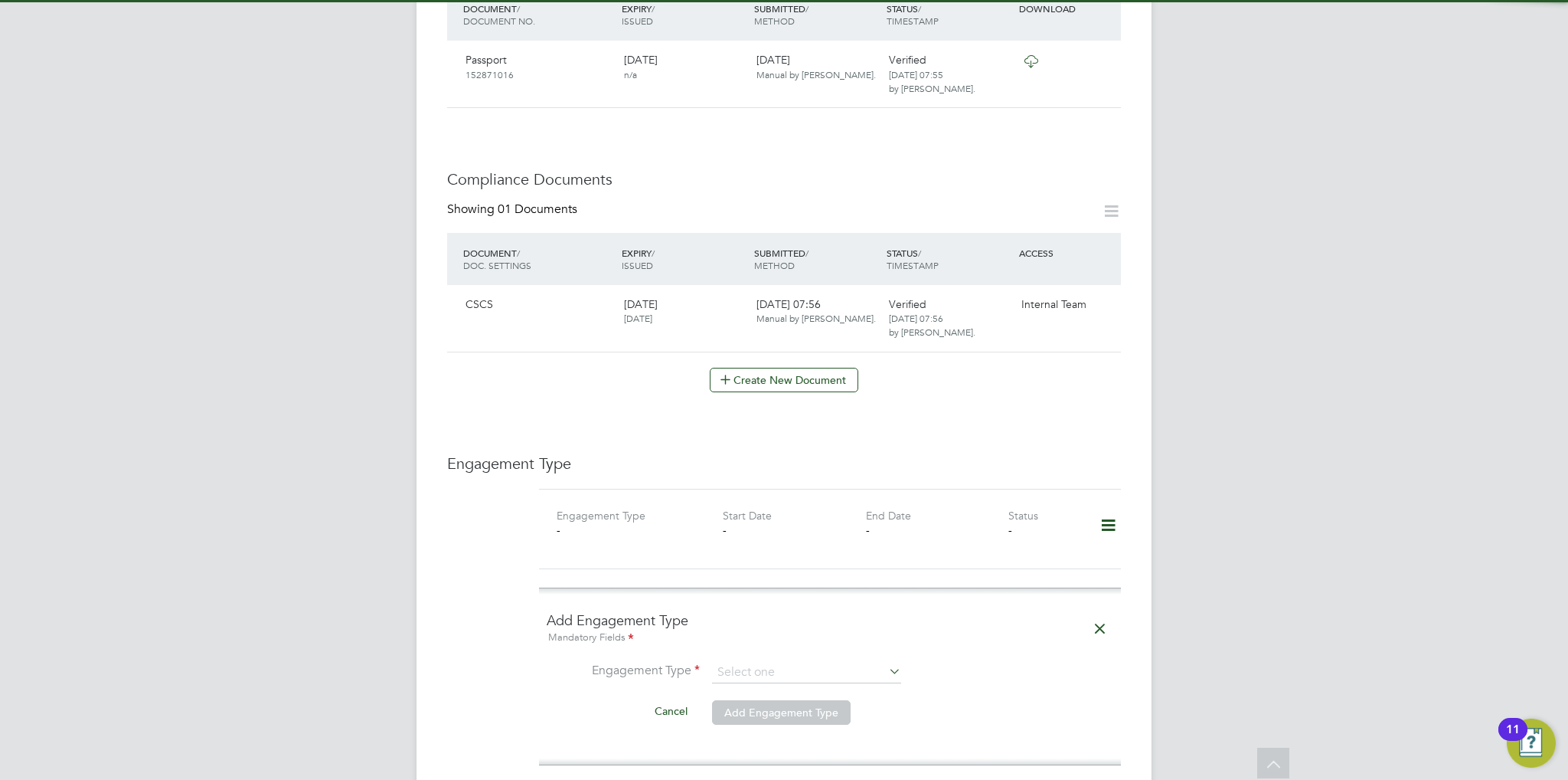
click at [814, 631] on ng-form "Add Engagement Type Mandatory Fields Engagement Type Cancel Add Engagement Type" at bounding box center [829, 676] width 566 height 130
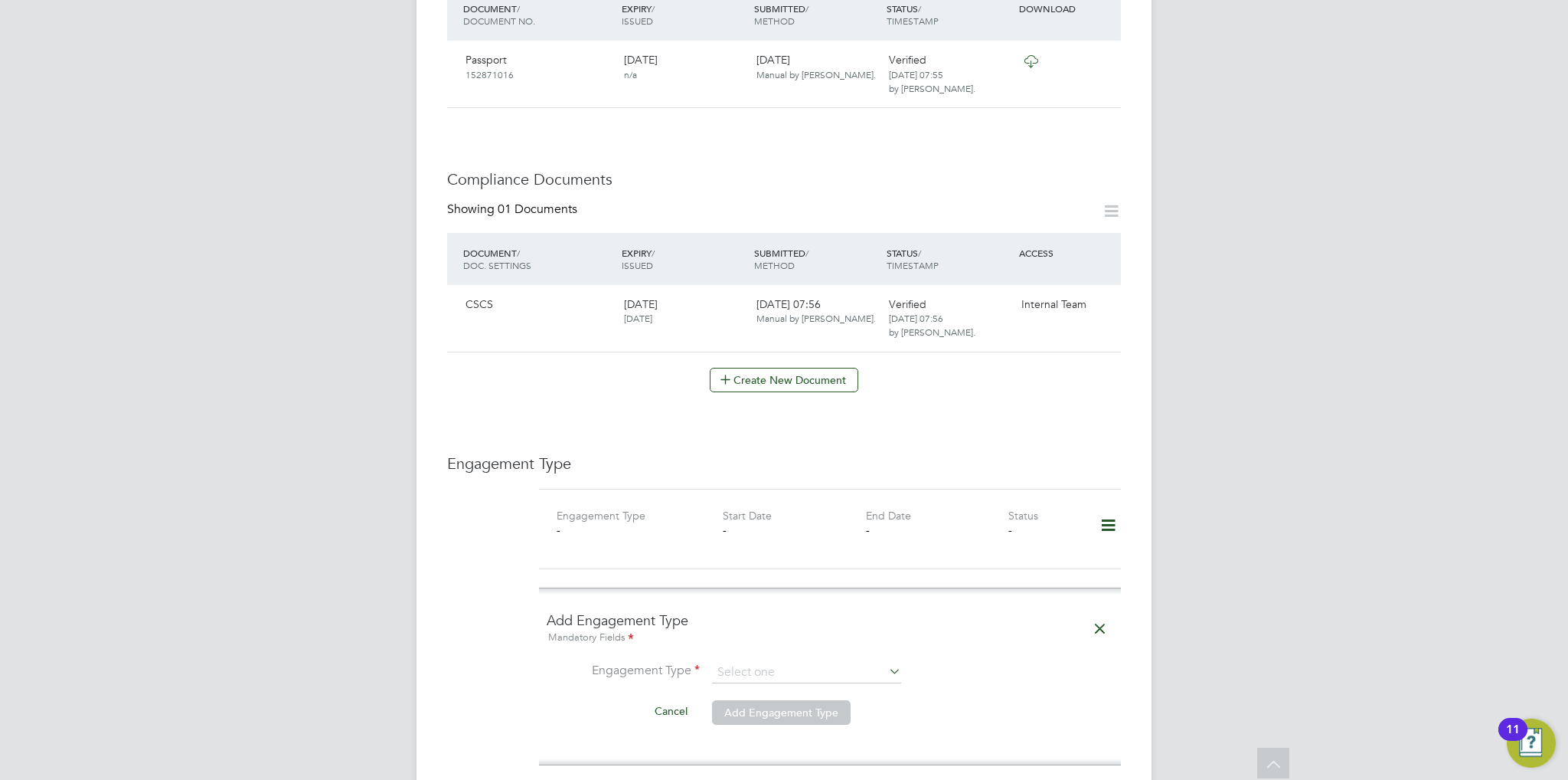
click at [811, 640] on ng-form "Add Engagement Type Mandatory Fields Engagement Type Cancel Add Engagement Type" at bounding box center [829, 676] width 566 height 130
click at [810, 662] on input at bounding box center [806, 672] width 189 height 22
click at [778, 746] on li "Umbrella" at bounding box center [806, 744] width 189 height 22
type input "Umbrella"
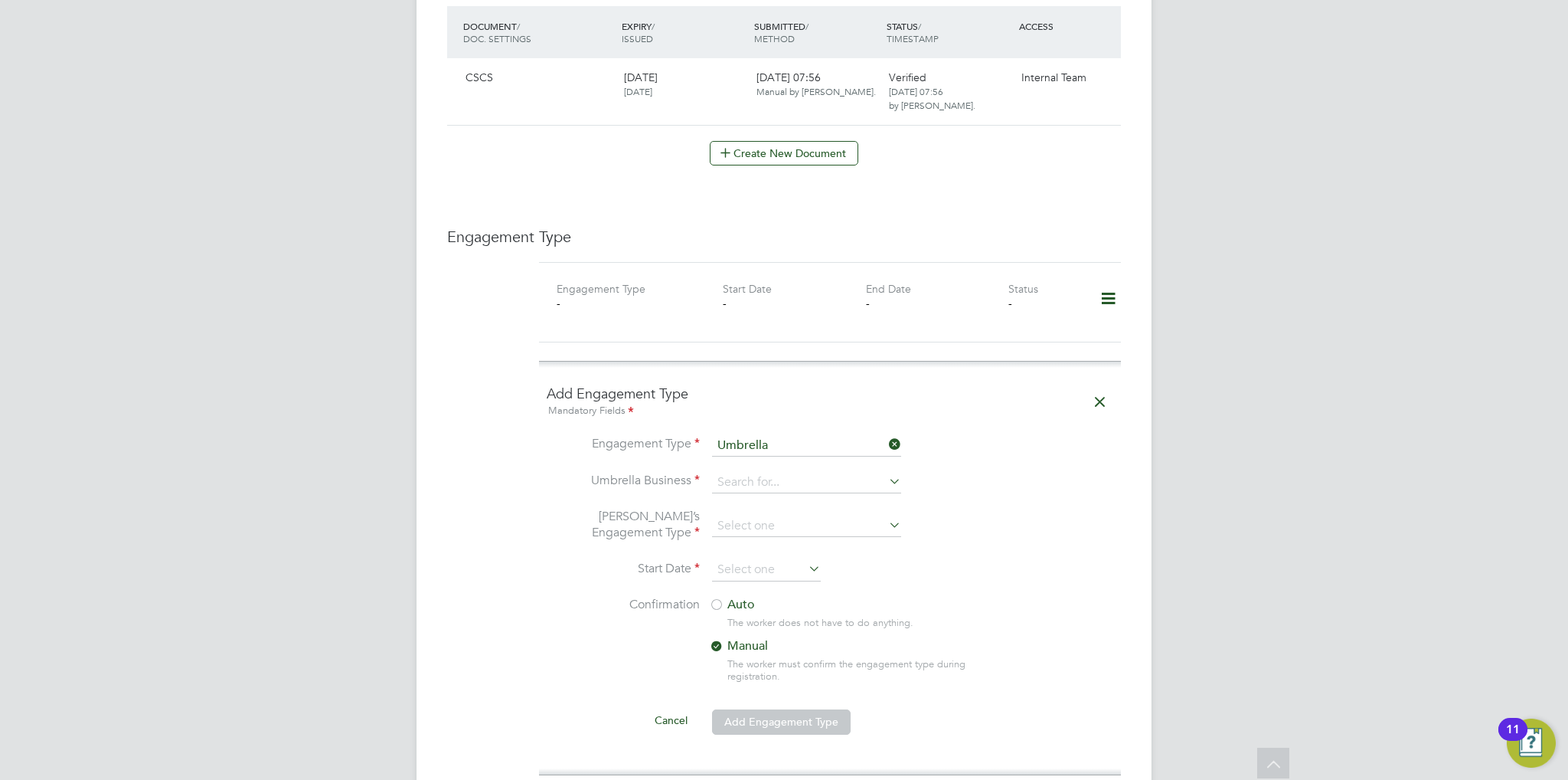
scroll to position [843, 0]
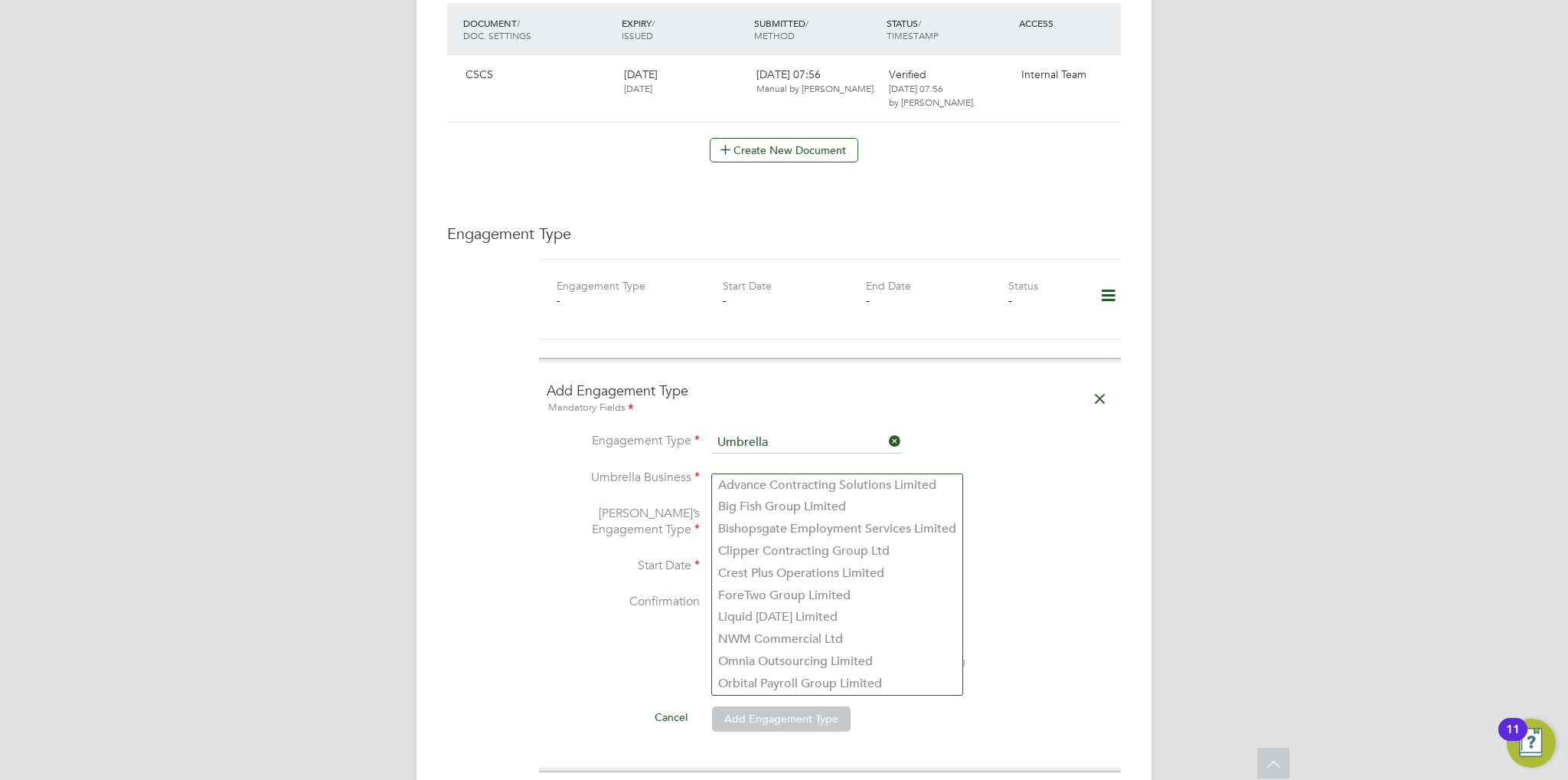
click at [750, 469] on input at bounding box center [806, 479] width 189 height 22
click at [785, 570] on li "Crest Plus Operations Limited" at bounding box center [837, 572] width 250 height 22
type input "Crest Plus Operations Limited"
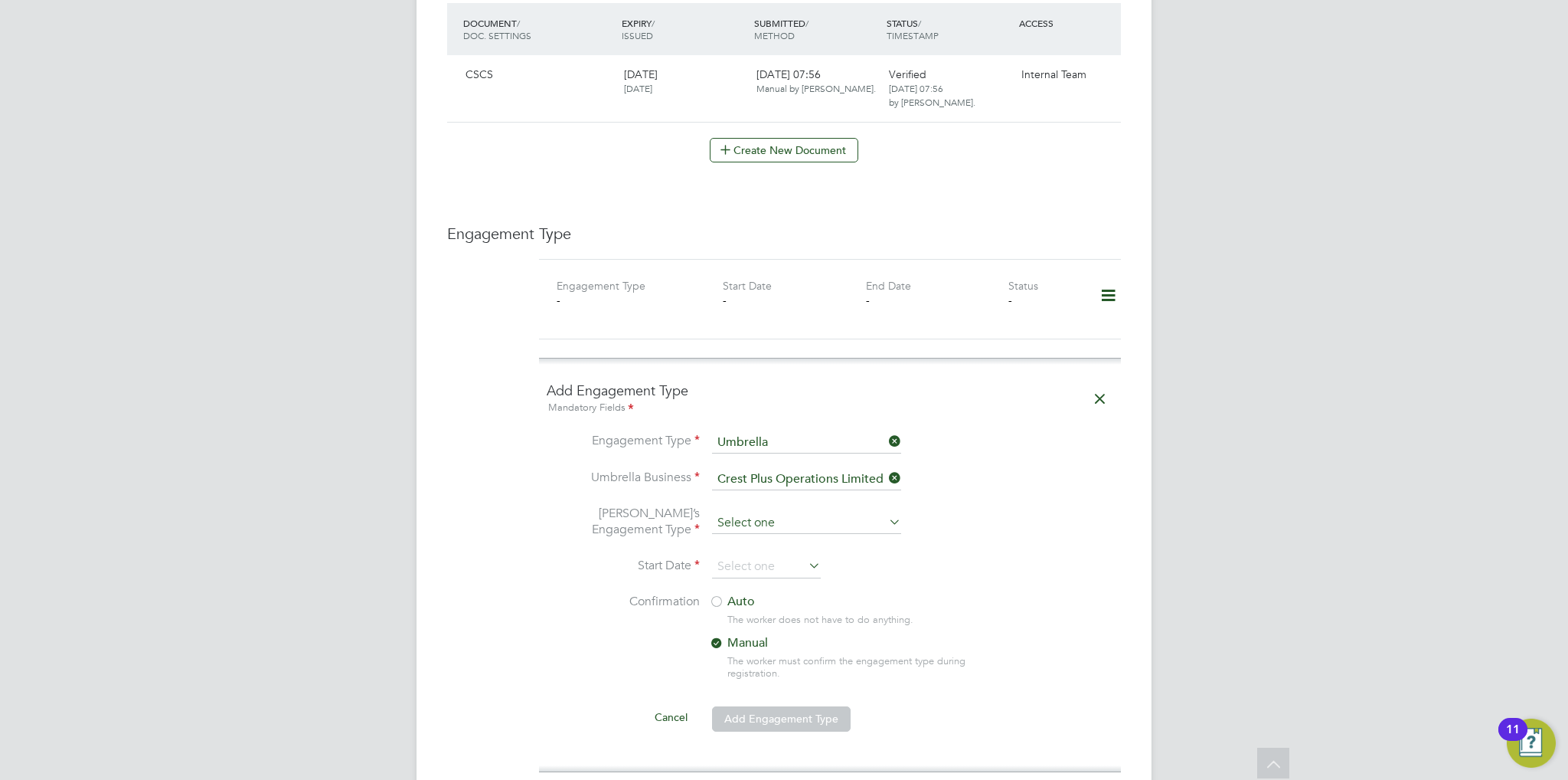
click at [777, 512] on input at bounding box center [806, 523] width 189 height 22
click at [783, 620] on li "PAYE Umbrella" at bounding box center [806, 616] width 189 height 22
type input "PAYE Umbrella"
click at [773, 538] on li "Umbrella’s Engagement Type PAYE Umbrella" at bounding box center [829, 530] width 566 height 50
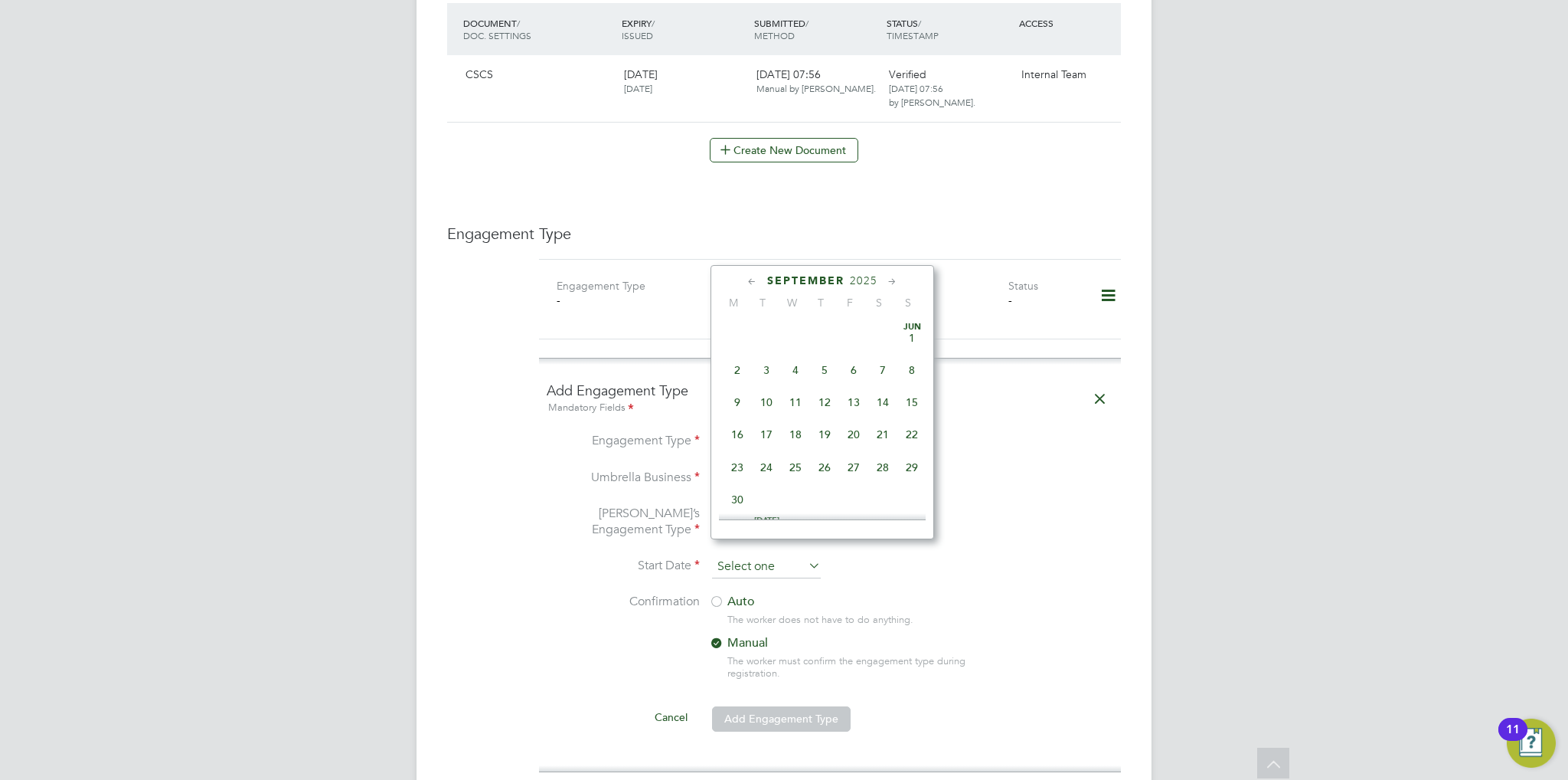
click at [772, 555] on input at bounding box center [766, 567] width 109 height 23
click at [764, 399] on span "30" at bounding box center [766, 384] width 30 height 30
type input "30 Sep 2025"
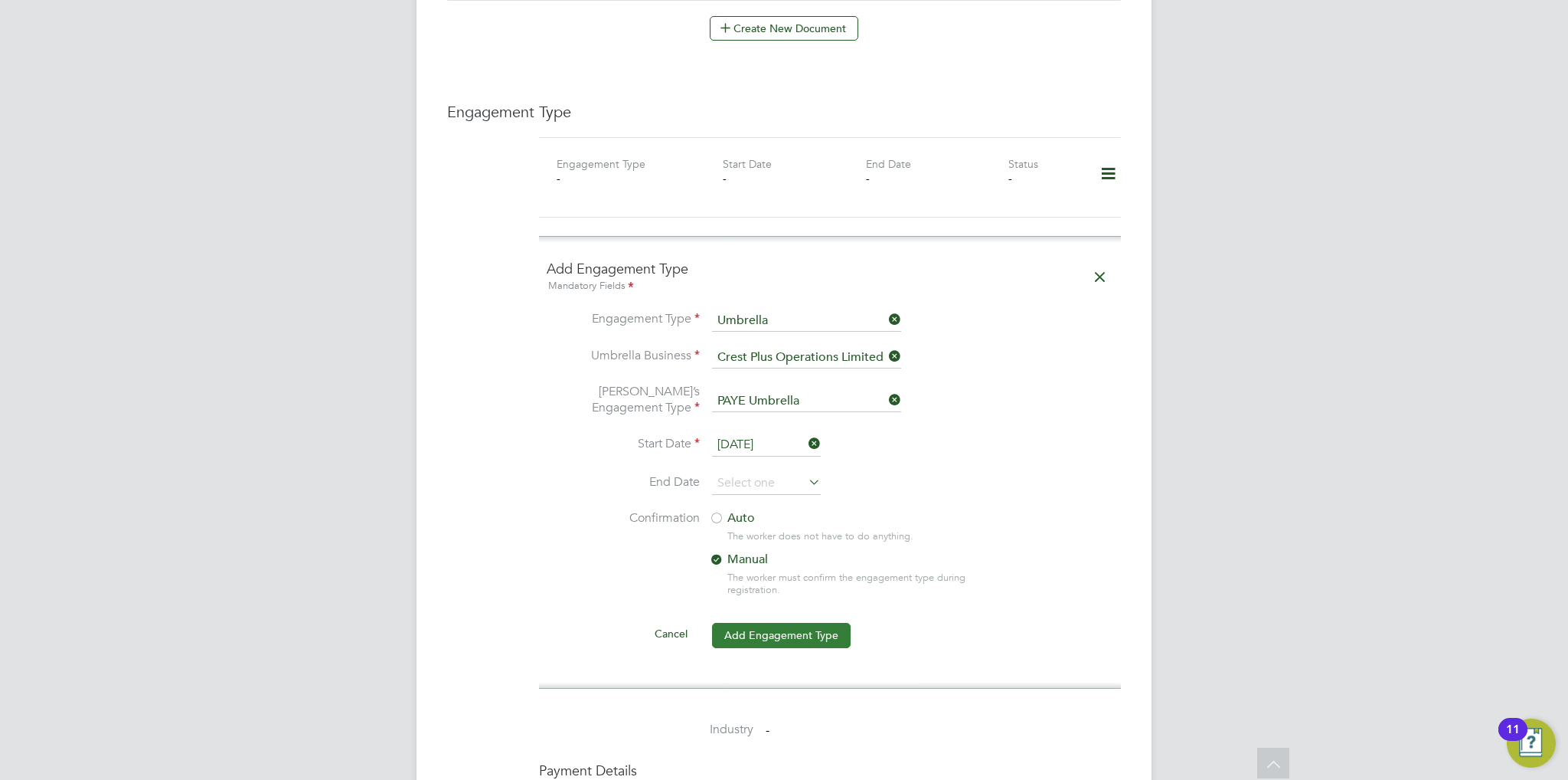
scroll to position [1072, 0]
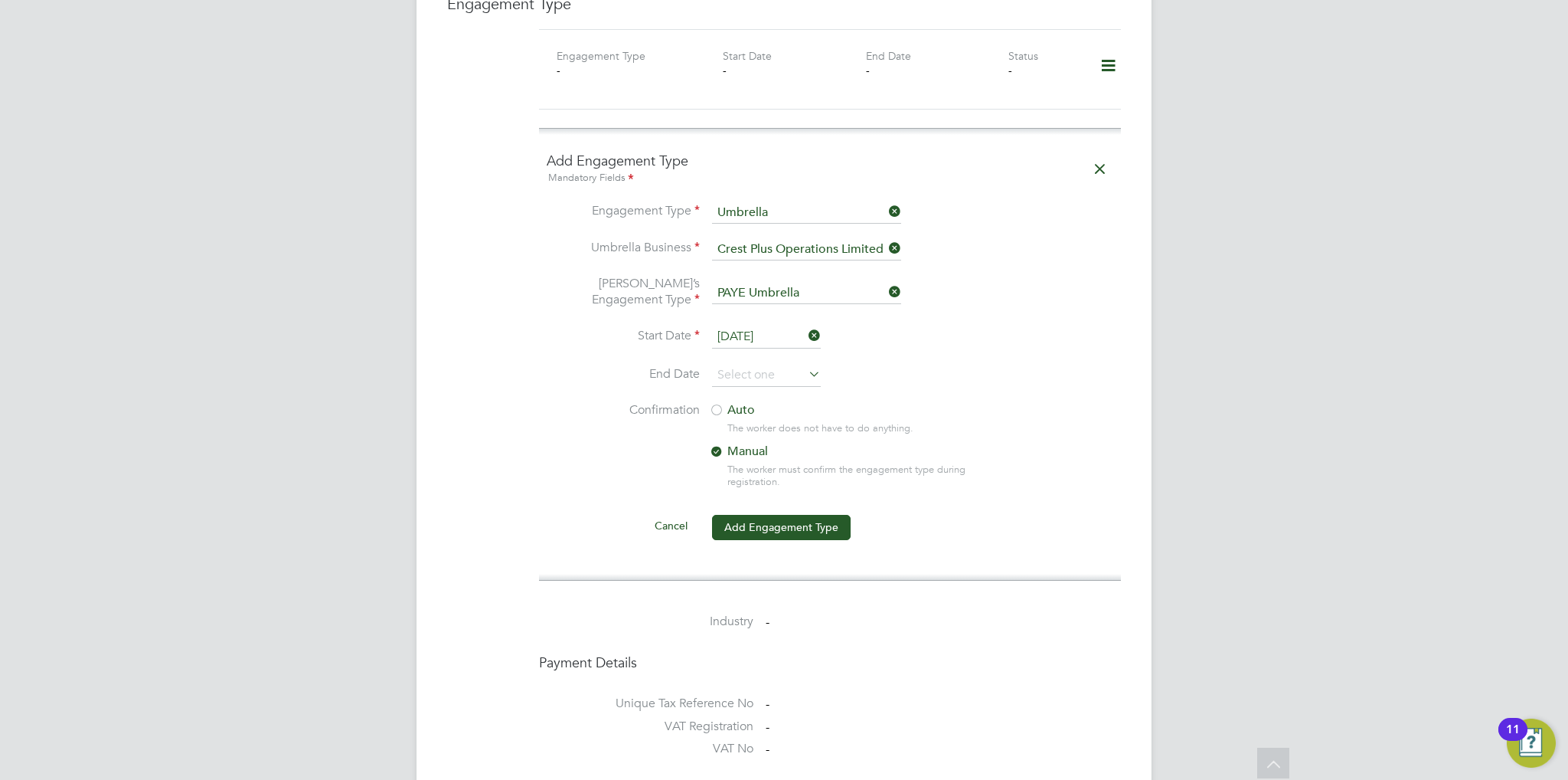
drag, startPoint x: 732, startPoint y: 383, endPoint x: 731, endPoint y: 394, distance: 11.0
click at [732, 384] on li "End Date" at bounding box center [829, 383] width 566 height 38
click at [731, 402] on label "Auto" at bounding box center [847, 410] width 276 height 16
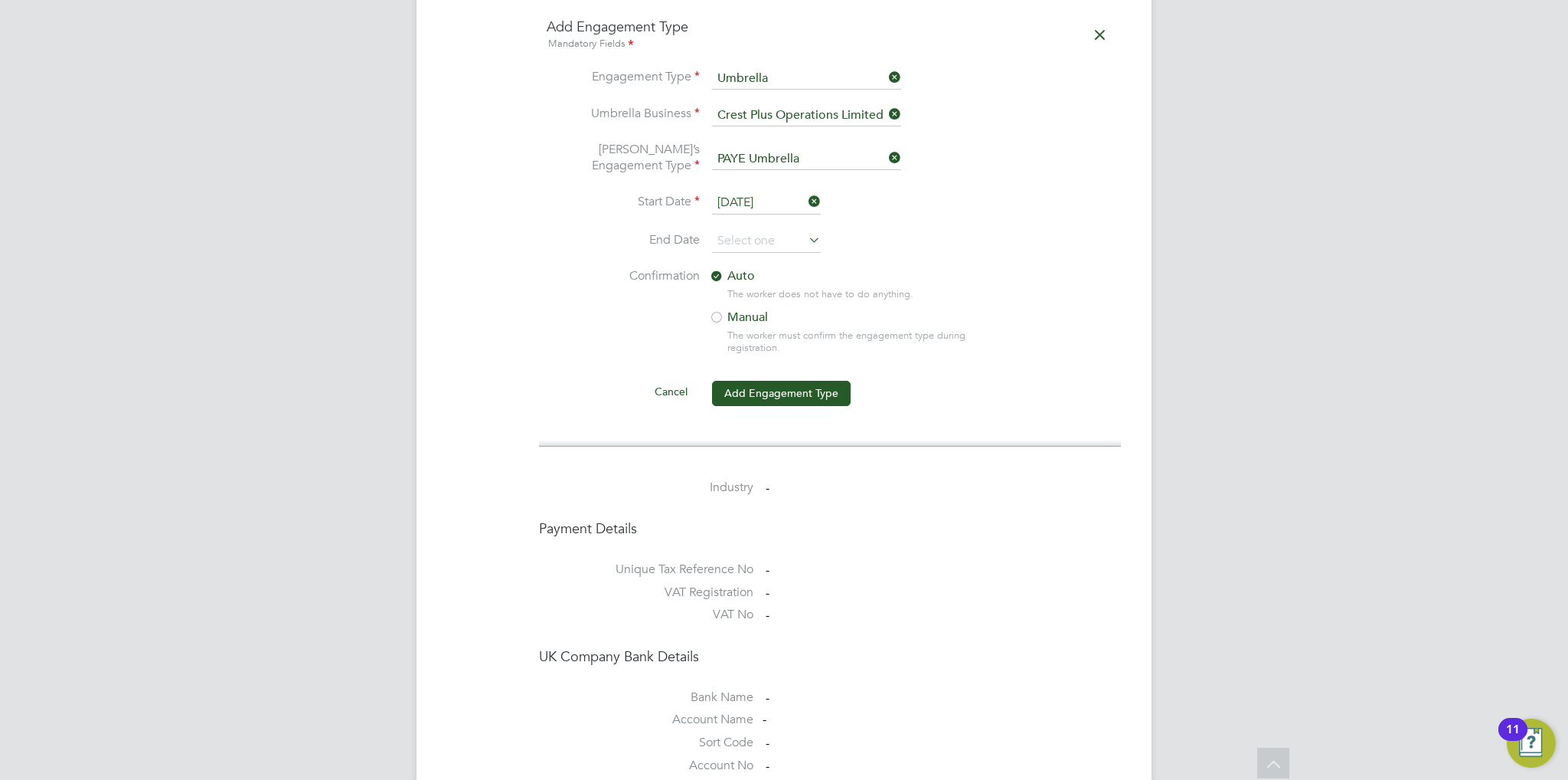
scroll to position [1379, 0]
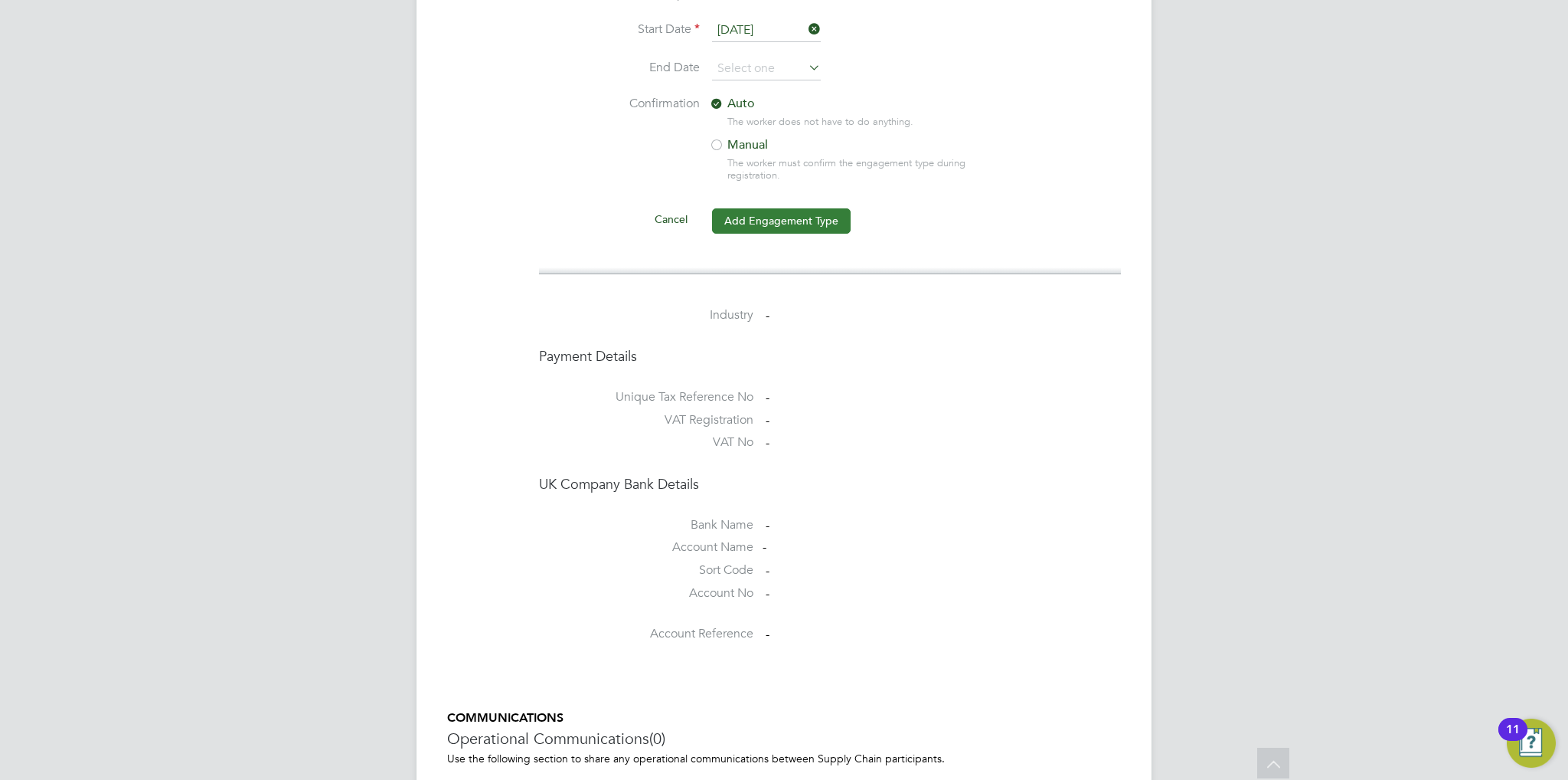
click at [753, 213] on button "Add Engagement Type" at bounding box center [782, 221] width 139 height 25
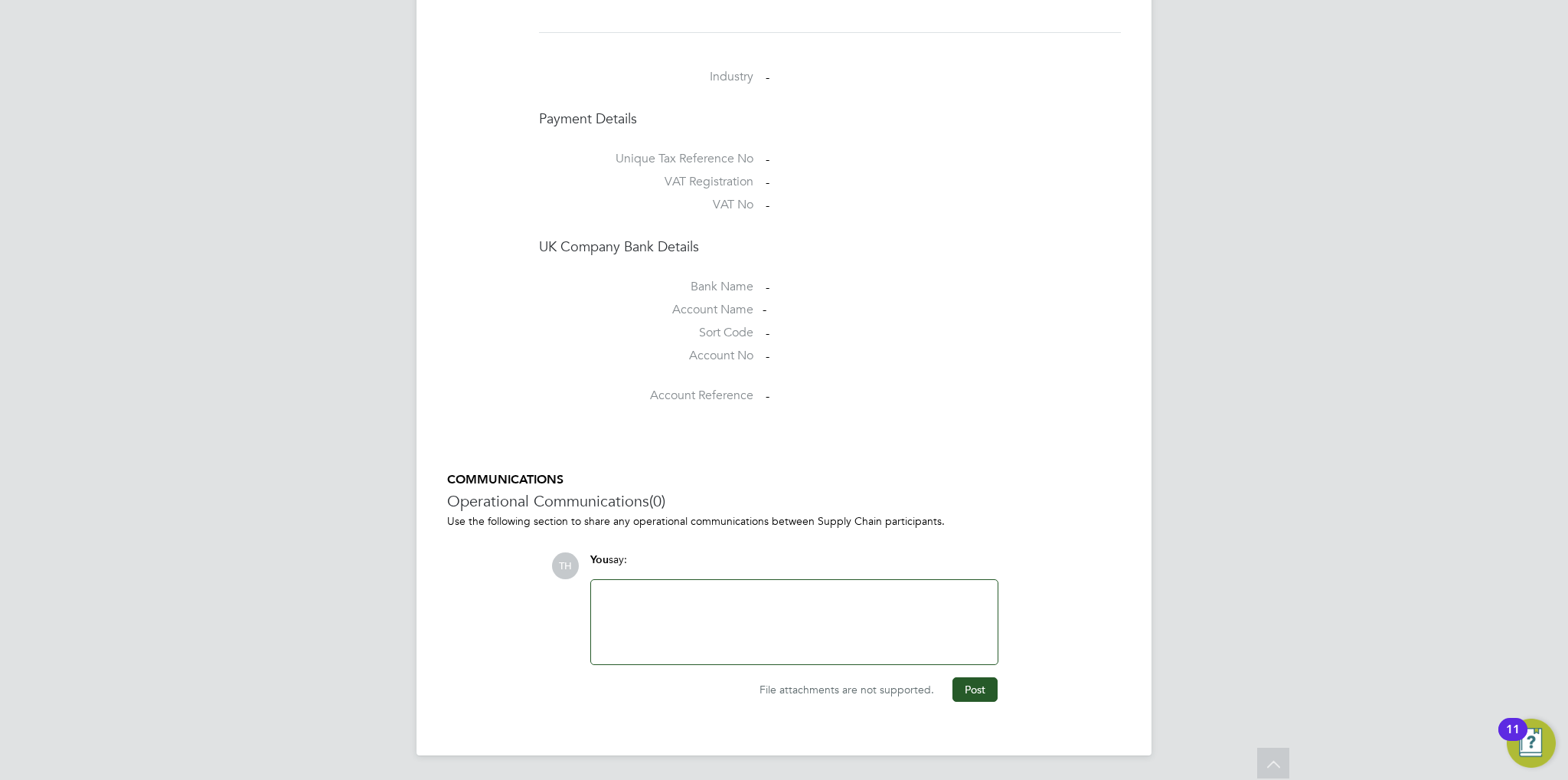
scroll to position [1133, 0]
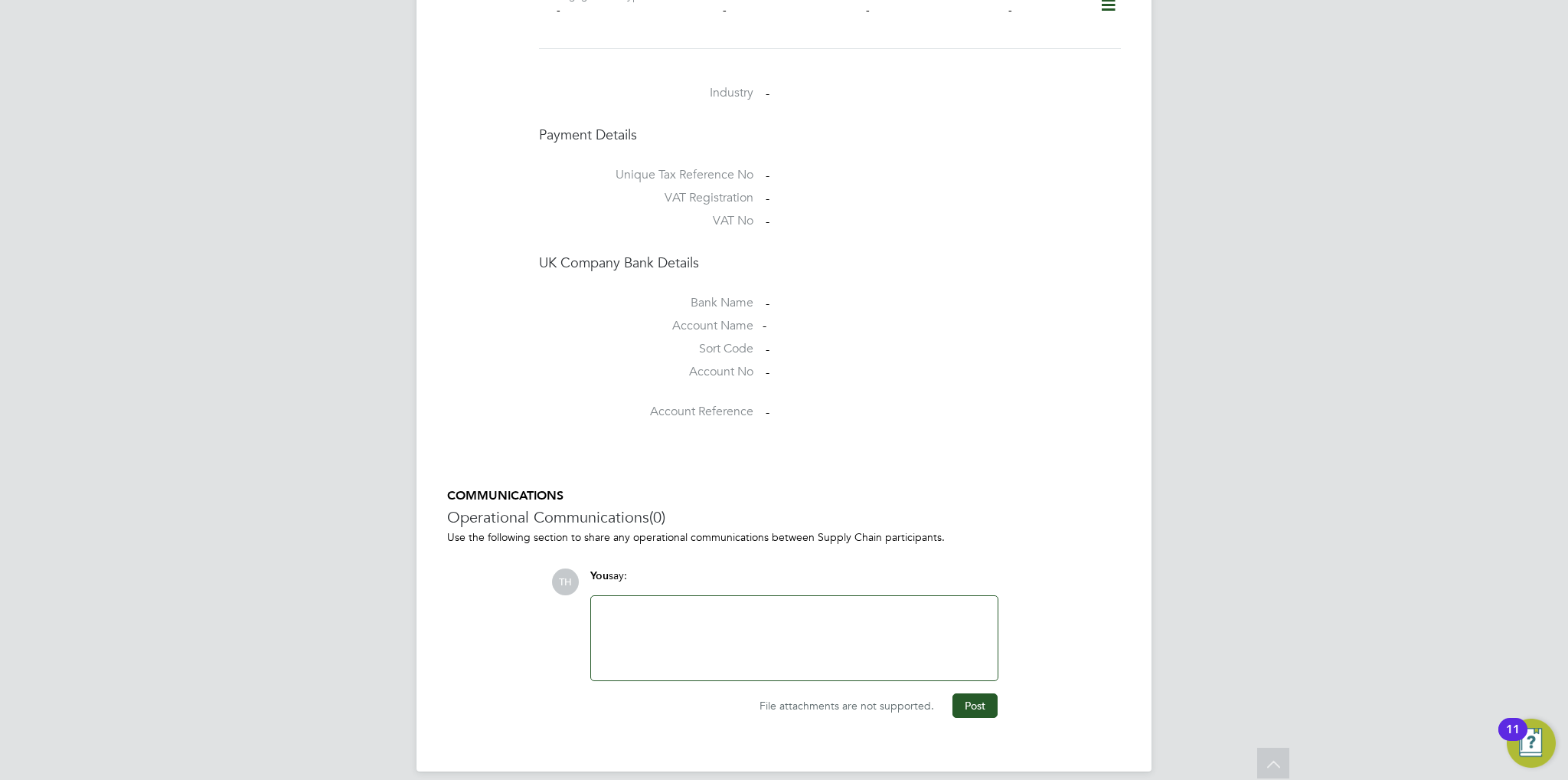
click at [693, 629] on div at bounding box center [795, 637] width 388 height 66
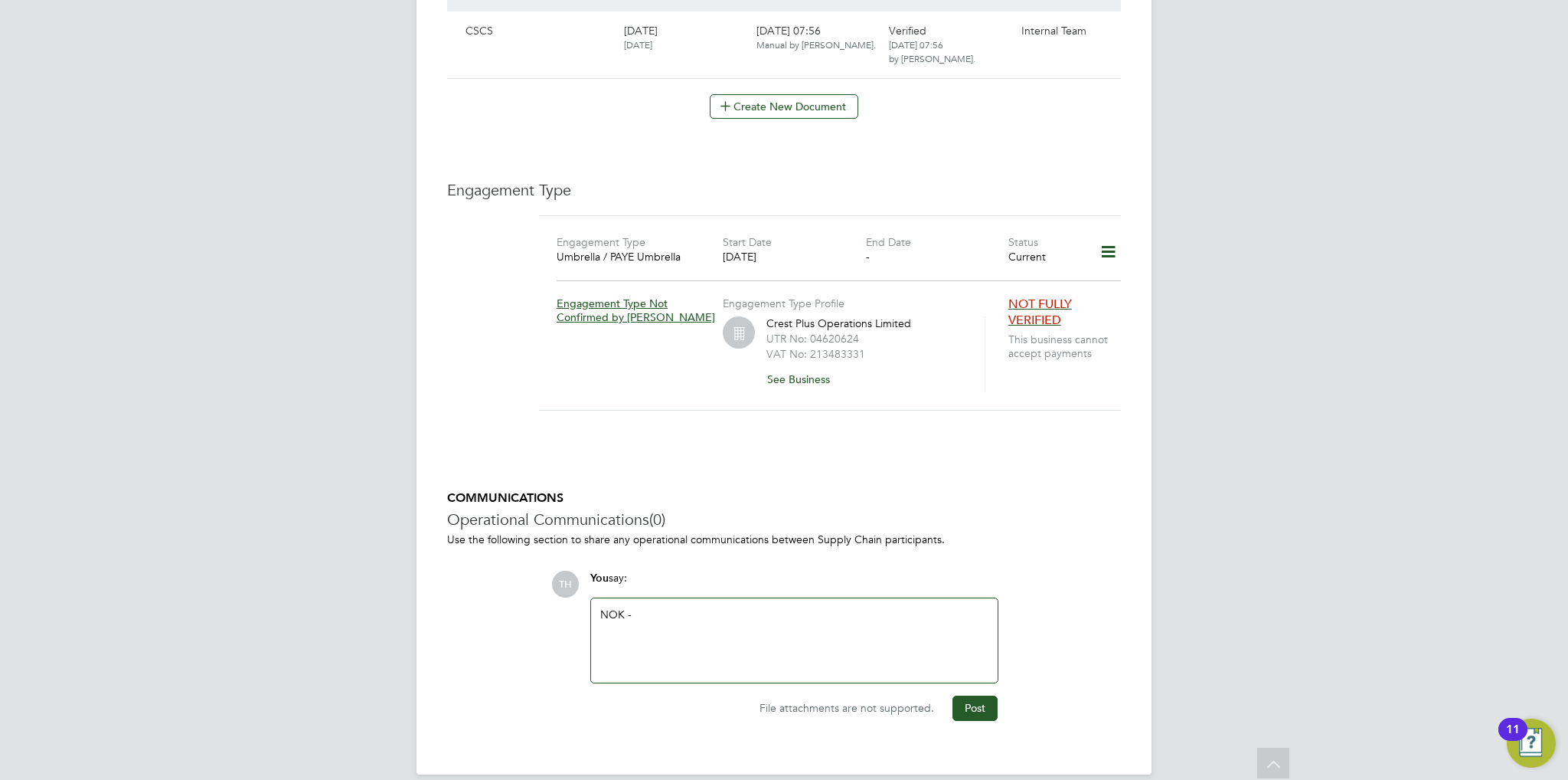
click at [744, 627] on div "NOK -" at bounding box center [795, 640] width 388 height 66
click at [968, 695] on button "Post" at bounding box center [975, 708] width 45 height 25
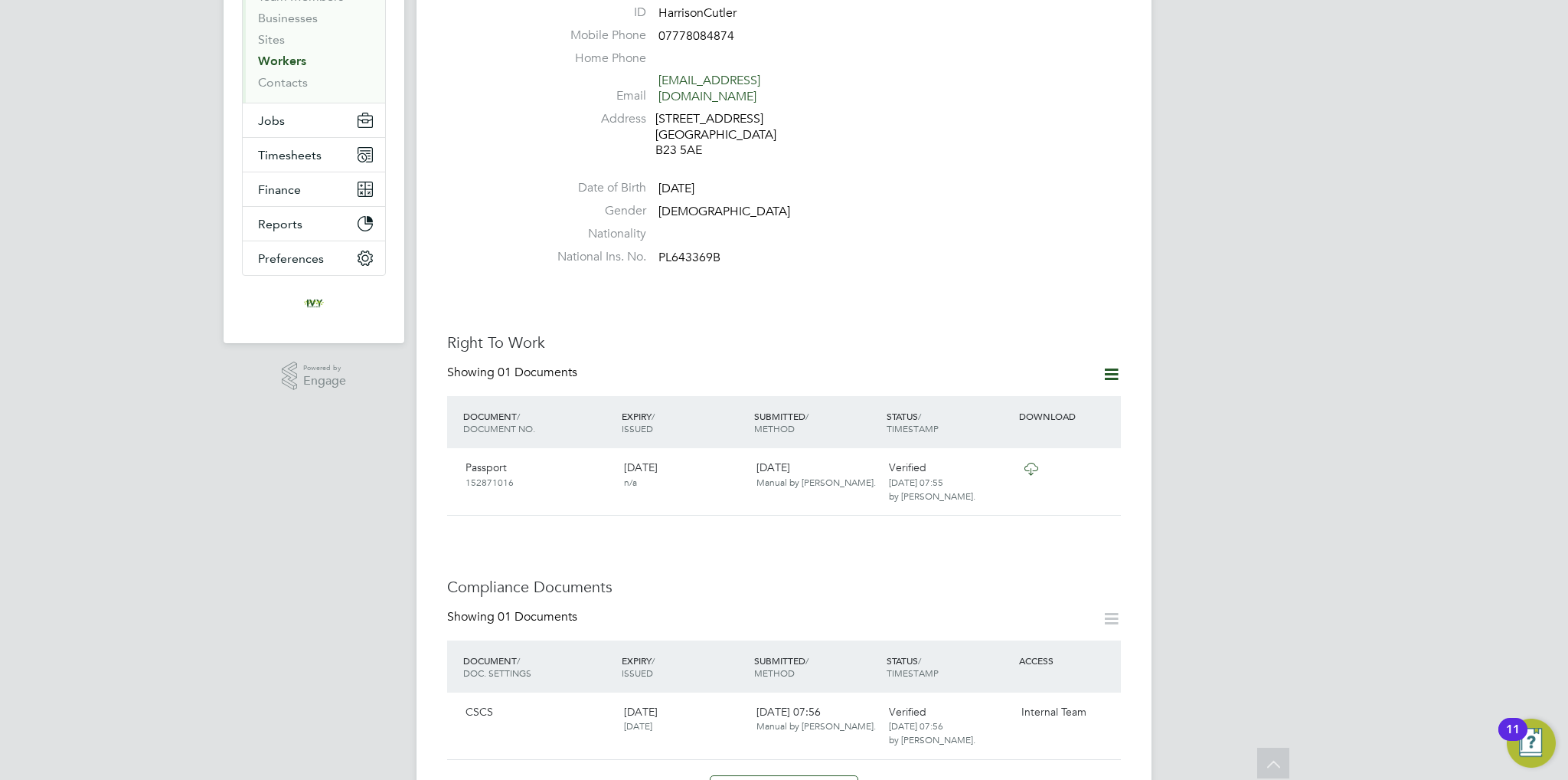
scroll to position [0, 0]
